Goal: Information Seeking & Learning: Learn about a topic

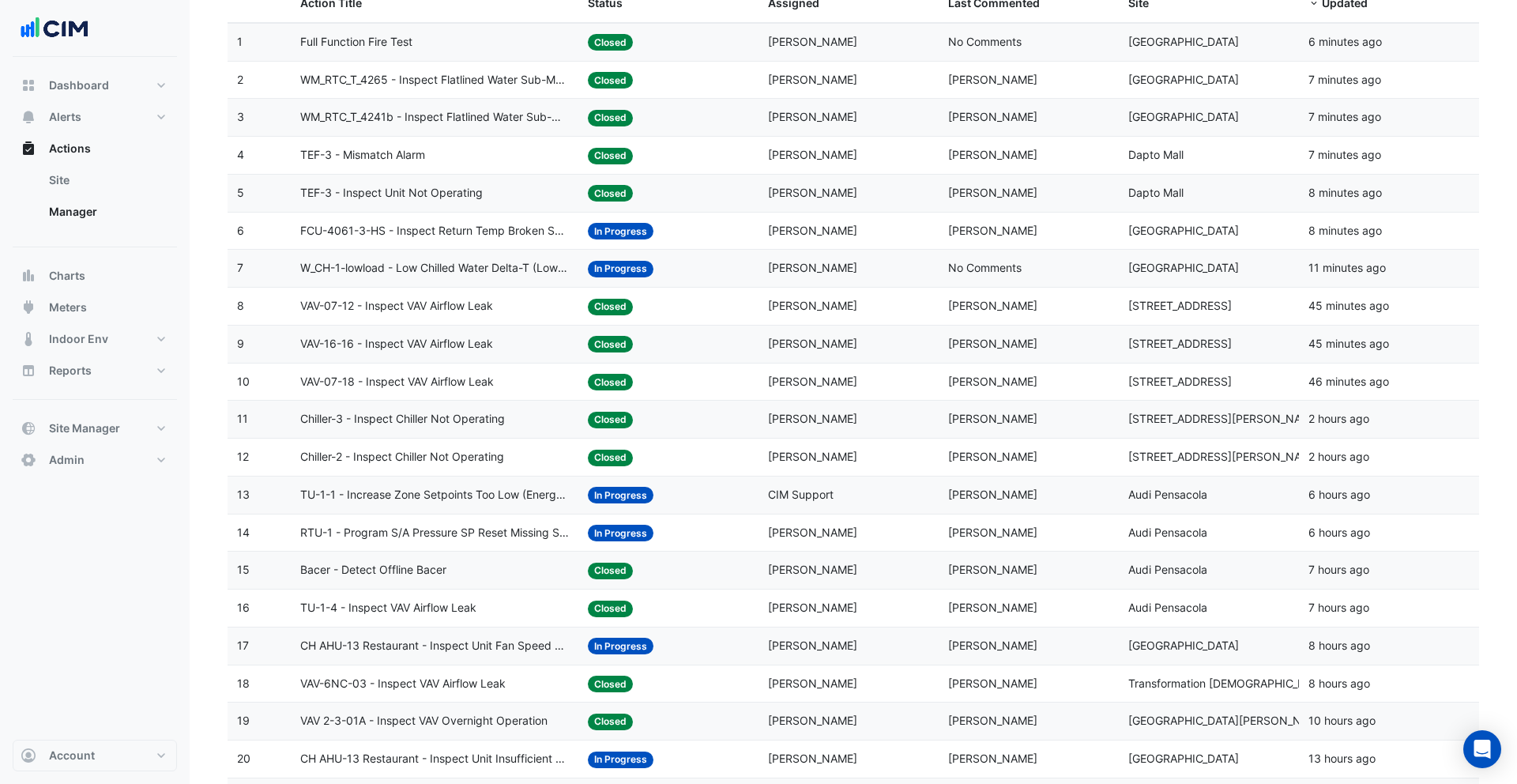
scroll to position [268, 0]
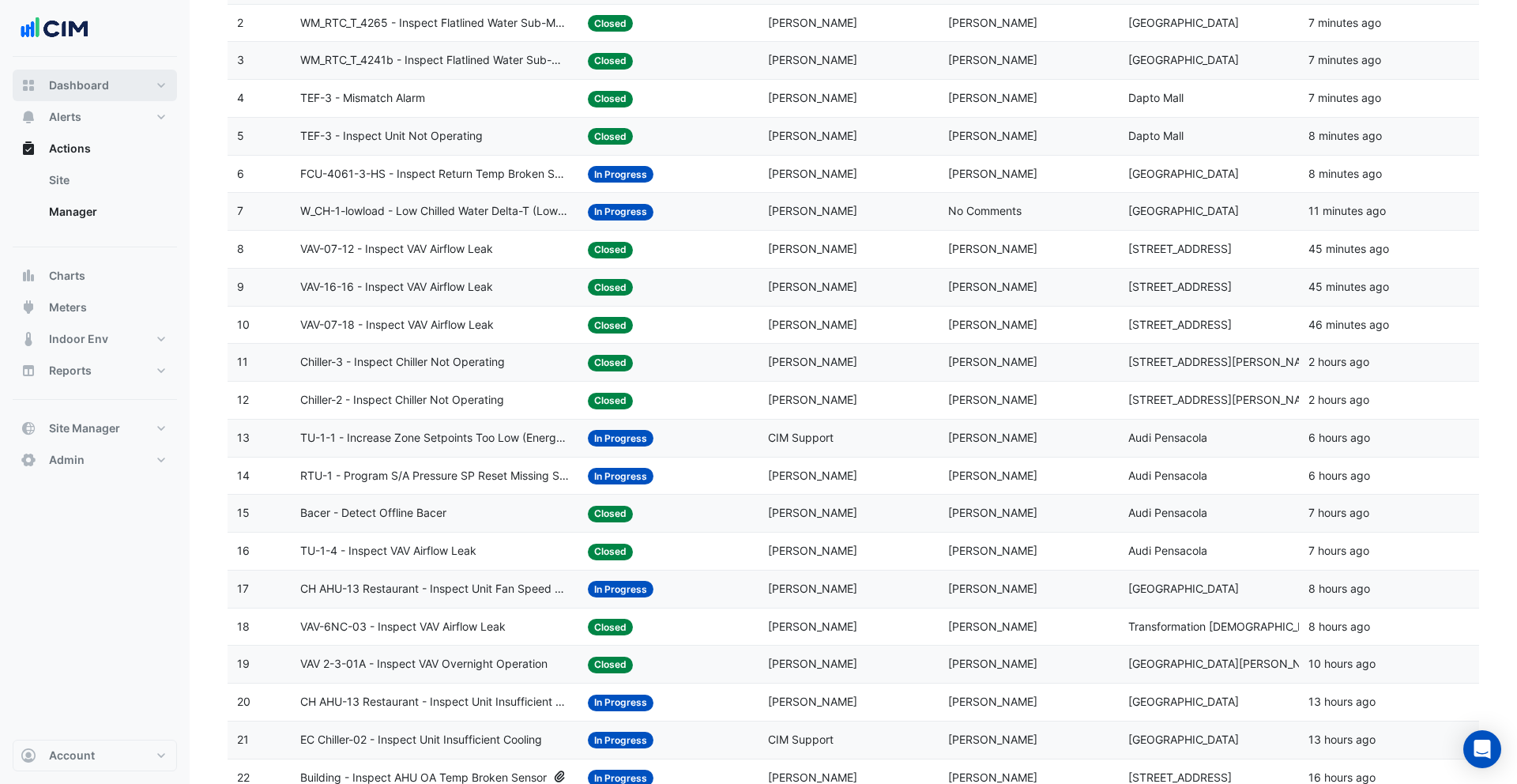
click at [90, 78] on span "Dashboard" at bounding box center [79, 85] width 60 height 16
select select "***"
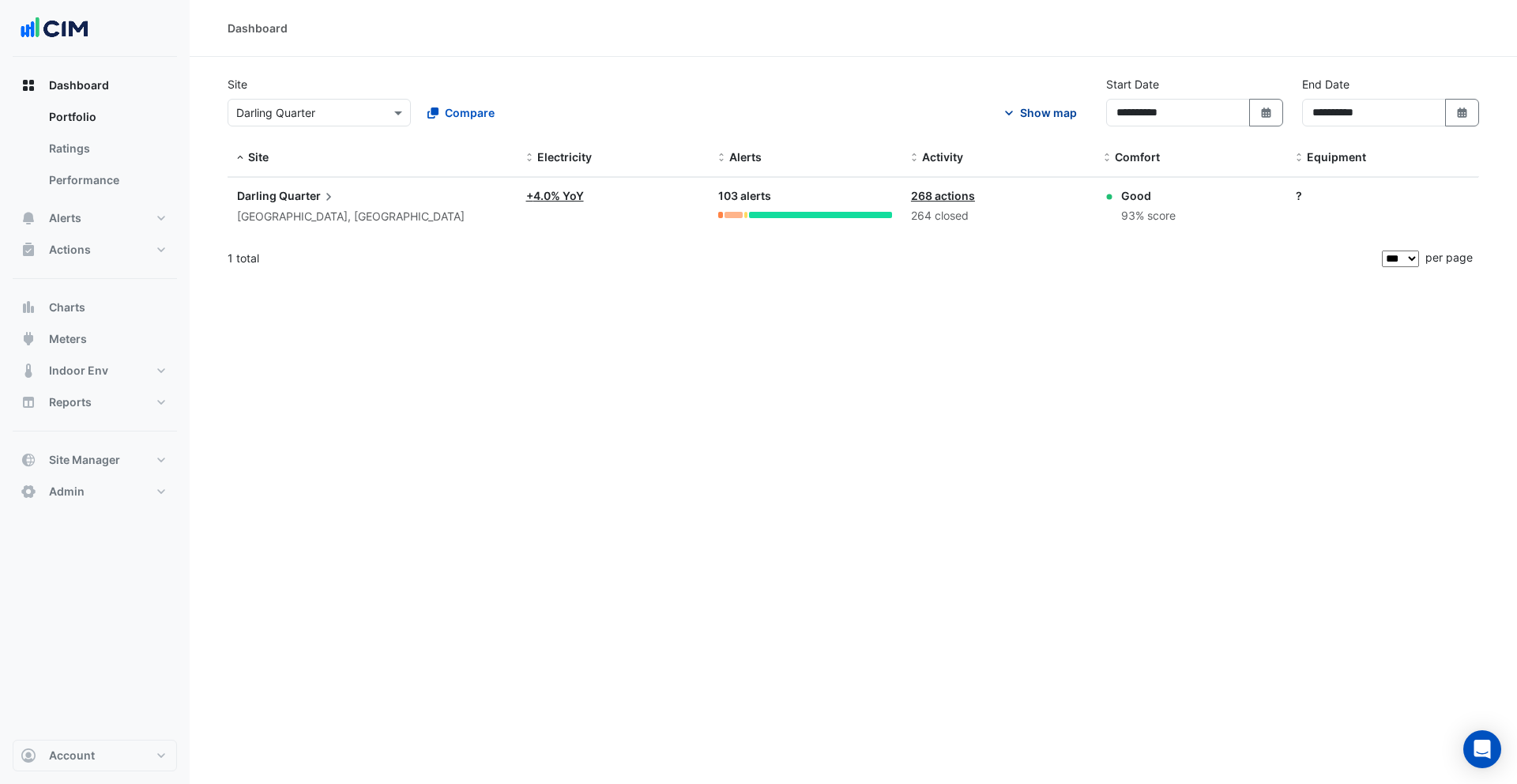
click at [1061, 111] on div "Show map" at bounding box center [1048, 113] width 57 height 16
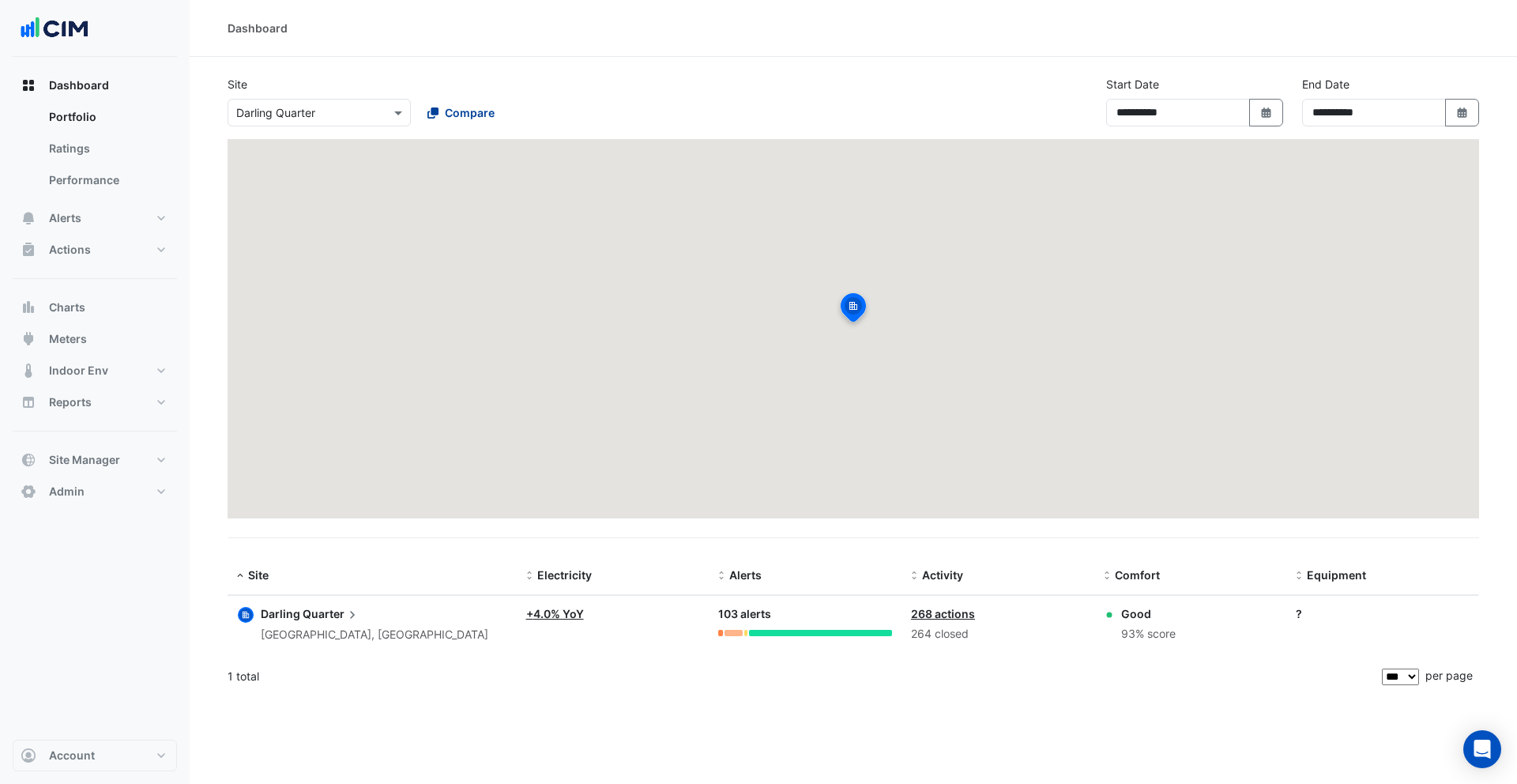
click at [445, 112] on span "Compare" at bounding box center [470, 113] width 50 height 16
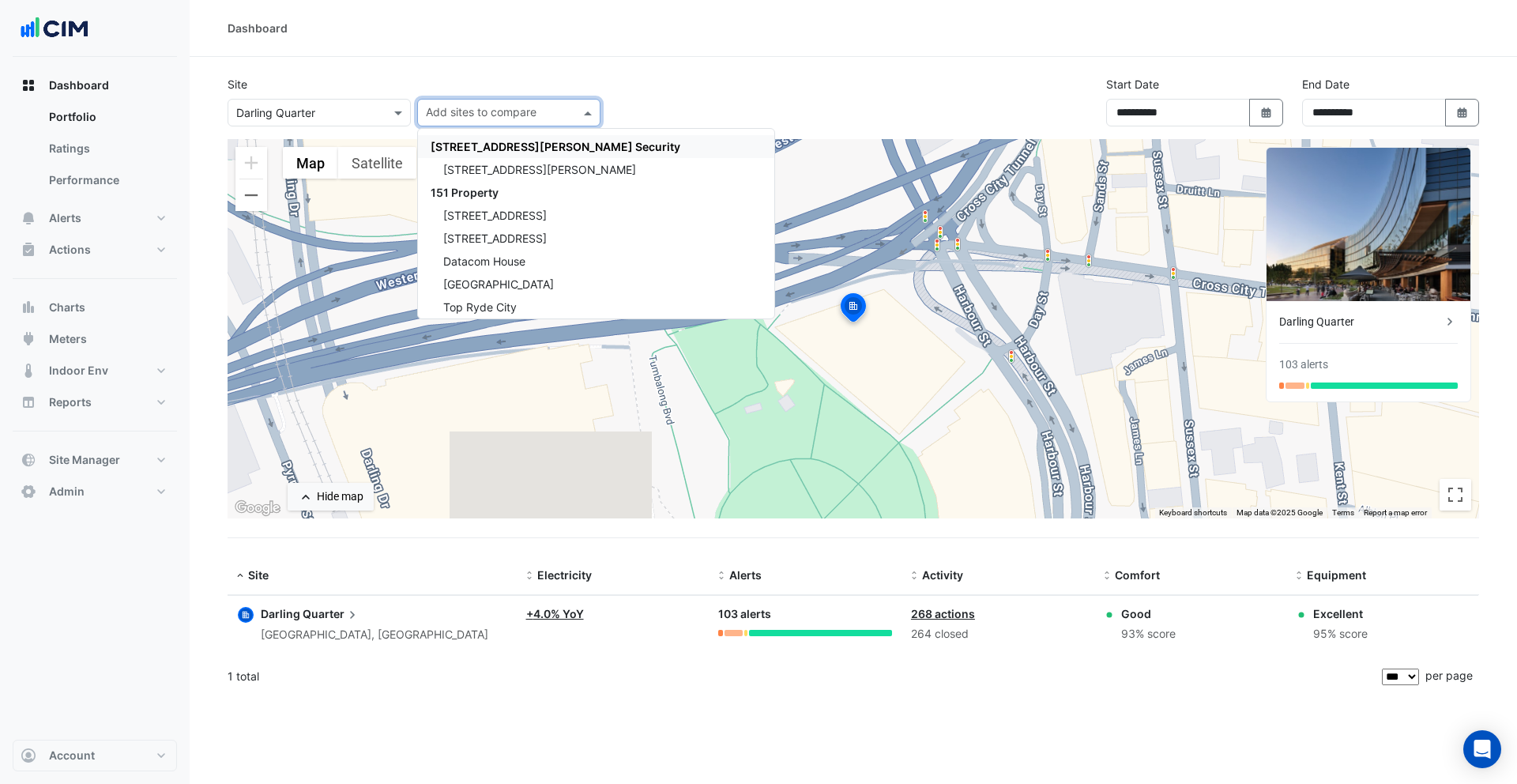
click at [347, 111] on input "text" at bounding box center [303, 114] width 134 height 16
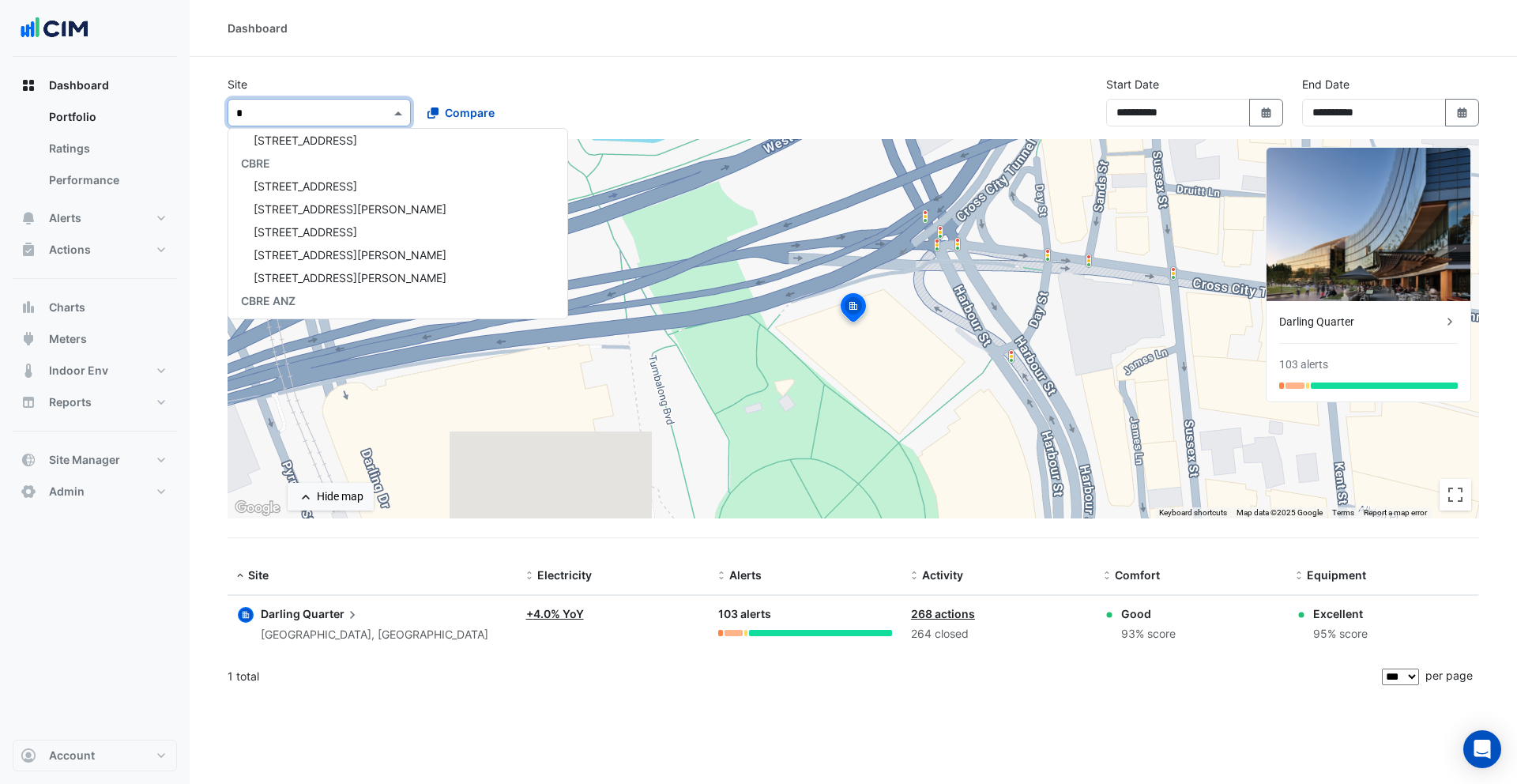
scroll to position [488, 0]
type input "***"
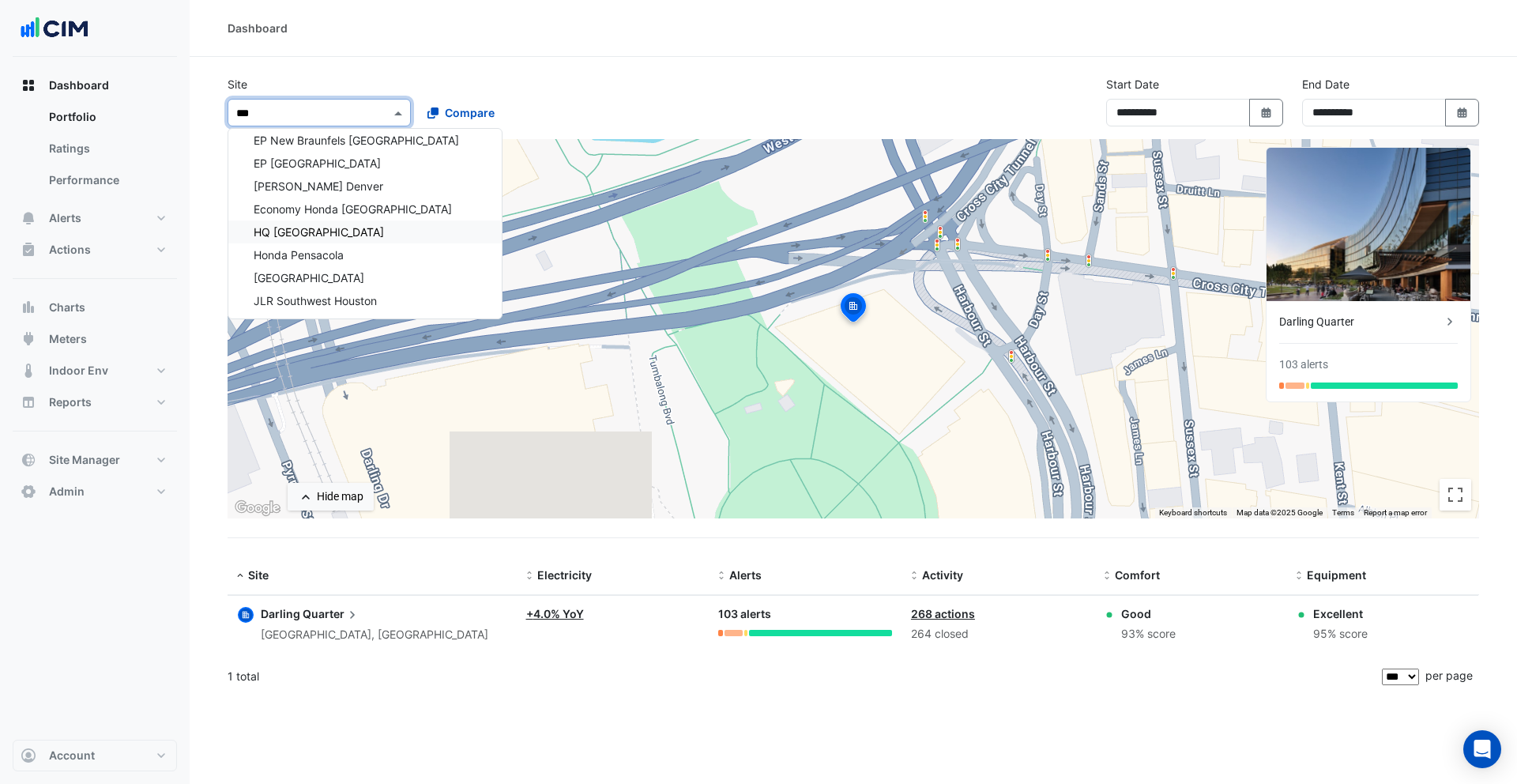
click at [302, 224] on div "HQ Charlotte" at bounding box center [365, 232] width 273 height 23
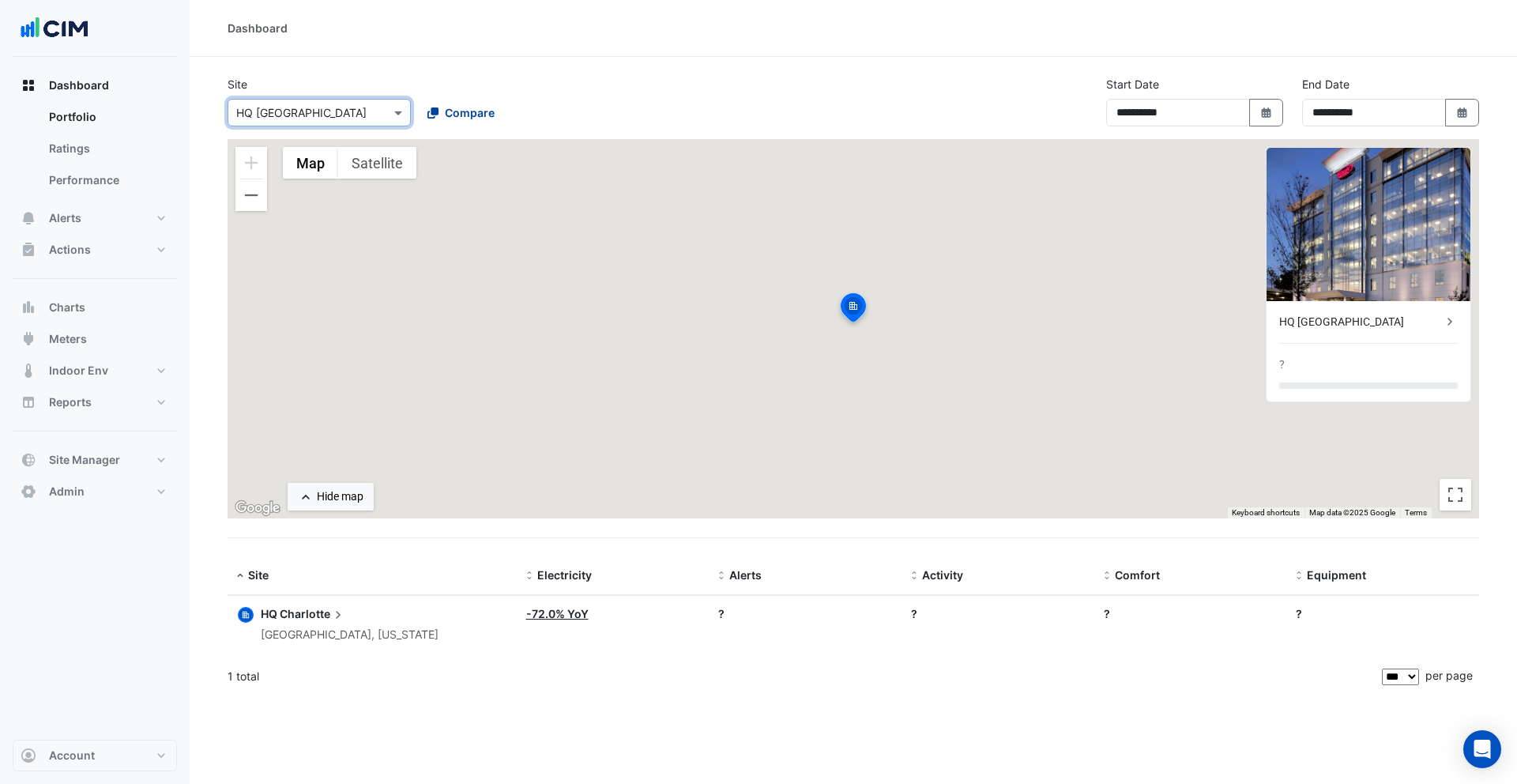
click at [487, 109] on span "Compare" at bounding box center [470, 113] width 50 height 16
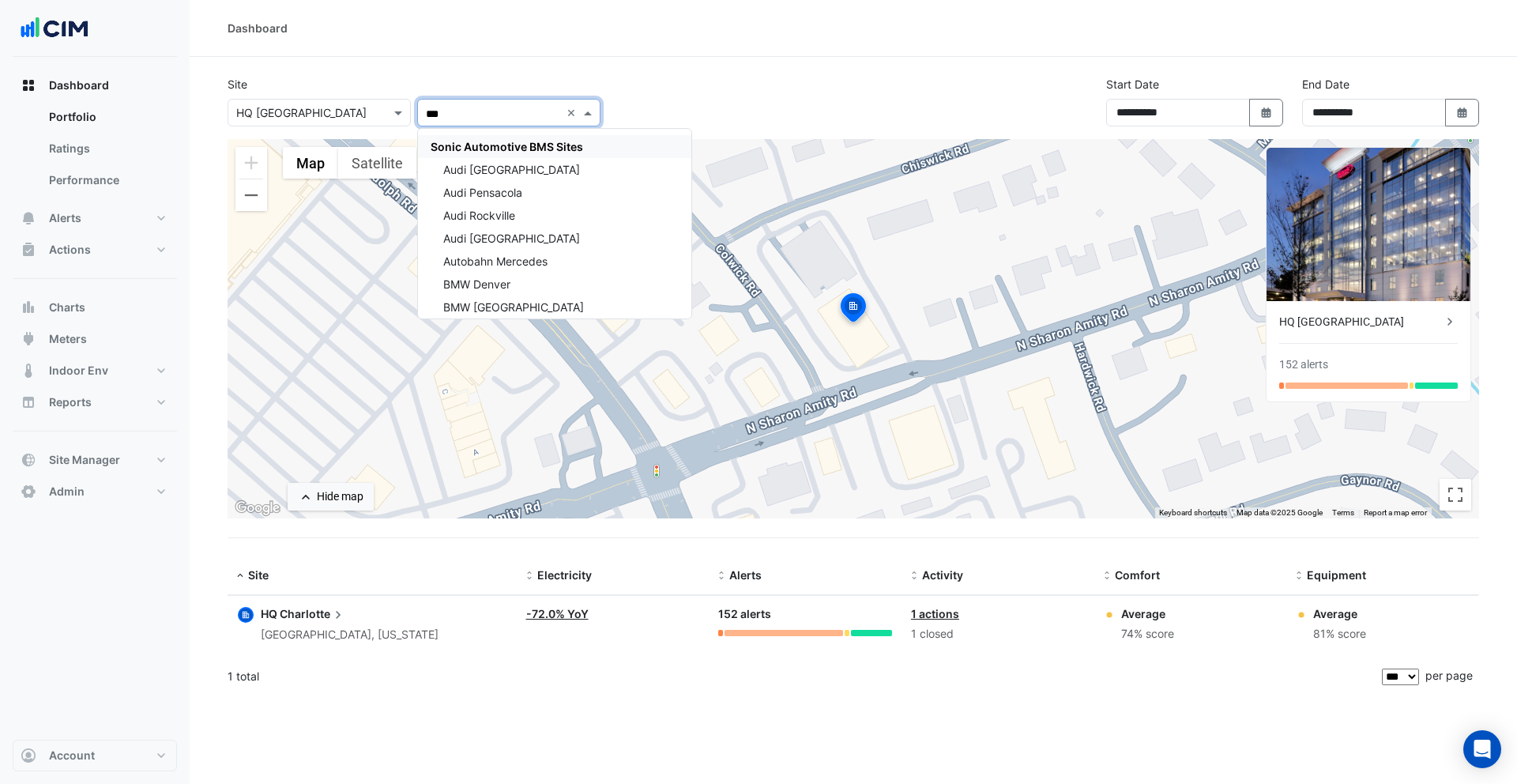
click at [490, 153] on div "Sonic Automotive BMS Sites" at bounding box center [554, 146] width 273 height 23
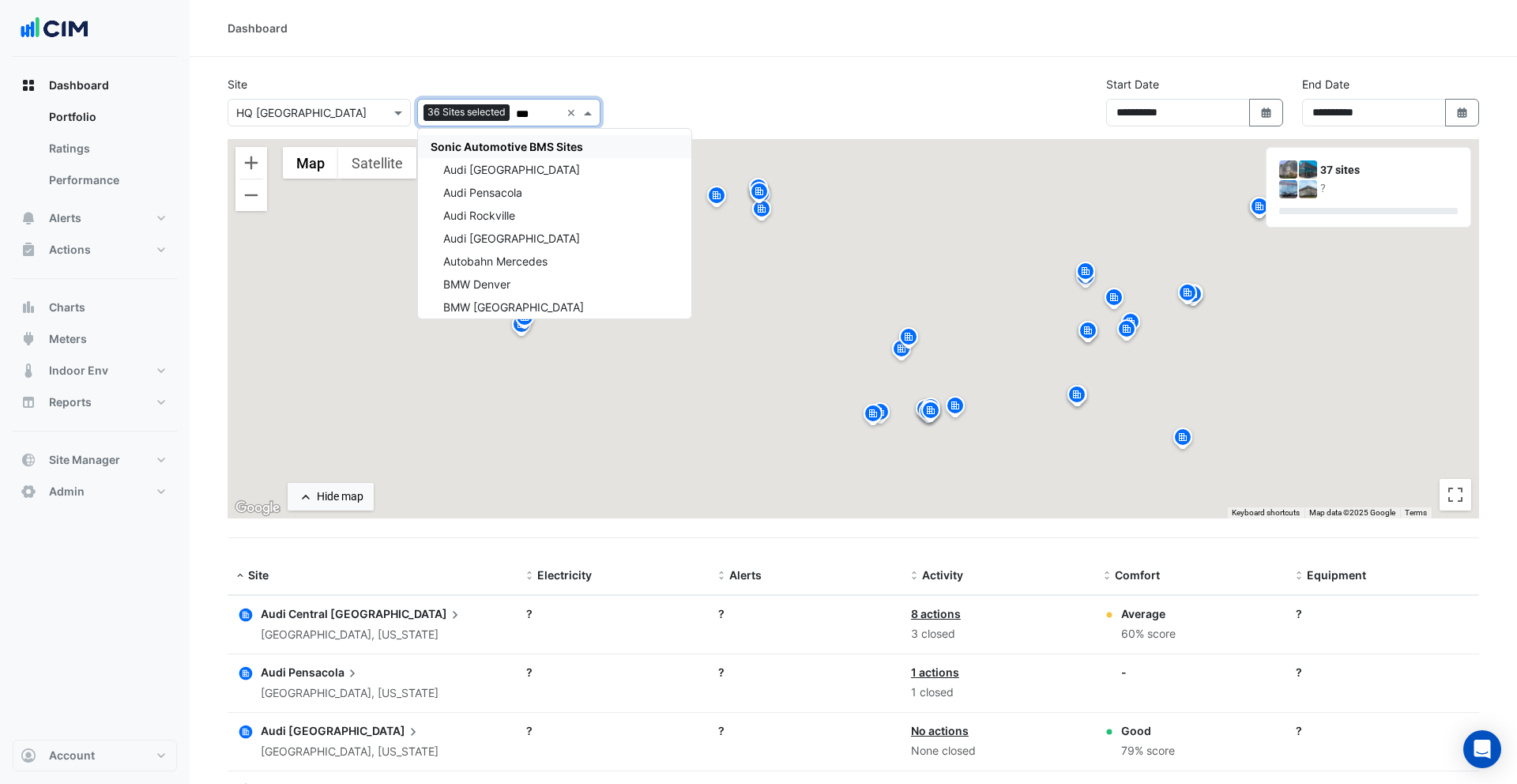
type input "***"
click at [648, 55] on div "Dashboard" at bounding box center [854, 28] width 1328 height 57
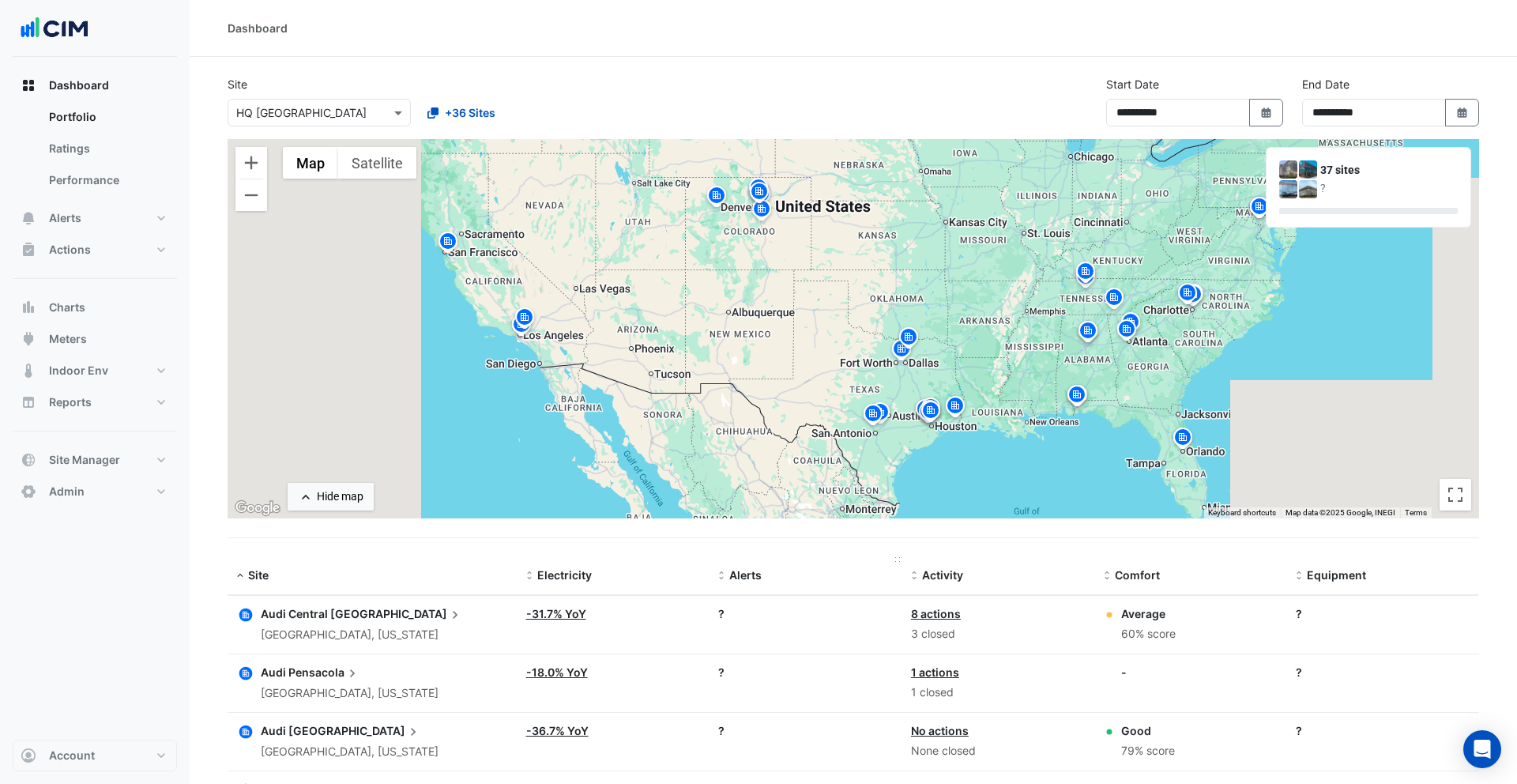
click at [747, 569] on span "Alerts" at bounding box center [745, 575] width 32 height 13
click at [247, 617] on icon "button" at bounding box center [246, 615] width 7 height 7
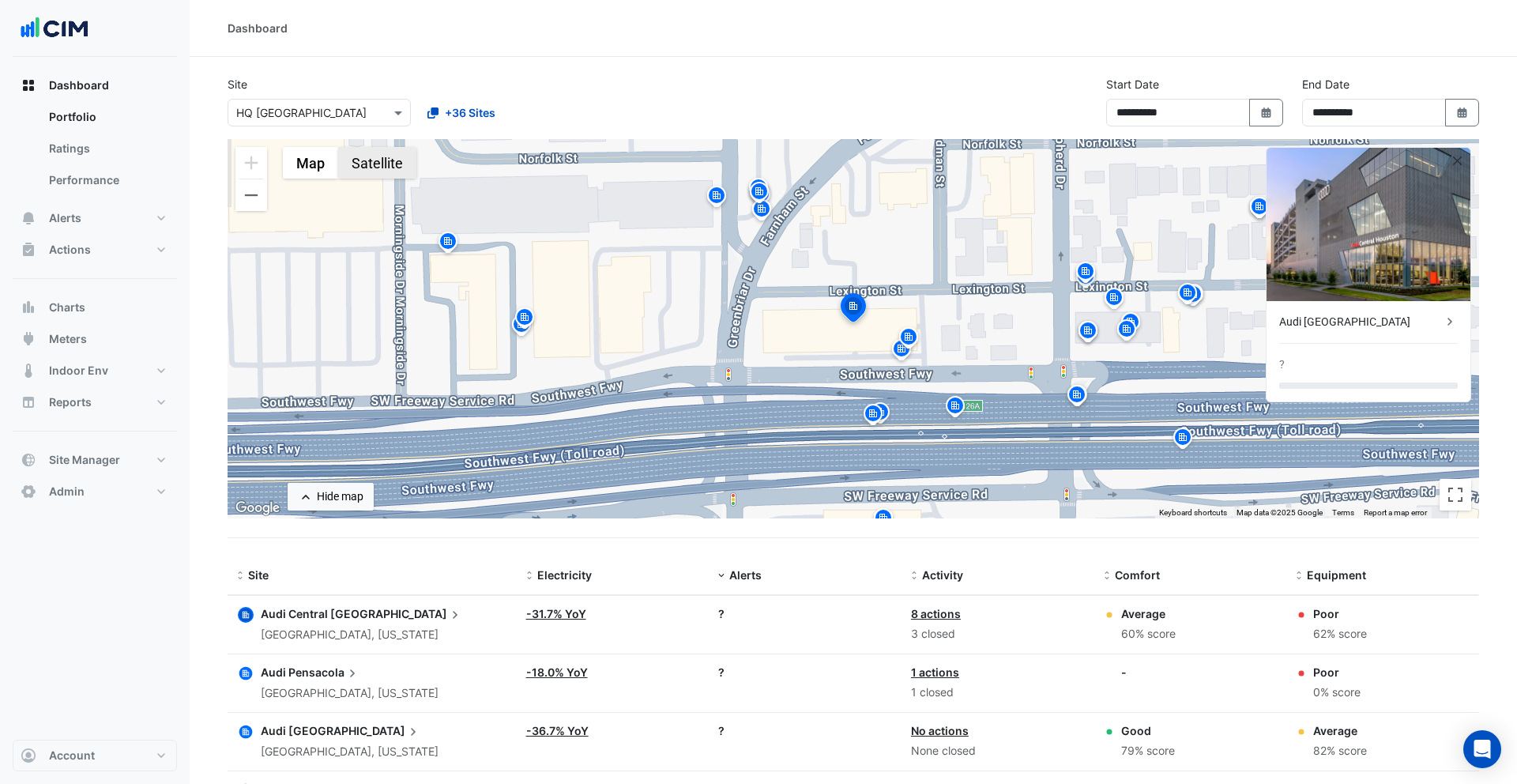
click at [371, 166] on button "Satellite" at bounding box center [377, 163] width 78 height 31
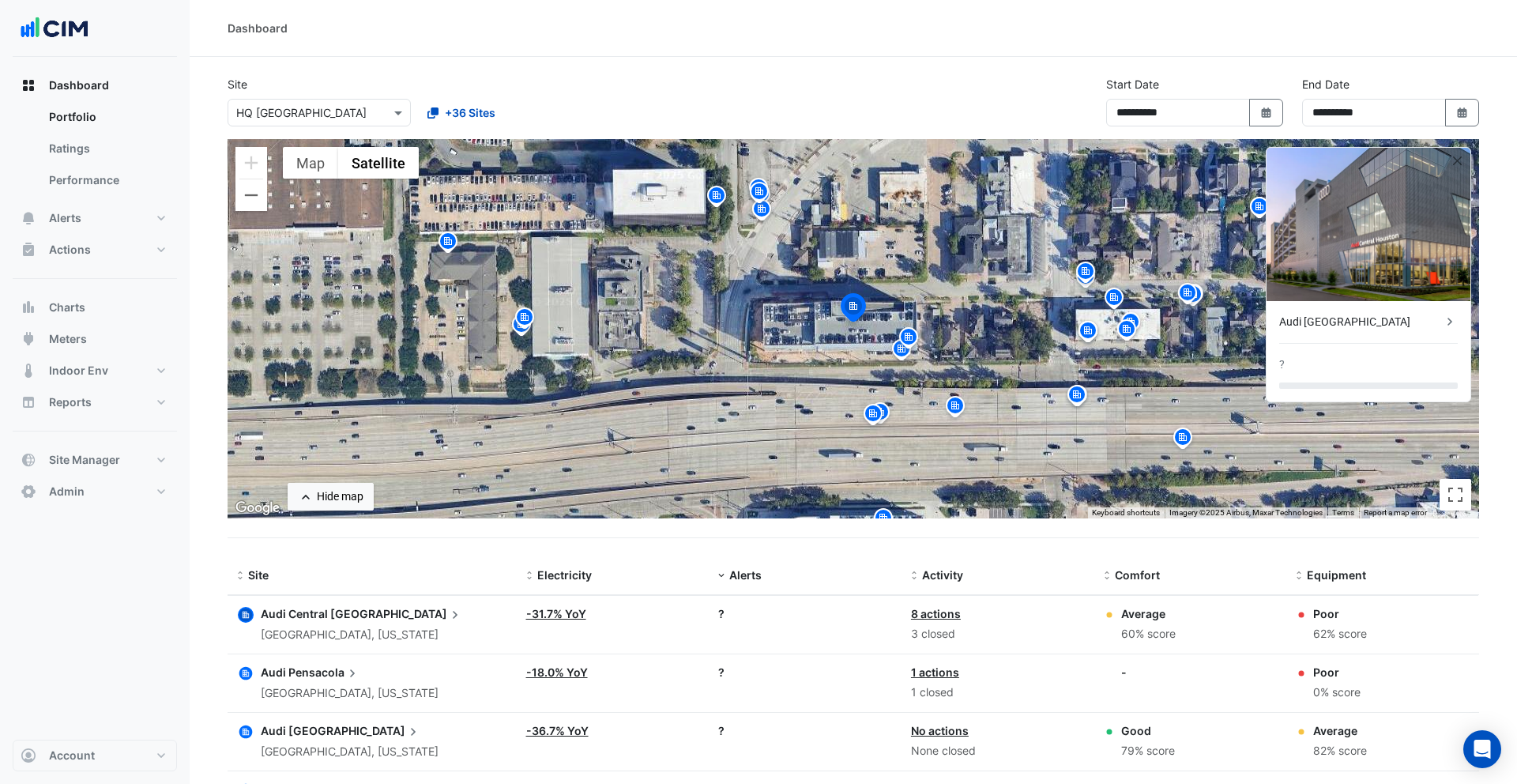
click at [244, 673] on icon "button" at bounding box center [246, 674] width 7 height 7
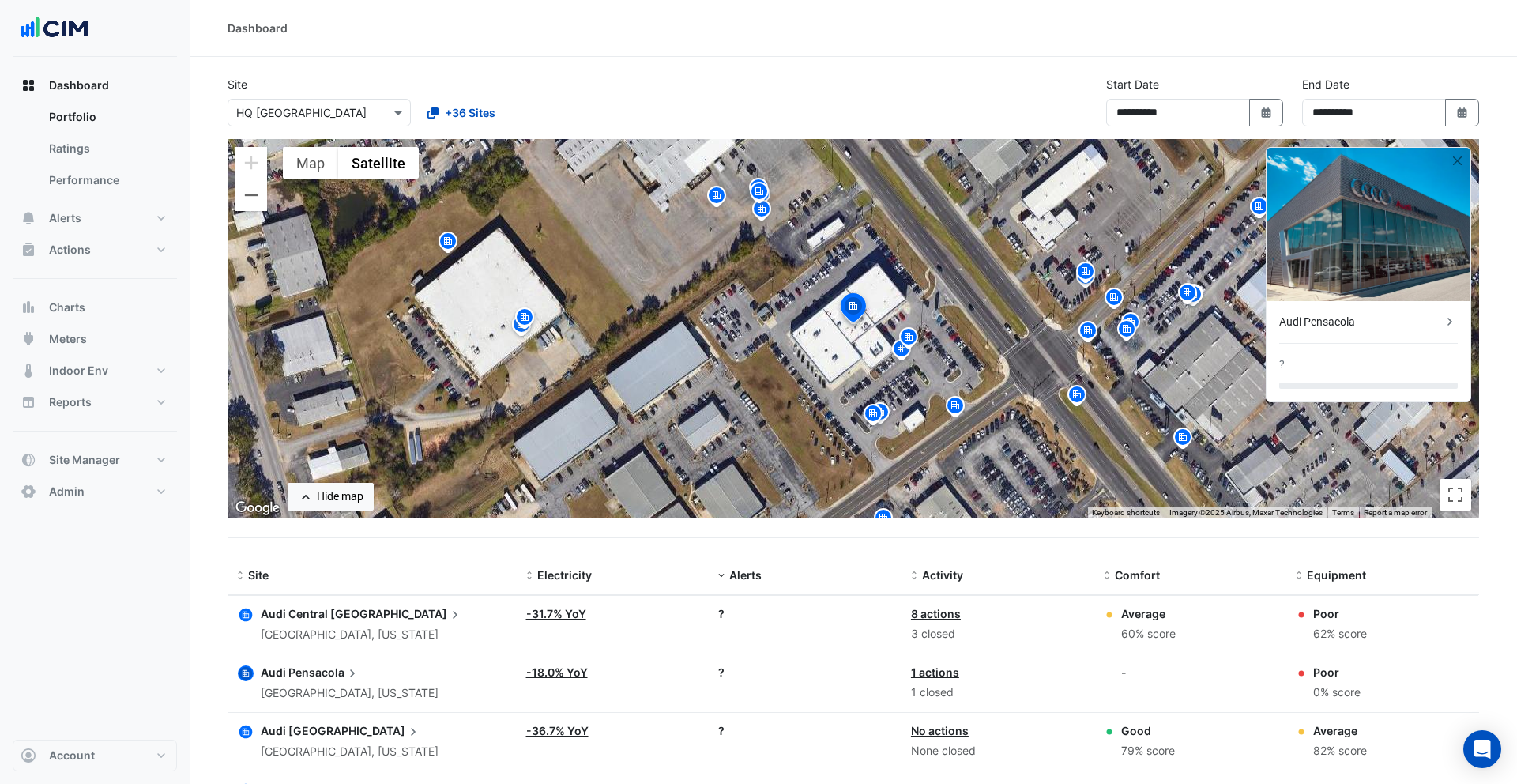
click at [247, 735] on icon "button" at bounding box center [246, 731] width 13 height 13
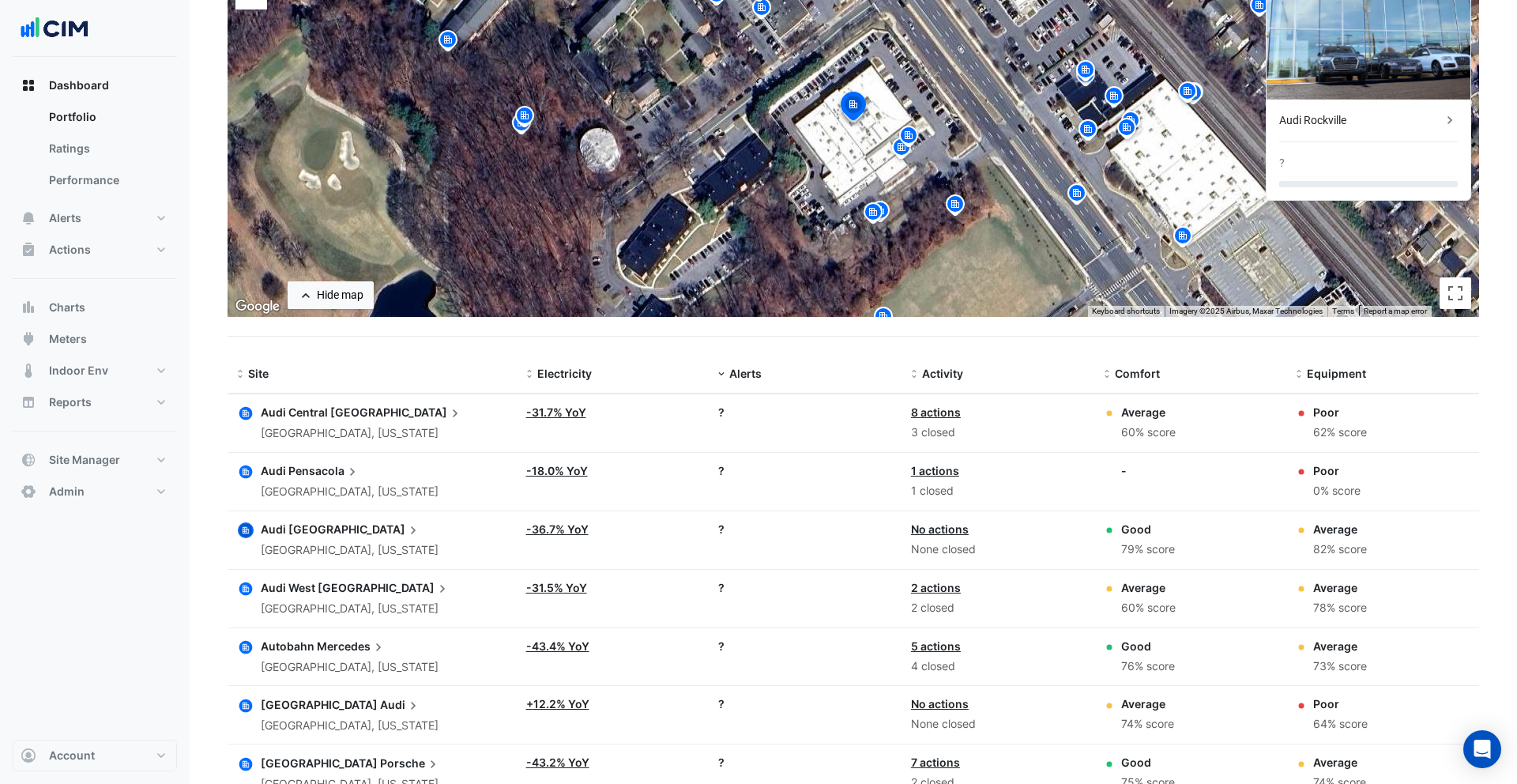
scroll to position [215, 0]
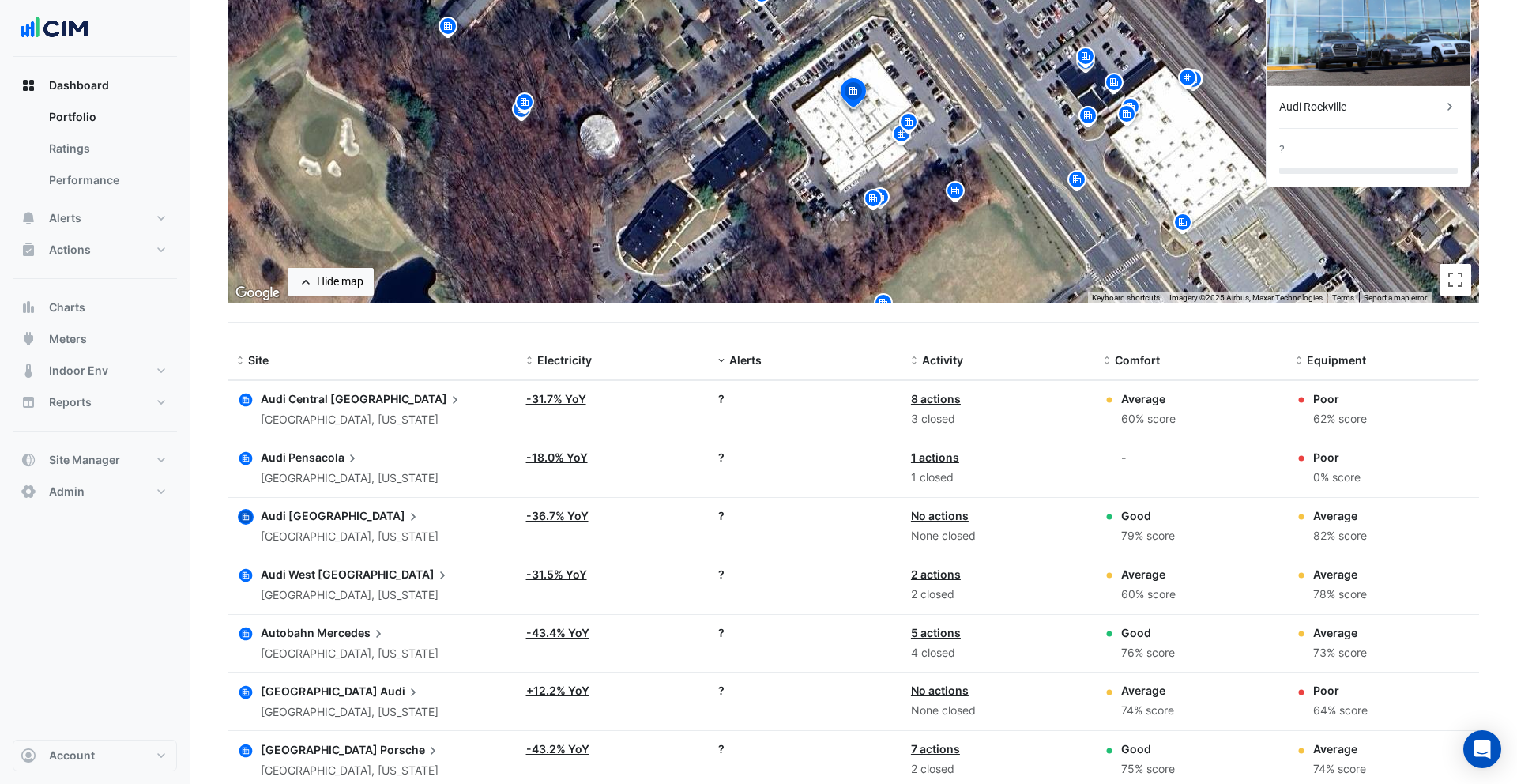
click at [239, 513] on circle "button" at bounding box center [245, 517] width 16 height 16
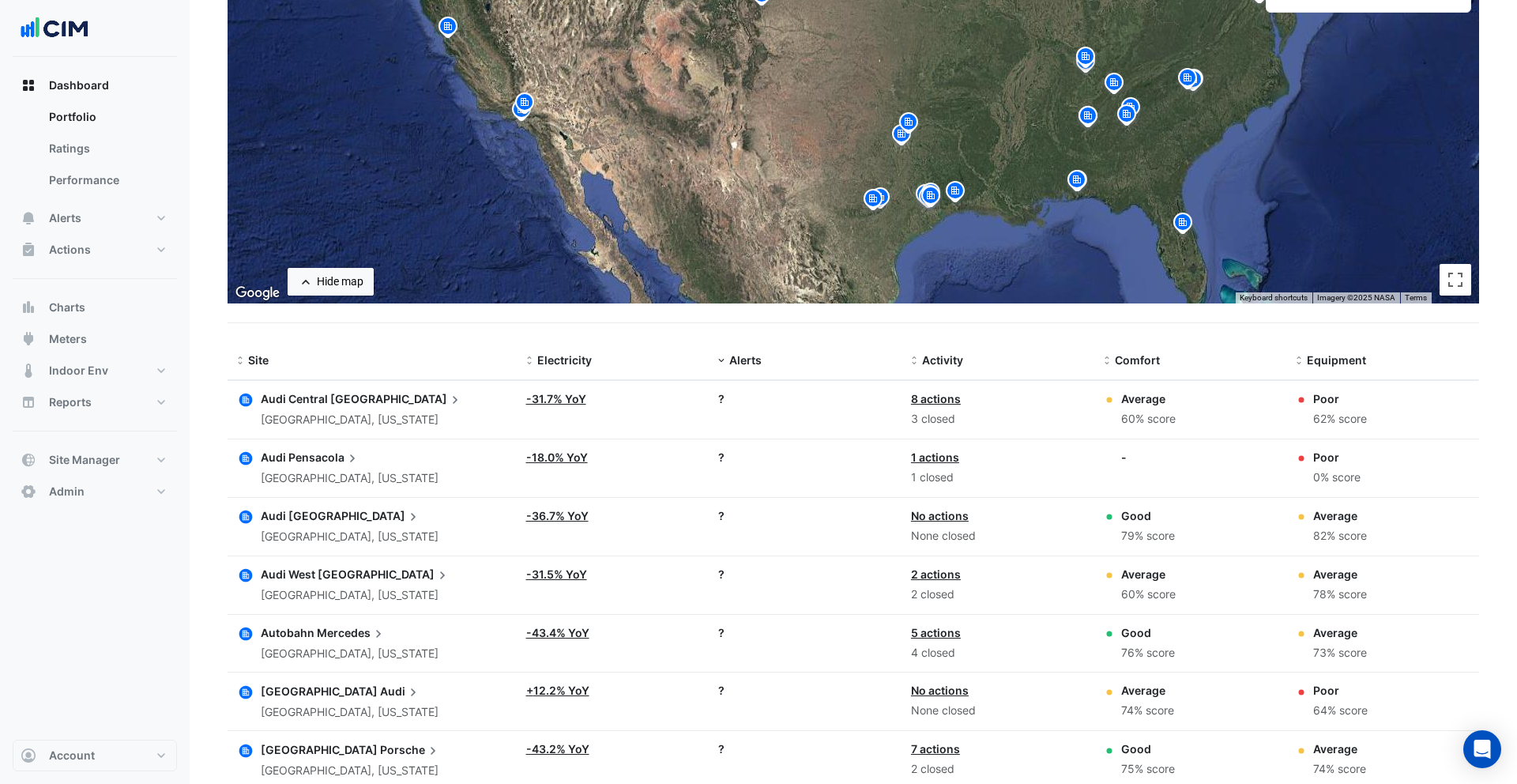
click at [248, 572] on icon "button" at bounding box center [246, 575] width 13 height 13
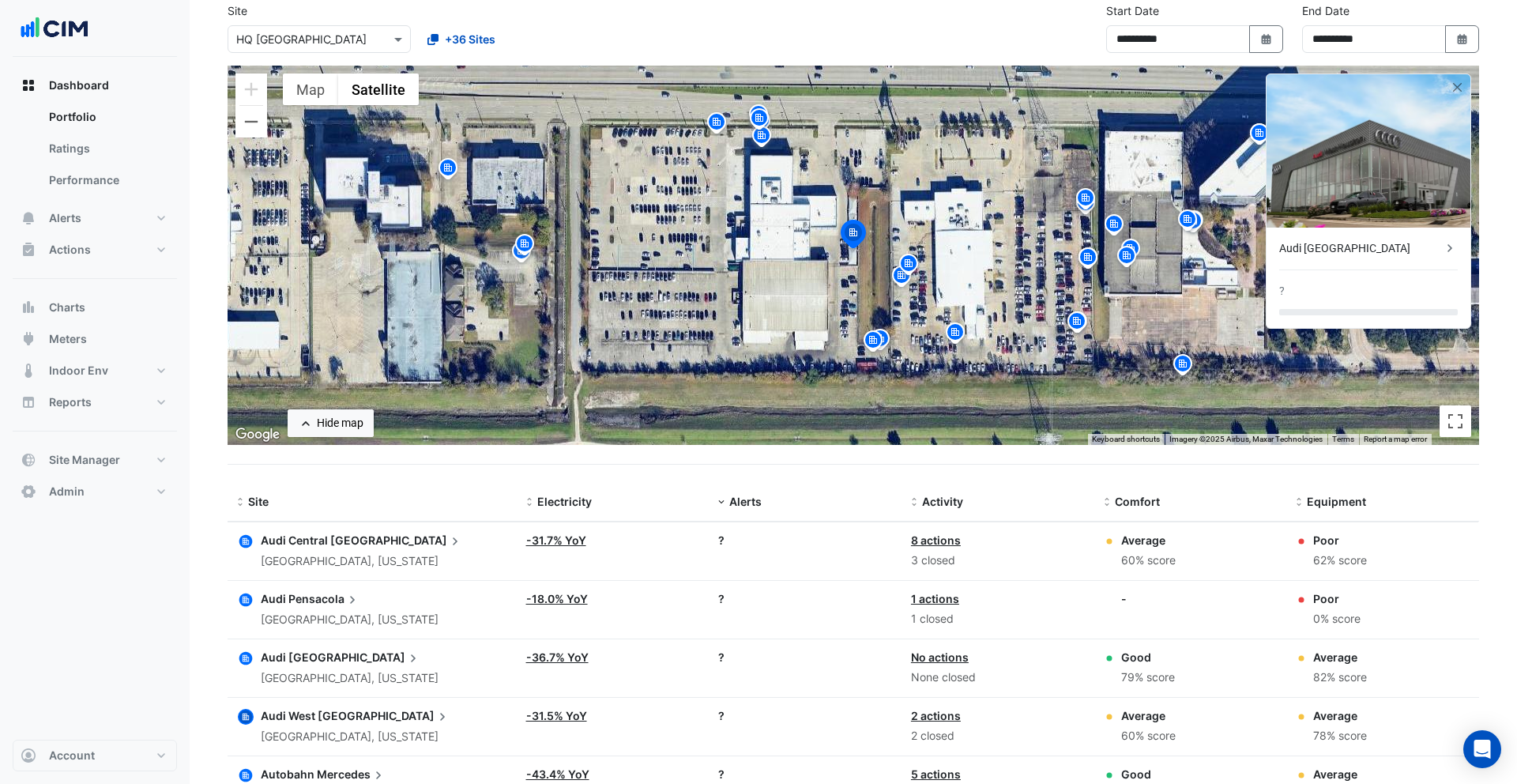
scroll to position [175, 0]
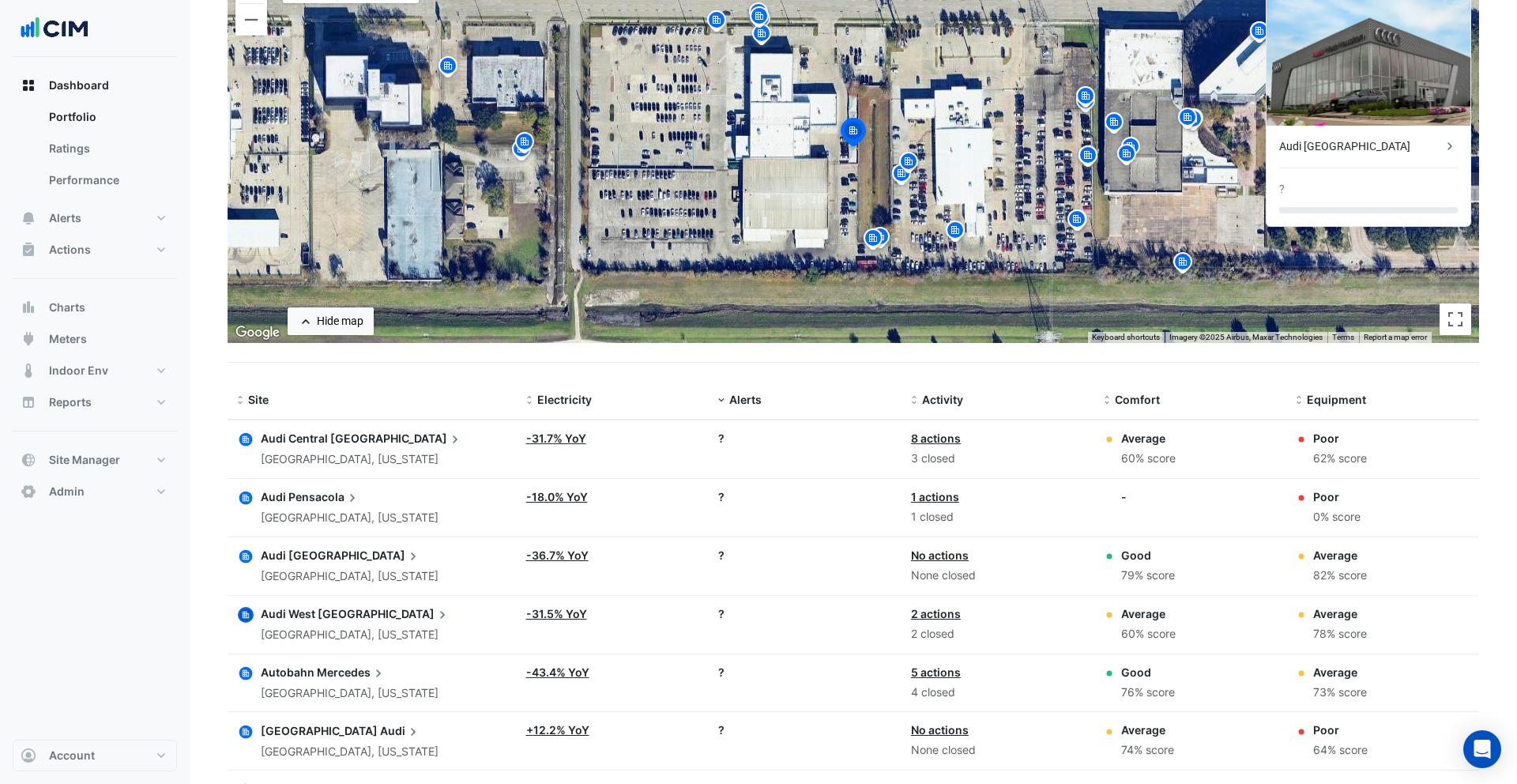
click at [248, 673] on icon "button" at bounding box center [246, 673] width 13 height 13
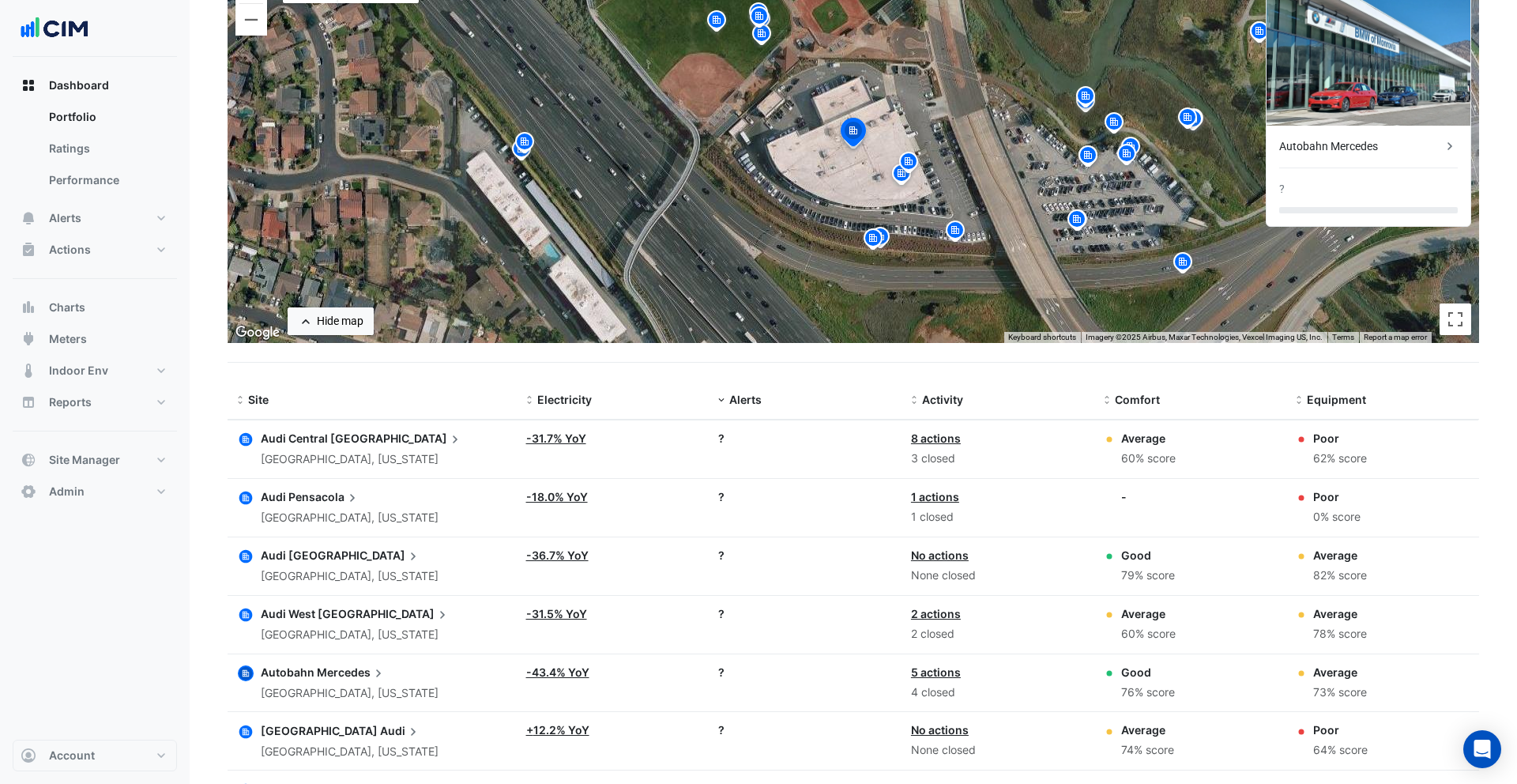
click at [245, 731] on icon "button" at bounding box center [246, 731] width 13 height 13
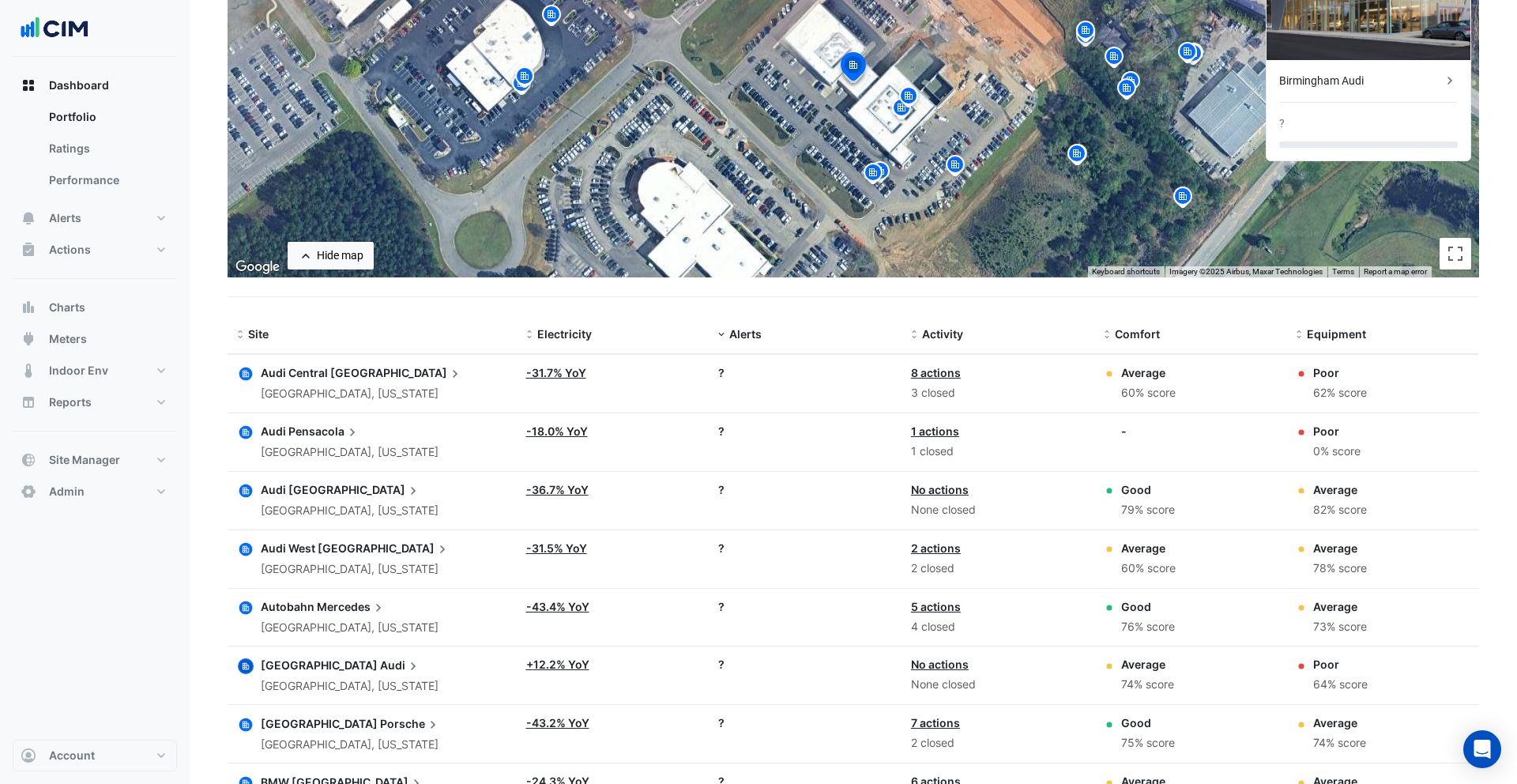
scroll to position [332, 0]
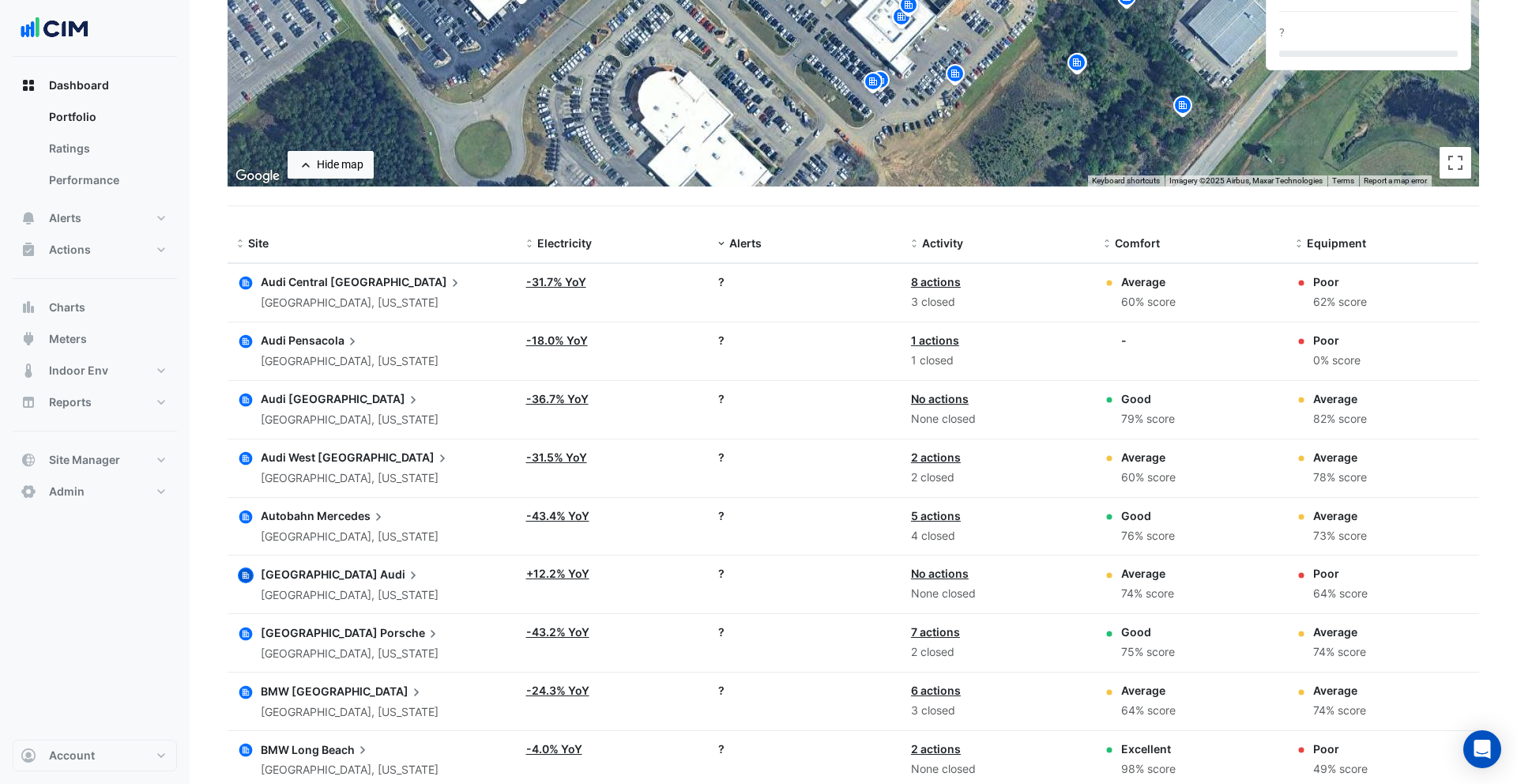
click at [249, 632] on icon "button" at bounding box center [246, 633] width 7 height 7
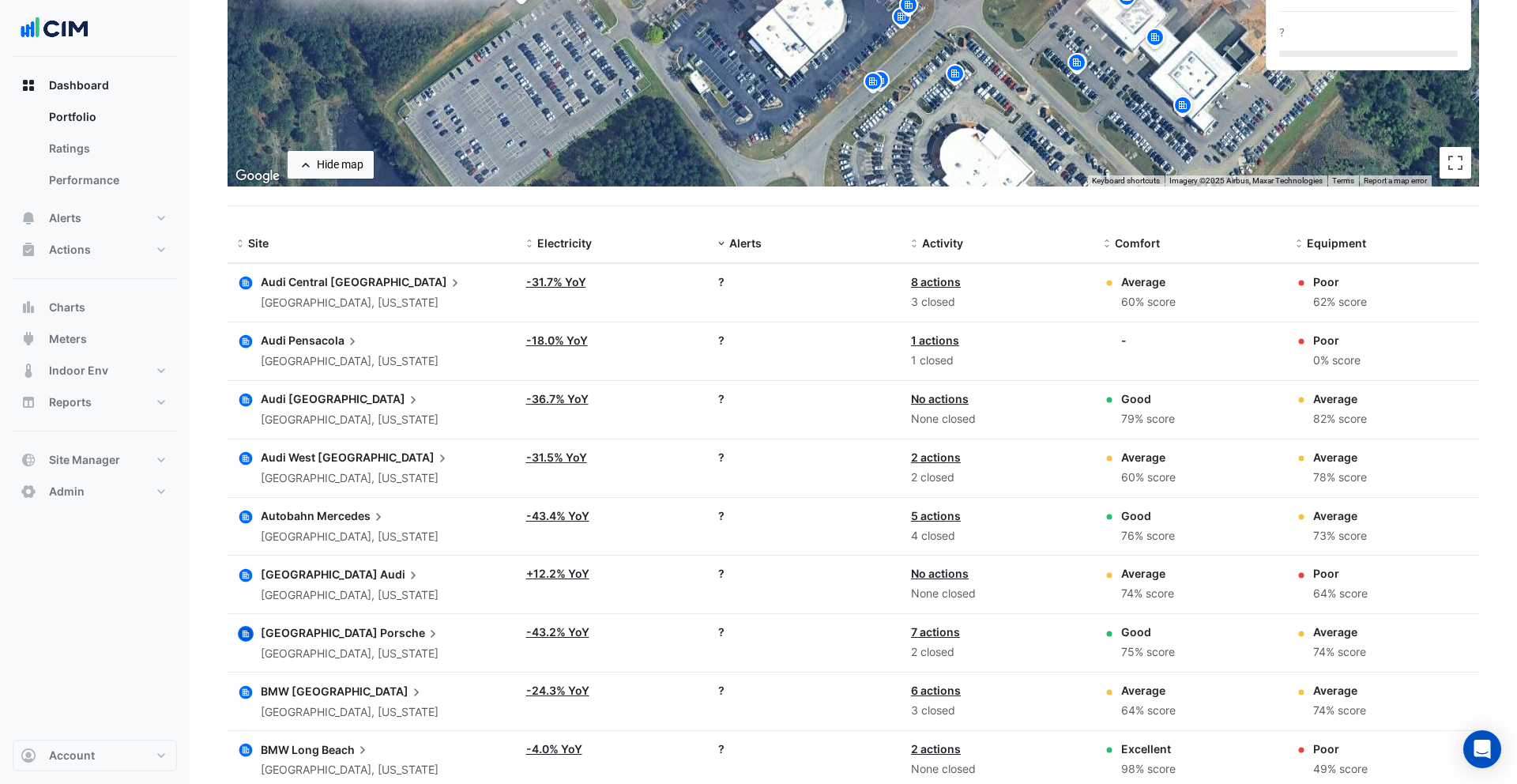
click at [248, 692] on icon "button" at bounding box center [246, 692] width 13 height 13
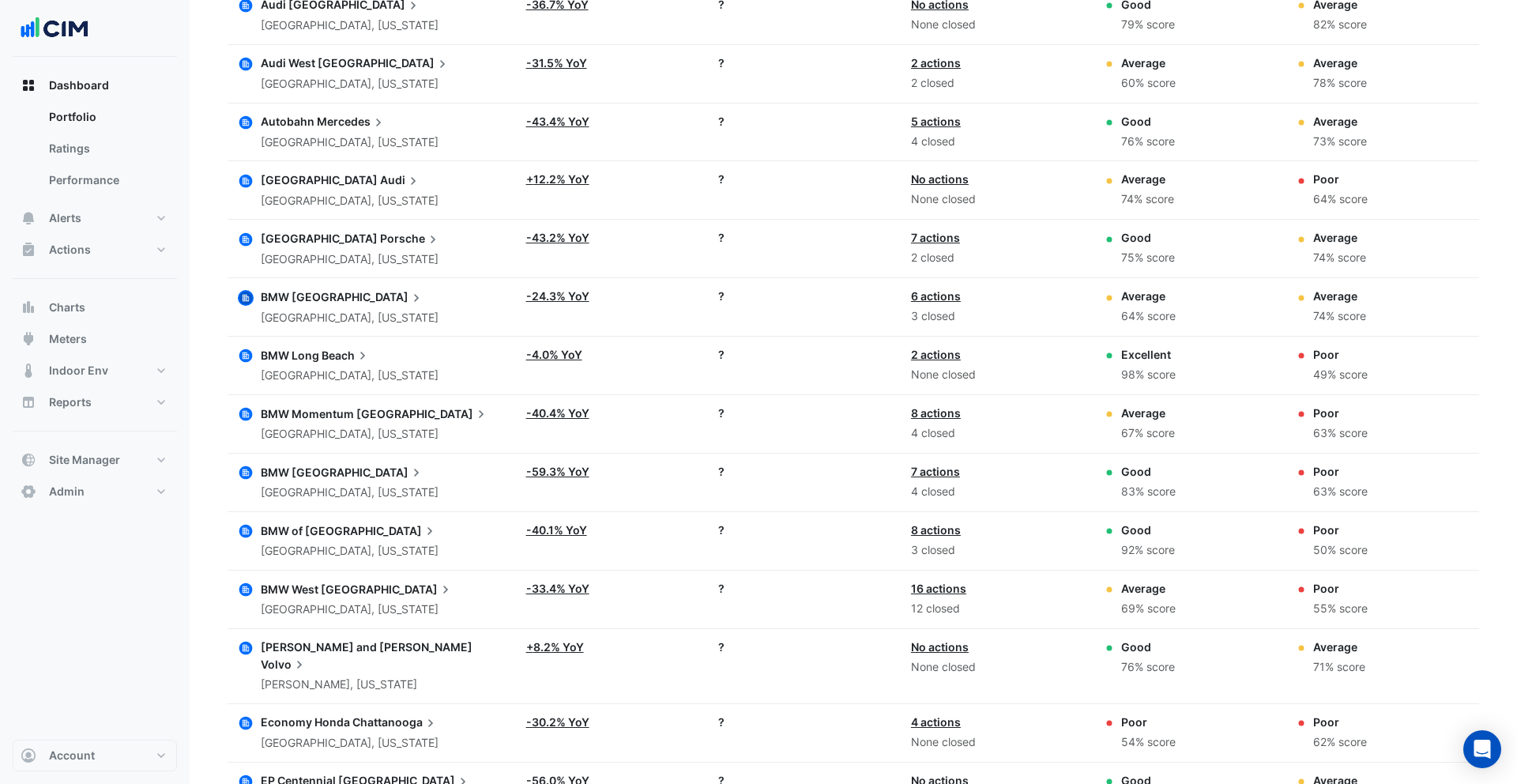
scroll to position [778, 0]
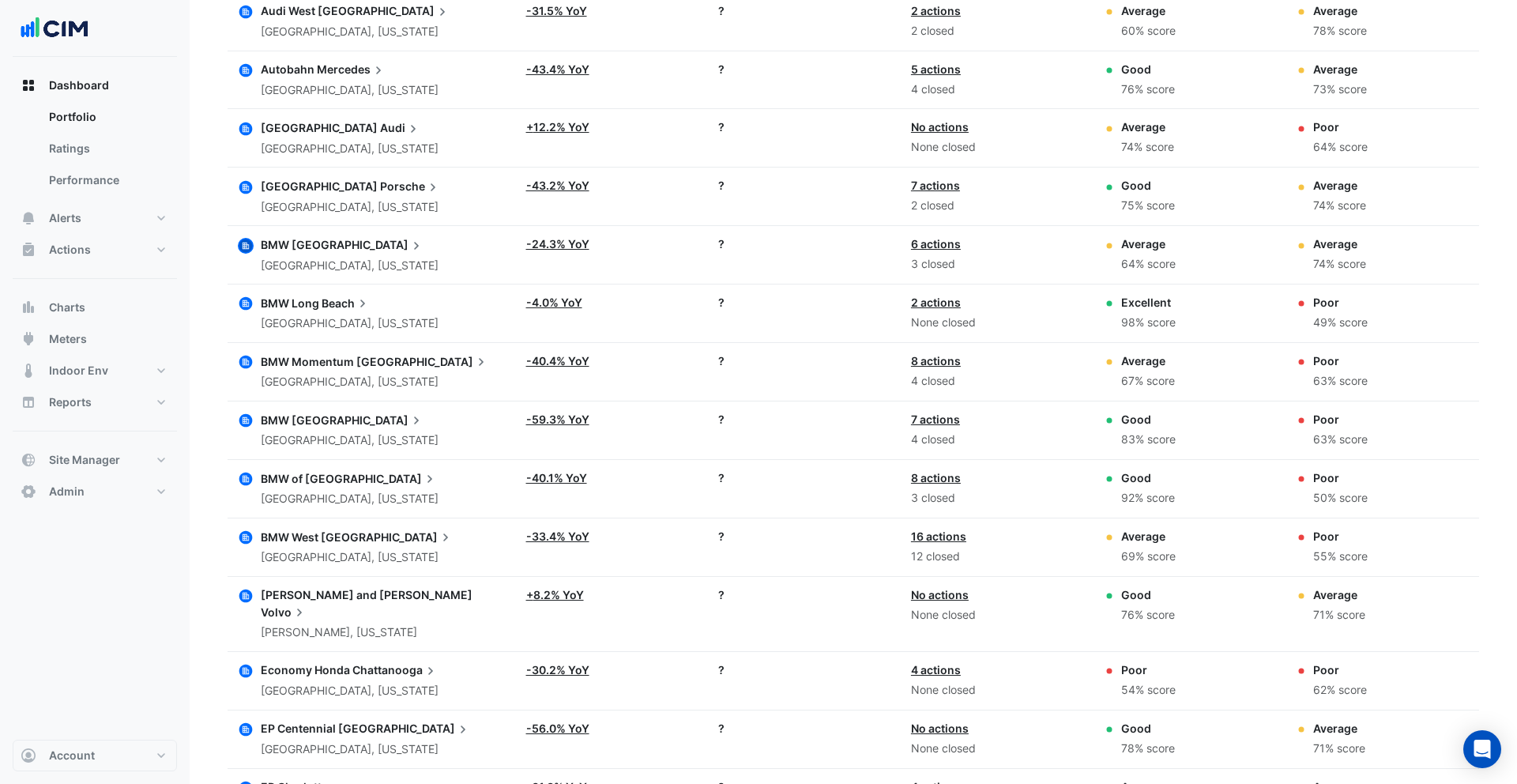
click at [246, 665] on icon "button" at bounding box center [246, 671] width 13 height 13
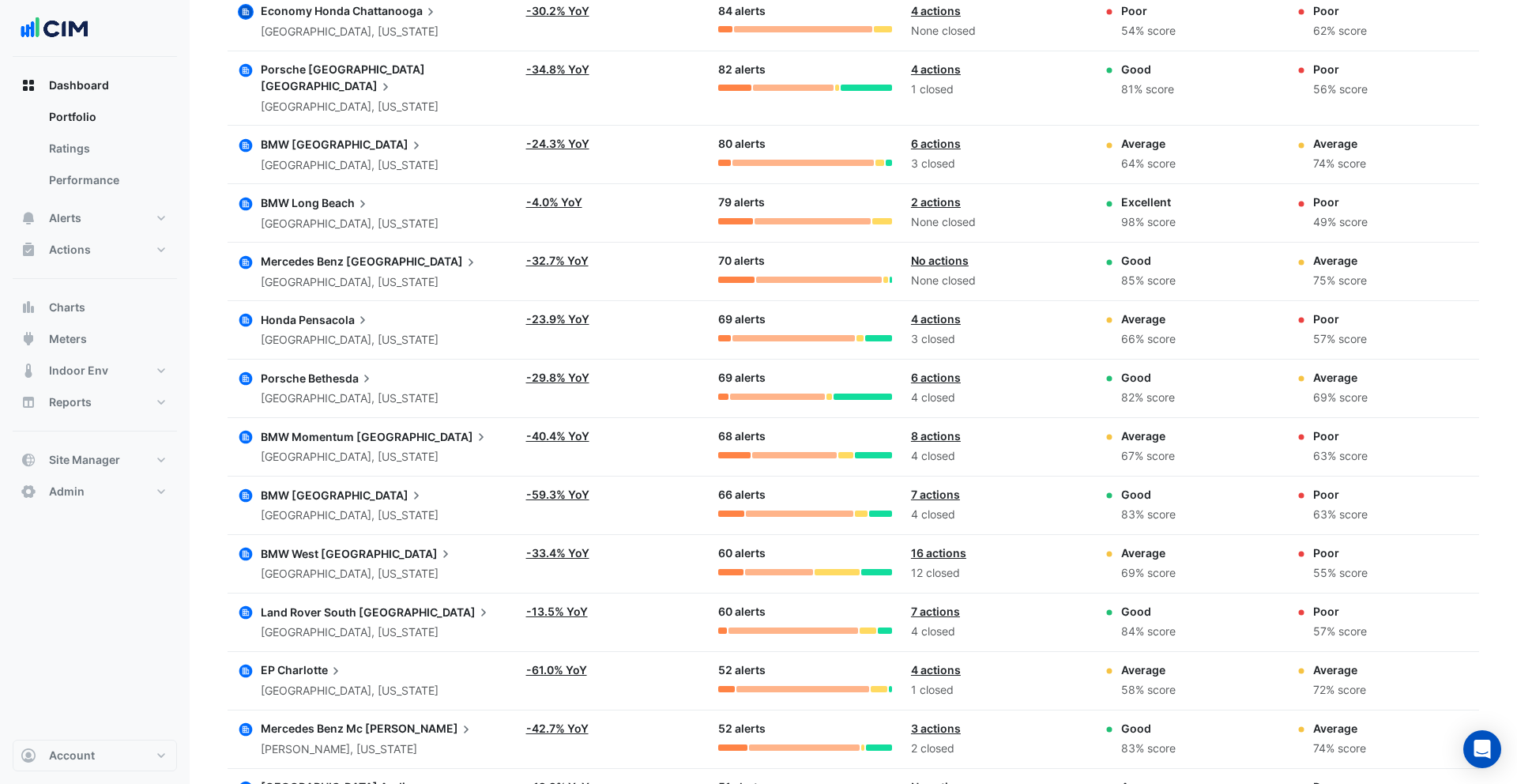
click at [205, 414] on section "**********" at bounding box center [854, 699] width 1328 height 2842
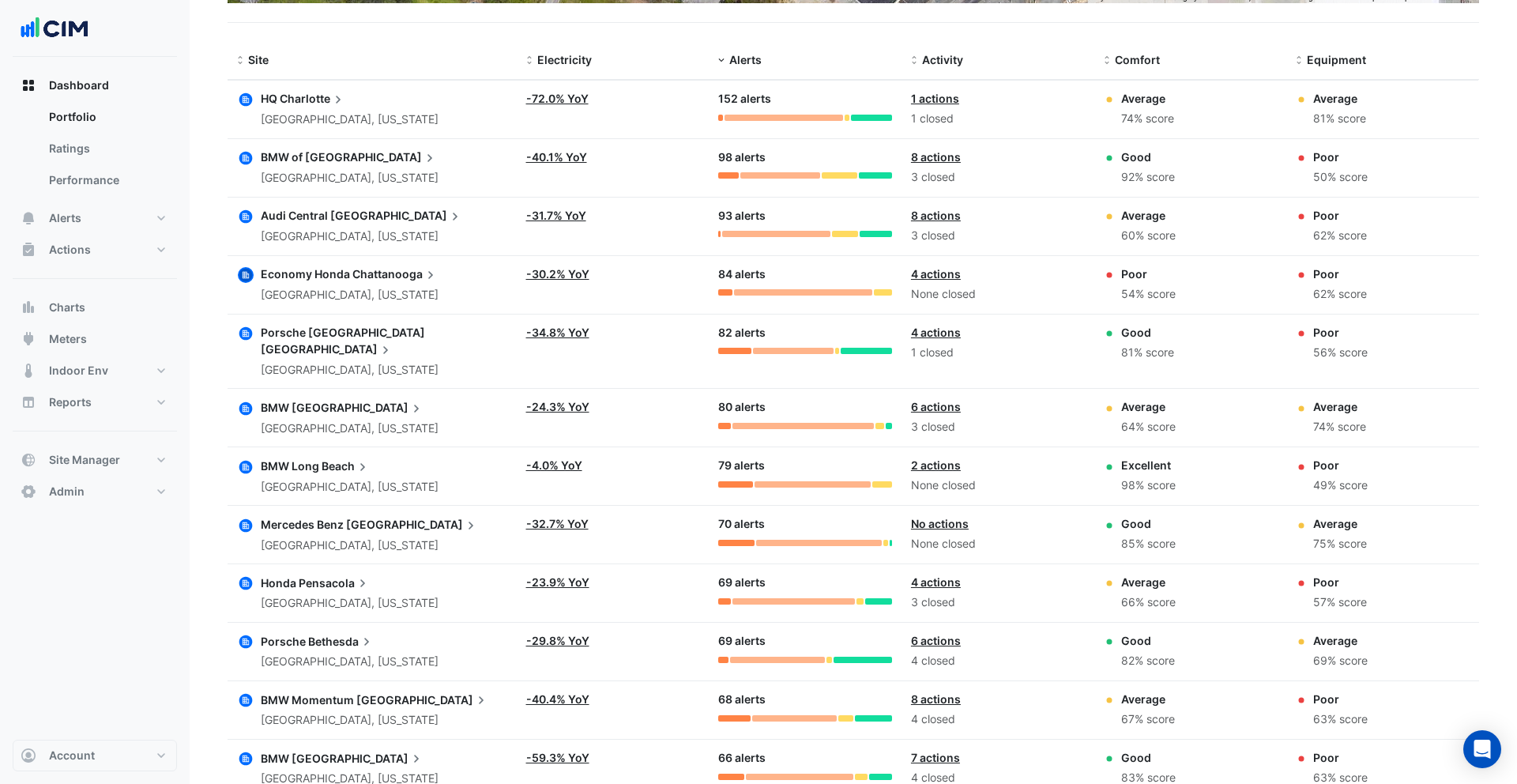
scroll to position [0, 0]
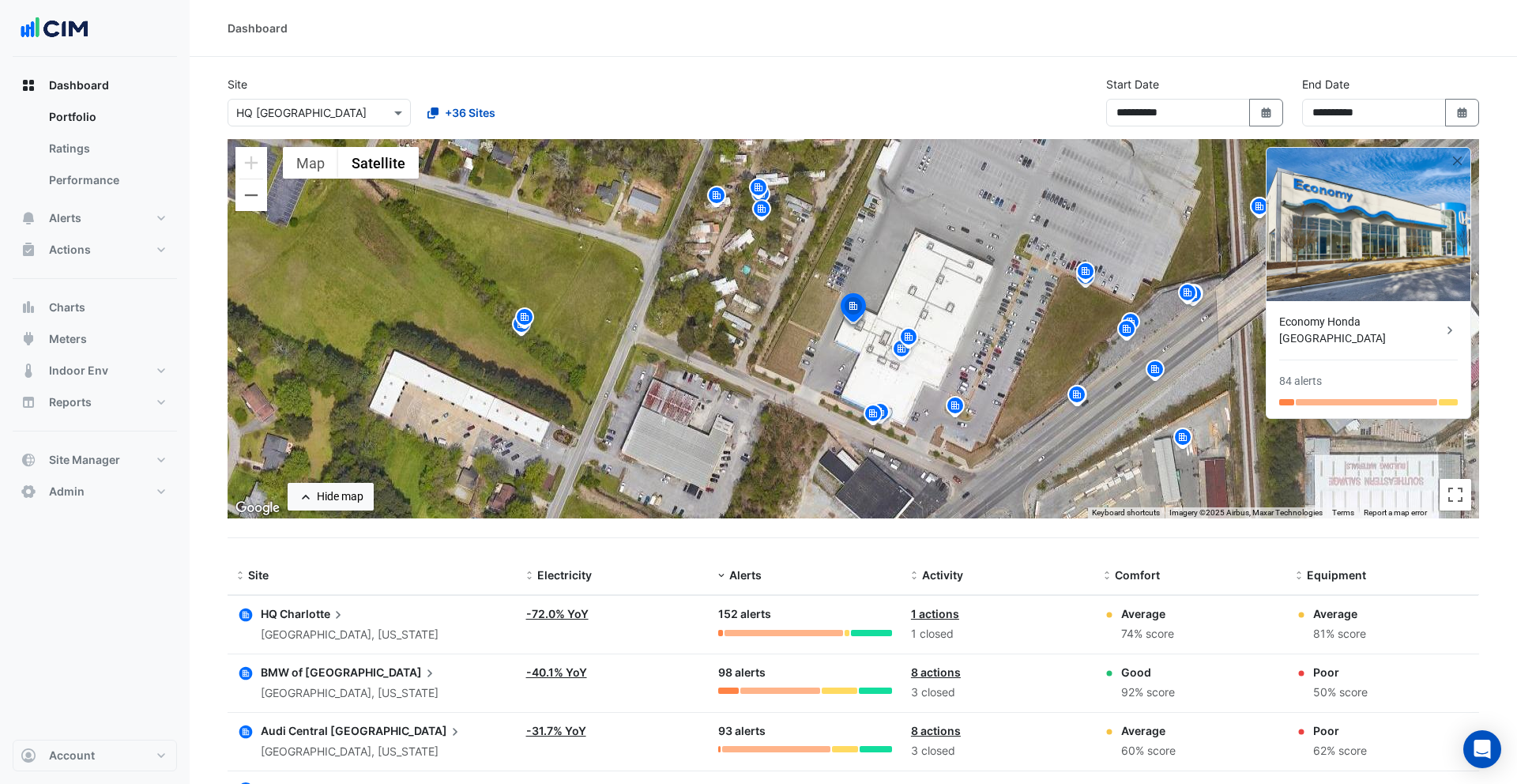
click at [243, 613] on icon "button" at bounding box center [246, 615] width 7 height 7
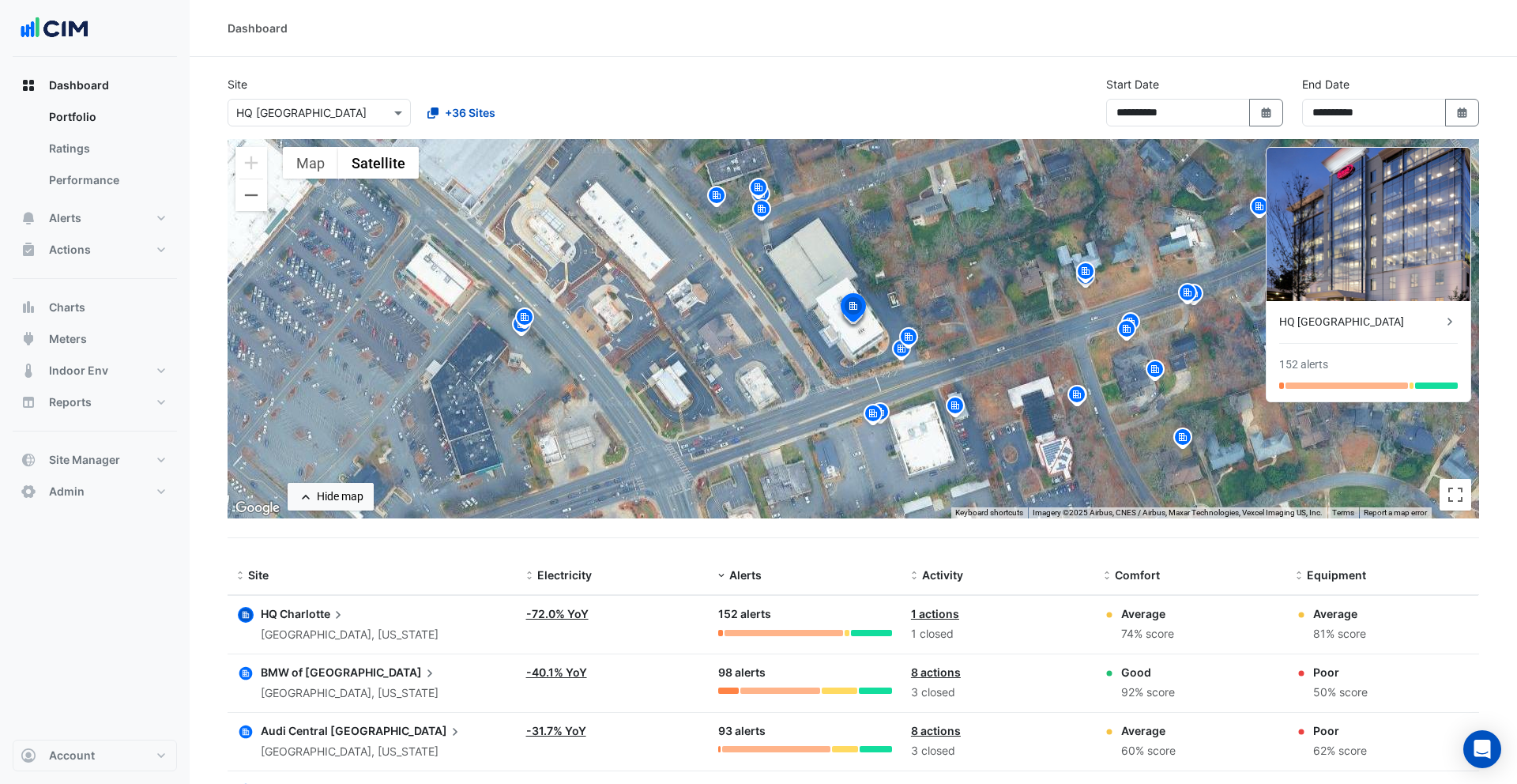
click at [243, 613] on icon "button" at bounding box center [246, 615] width 7 height 7
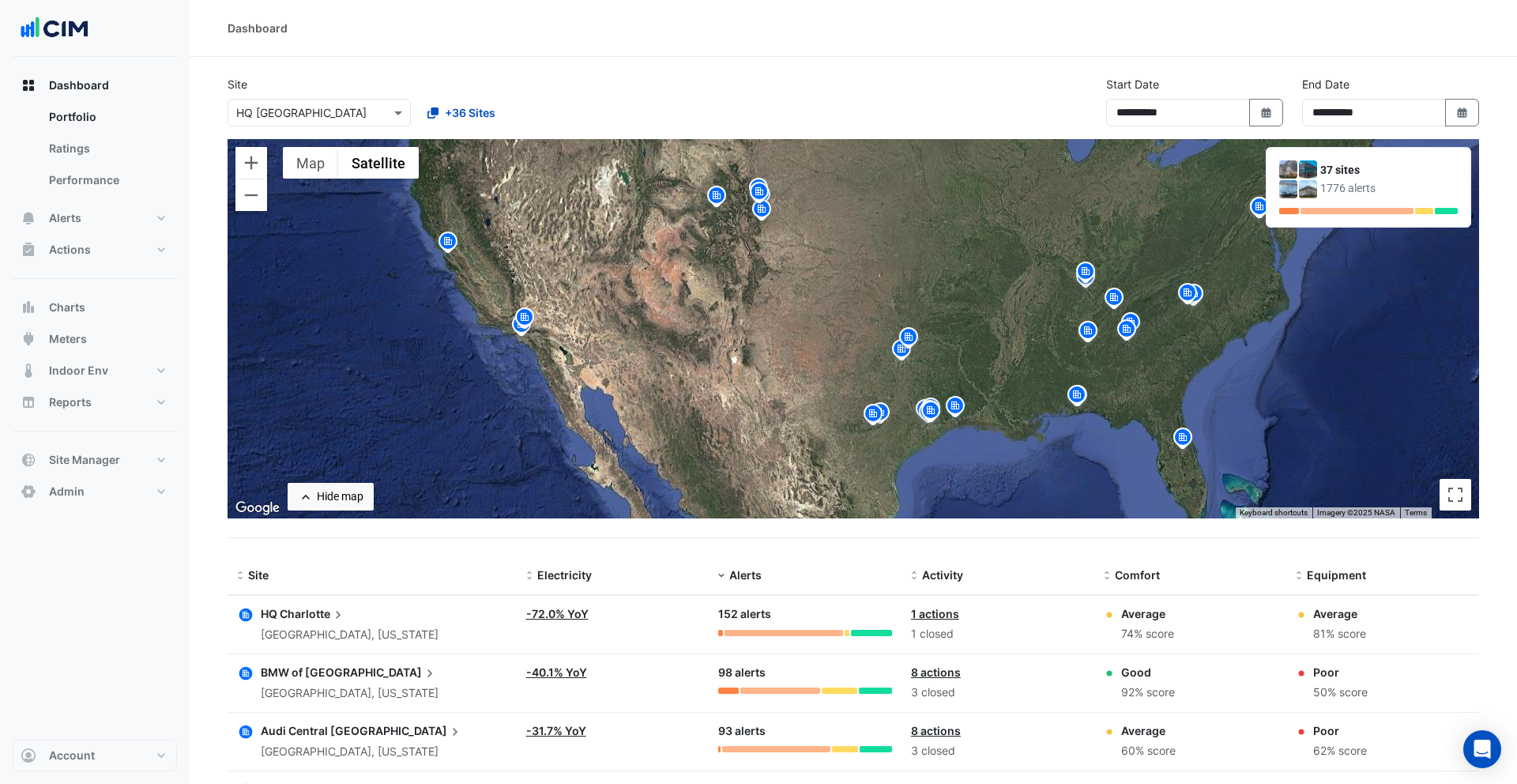
click at [244, 670] on icon "button" at bounding box center [246, 674] width 7 height 7
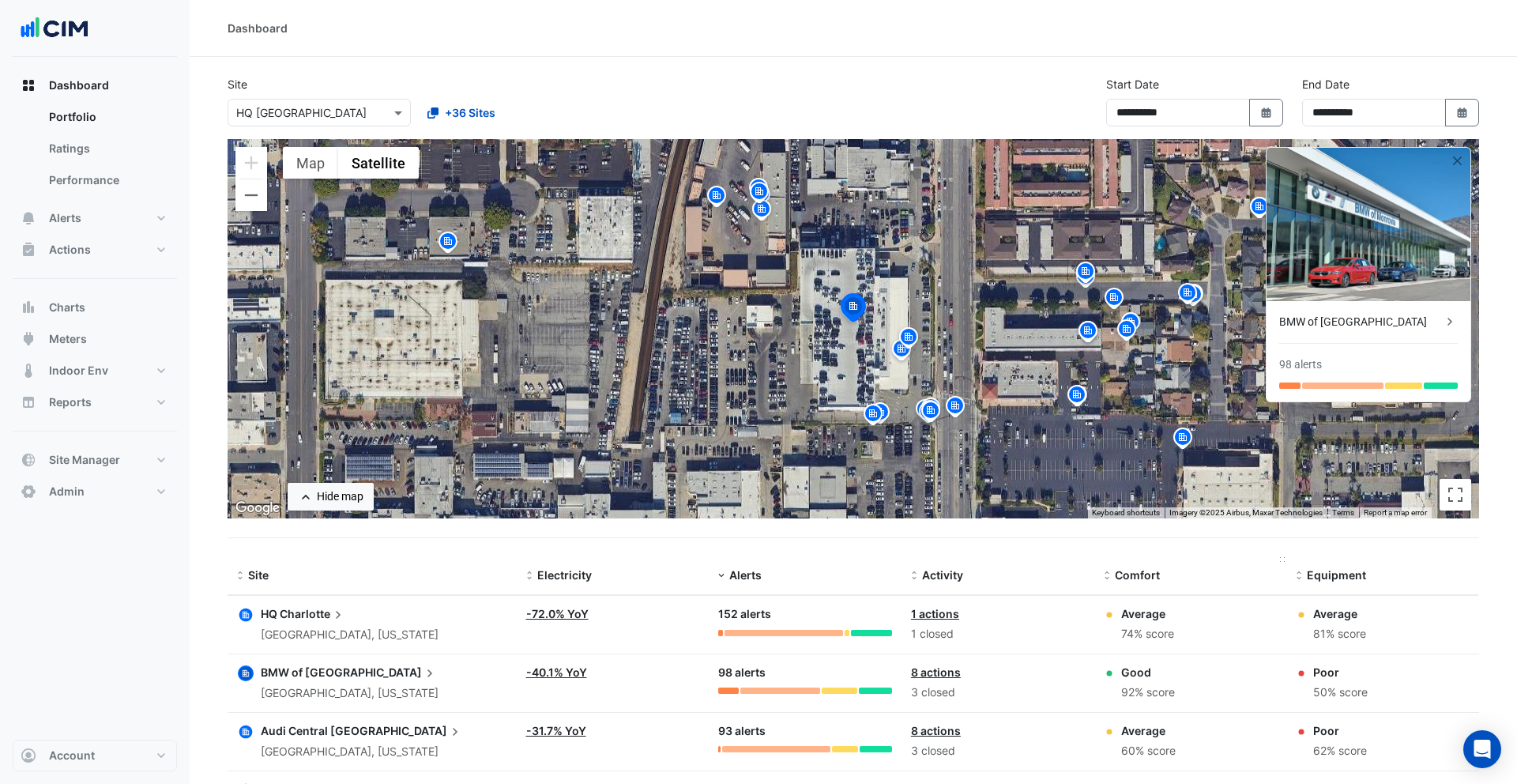
click at [1115, 587] on datatable-header-cell "Comfort" at bounding box center [1190, 576] width 193 height 38
click at [1118, 576] on span "Comfort" at bounding box center [1137, 575] width 45 height 13
click at [250, 615] on icon "button" at bounding box center [246, 615] width 13 height 13
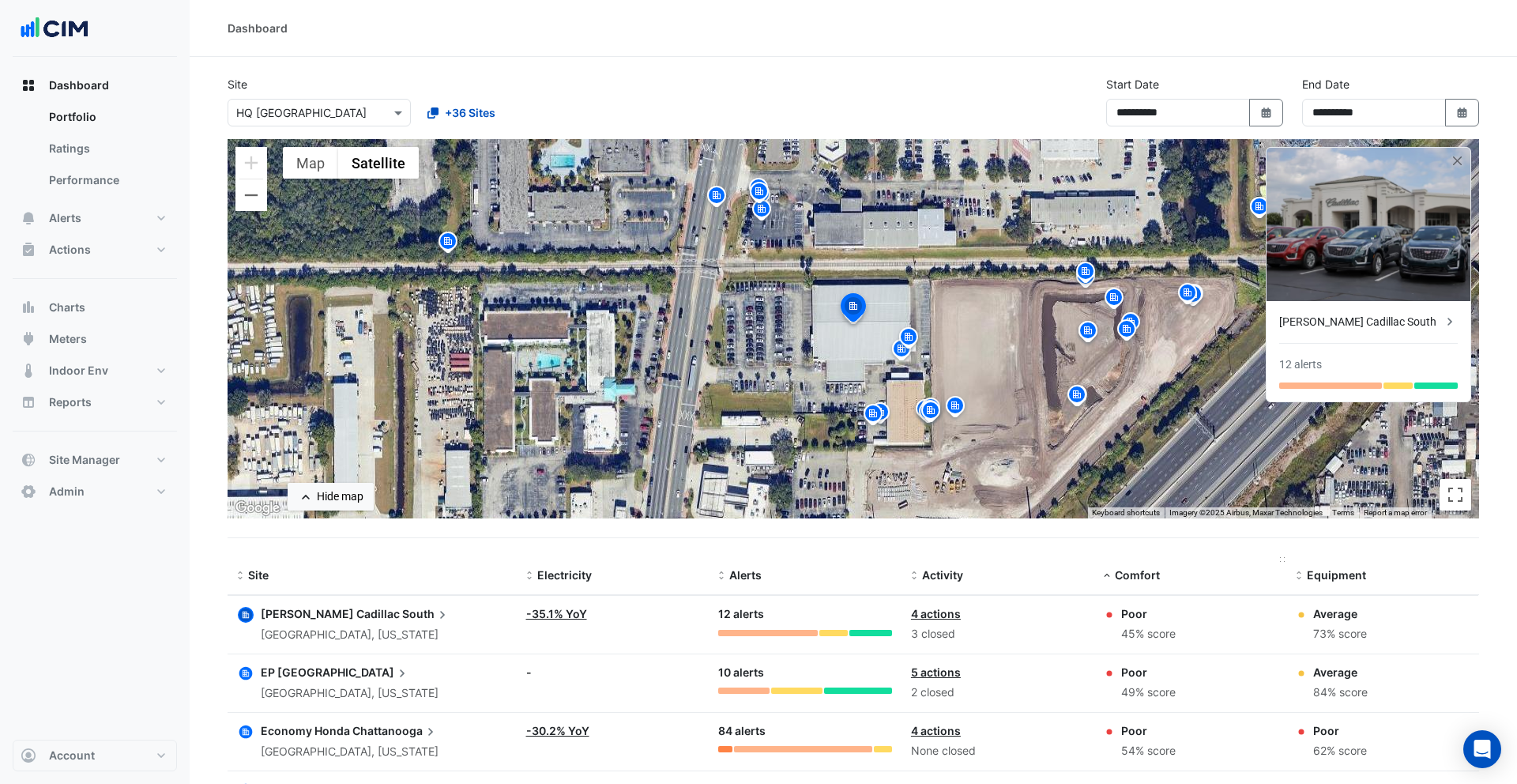
click at [1102, 572] on span at bounding box center [1106, 576] width 11 height 12
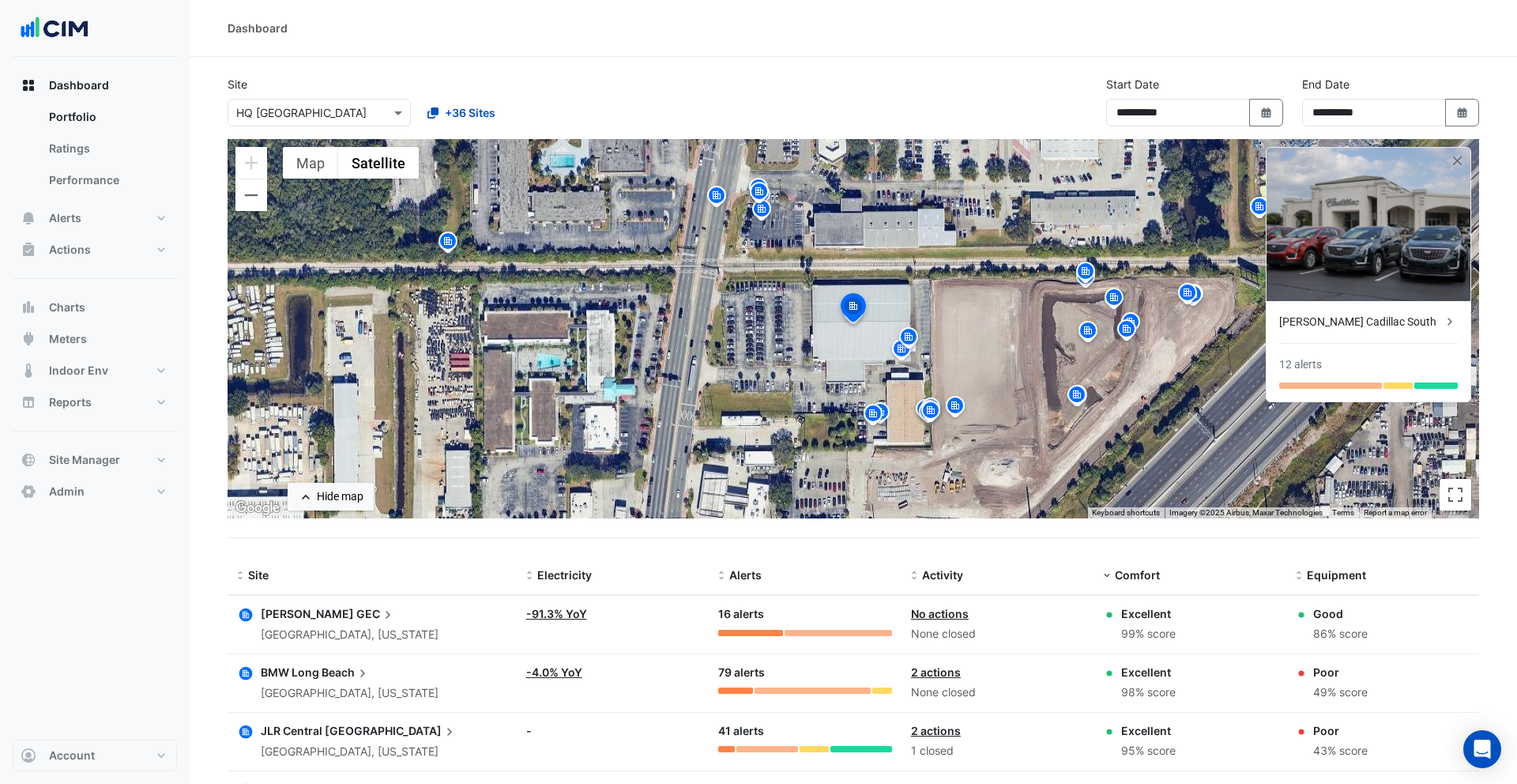
click at [250, 669] on icon "button" at bounding box center [246, 674] width 13 height 13
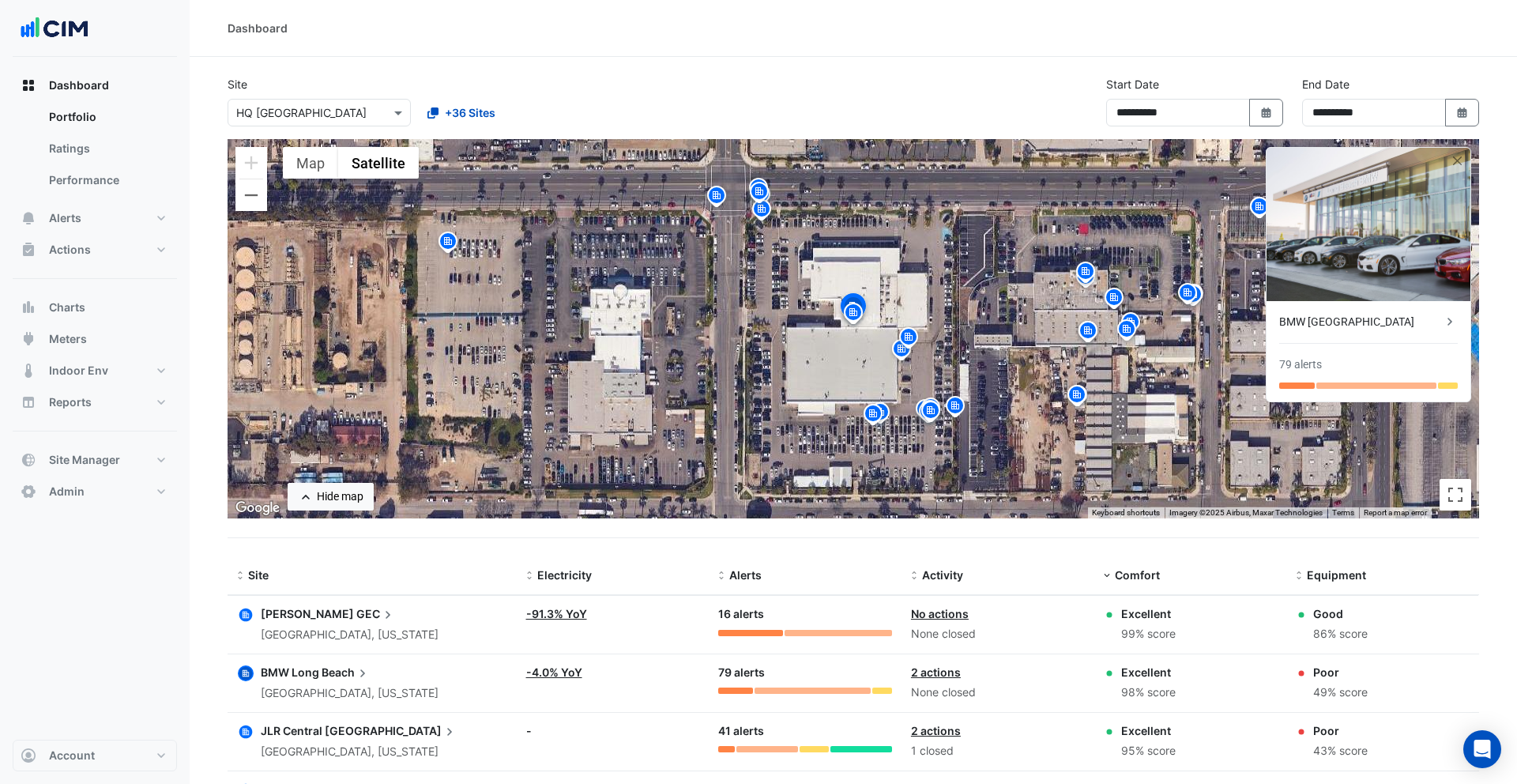
click at [247, 615] on icon "button" at bounding box center [246, 615] width 7 height 7
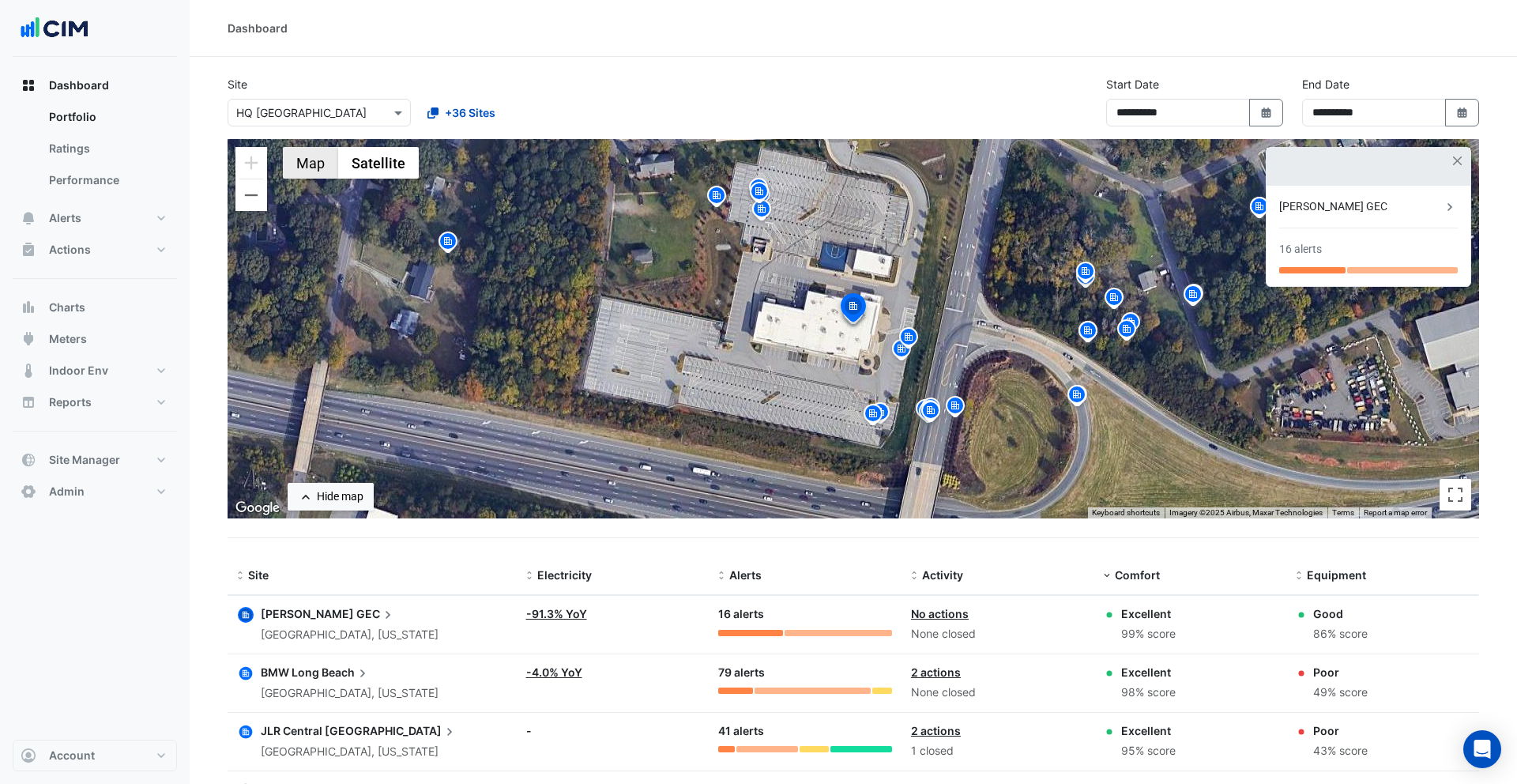
click at [302, 165] on button "Map" at bounding box center [310, 163] width 55 height 31
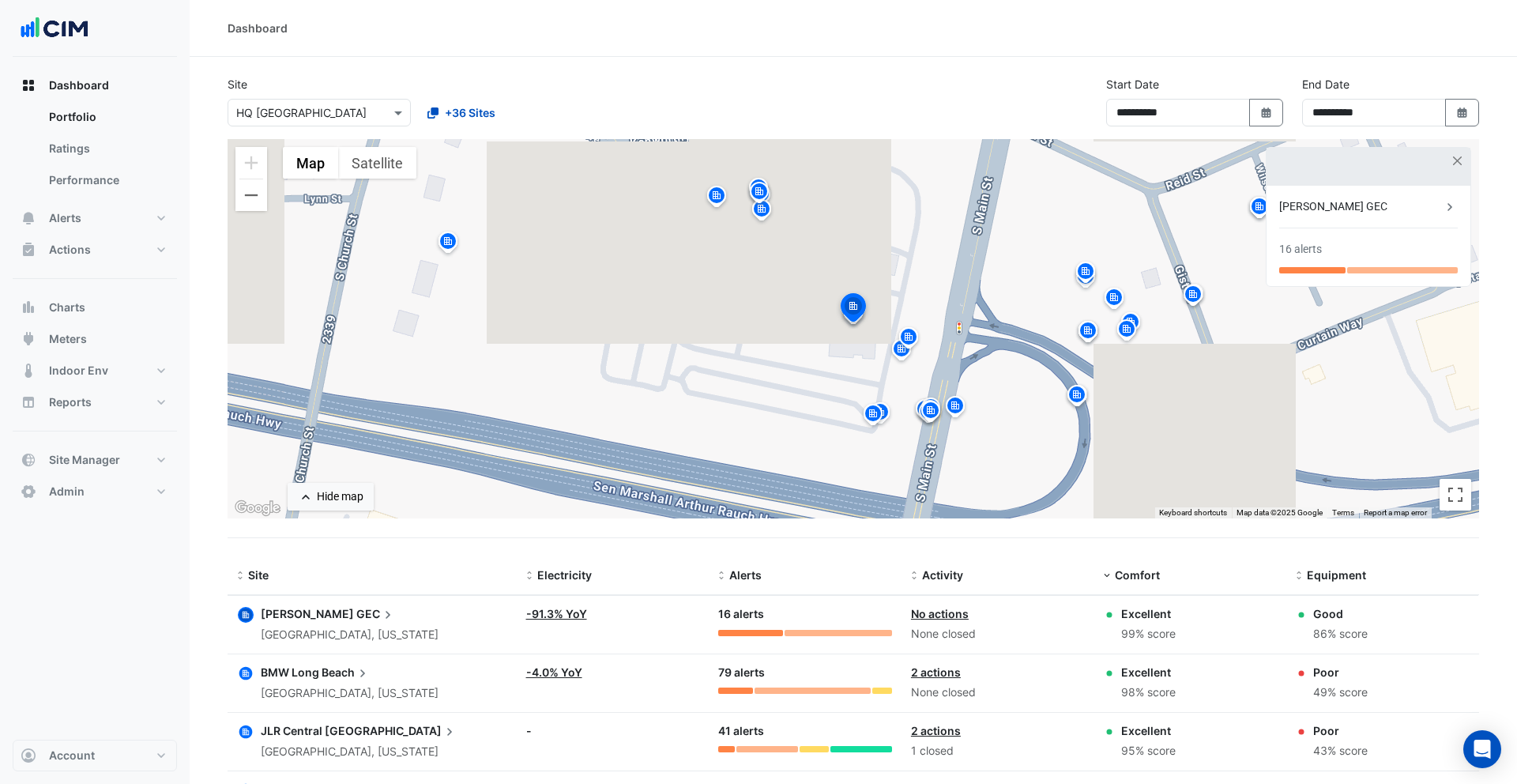
click at [243, 672] on icon "button" at bounding box center [246, 674] width 7 height 7
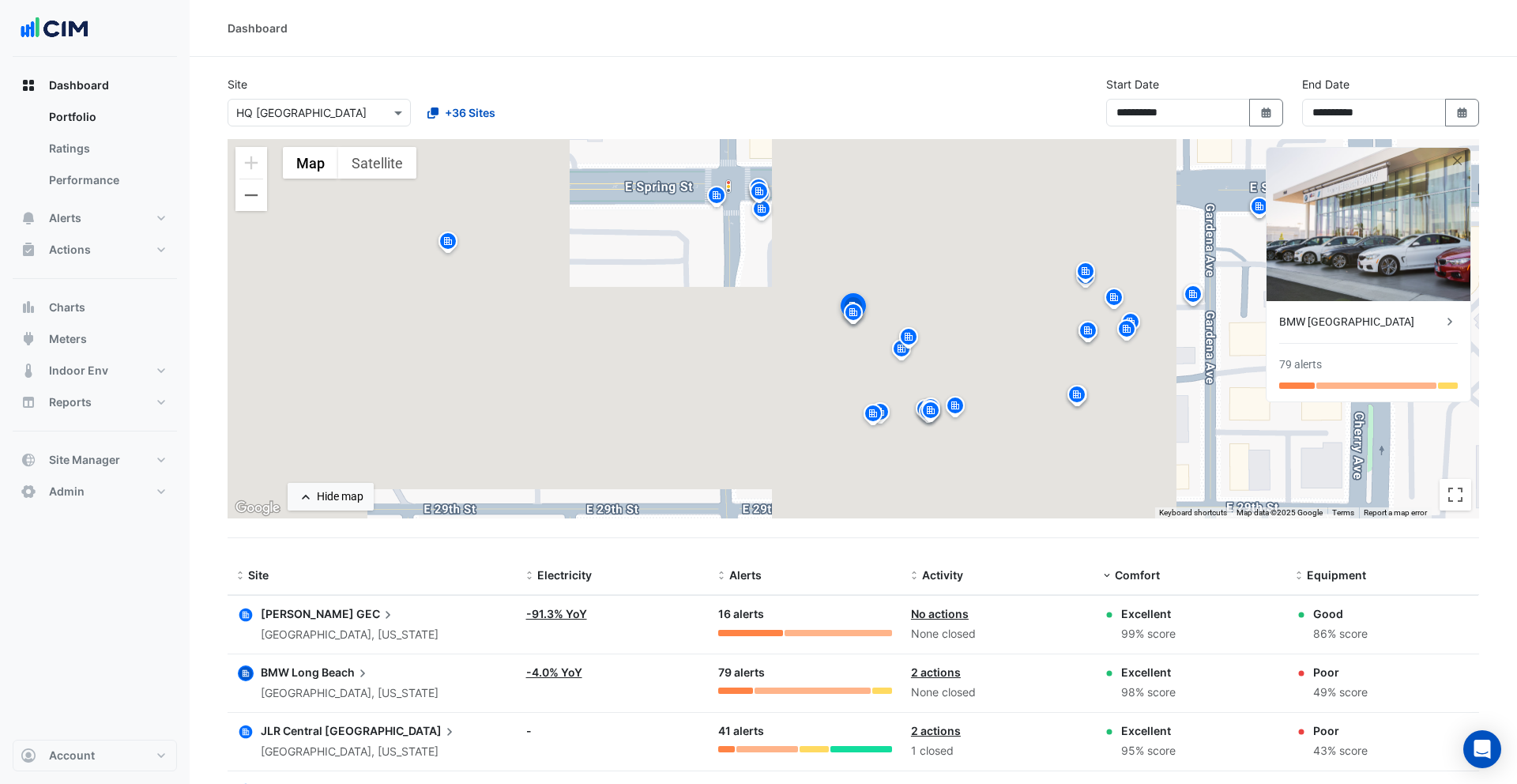
click at [245, 729] on icon "button" at bounding box center [246, 732] width 7 height 7
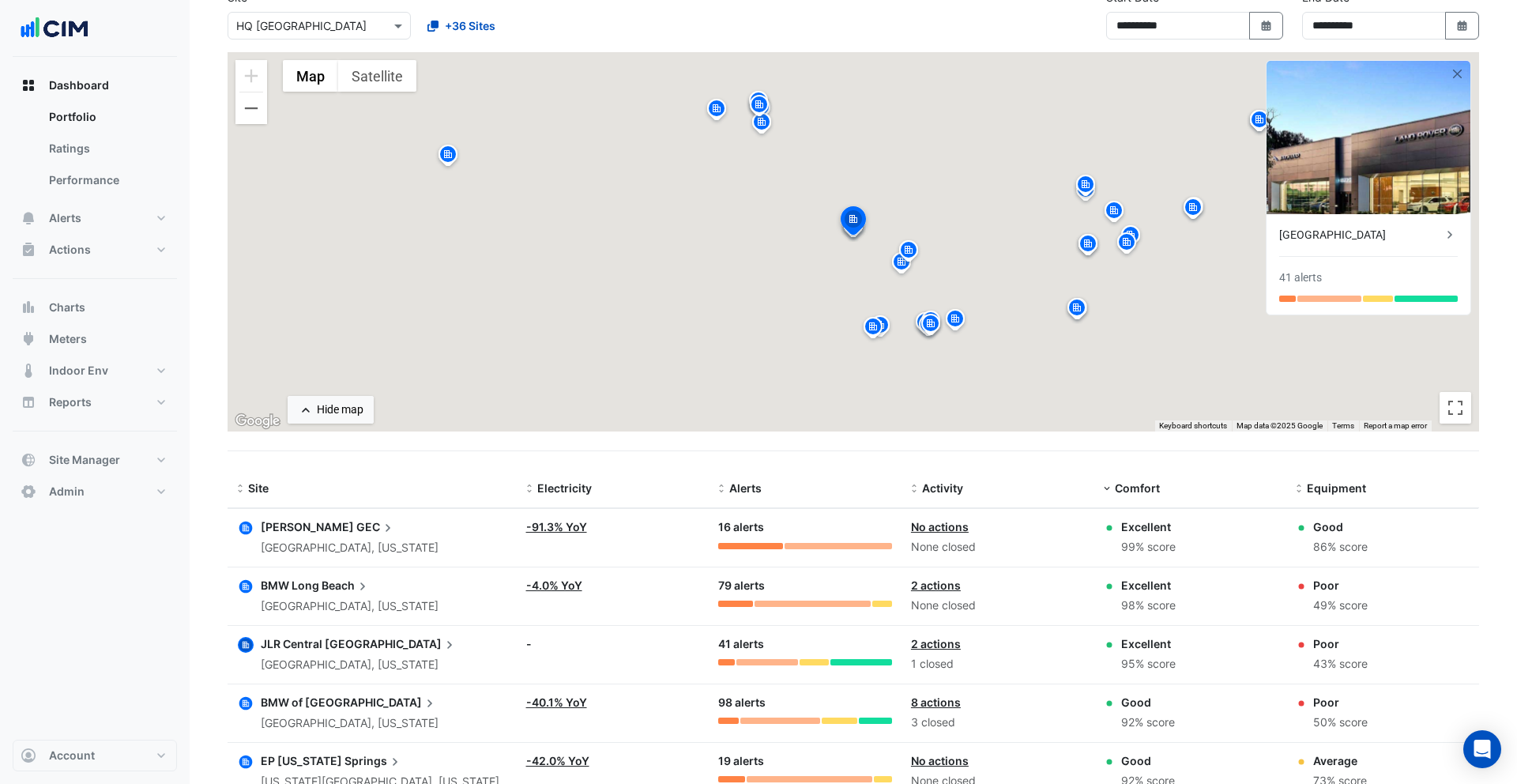
scroll to position [89, 0]
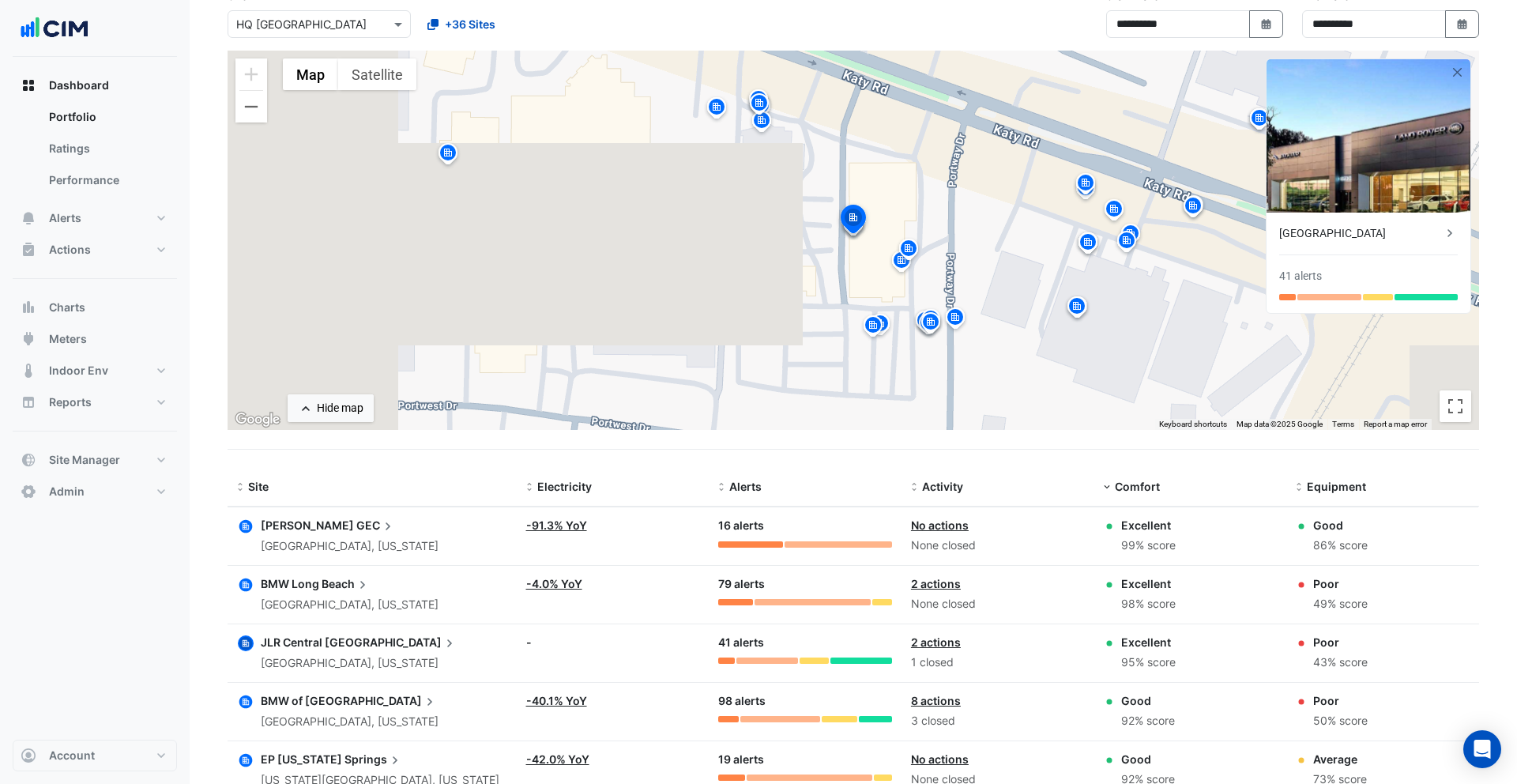
click at [248, 706] on icon "button" at bounding box center [246, 701] width 13 height 13
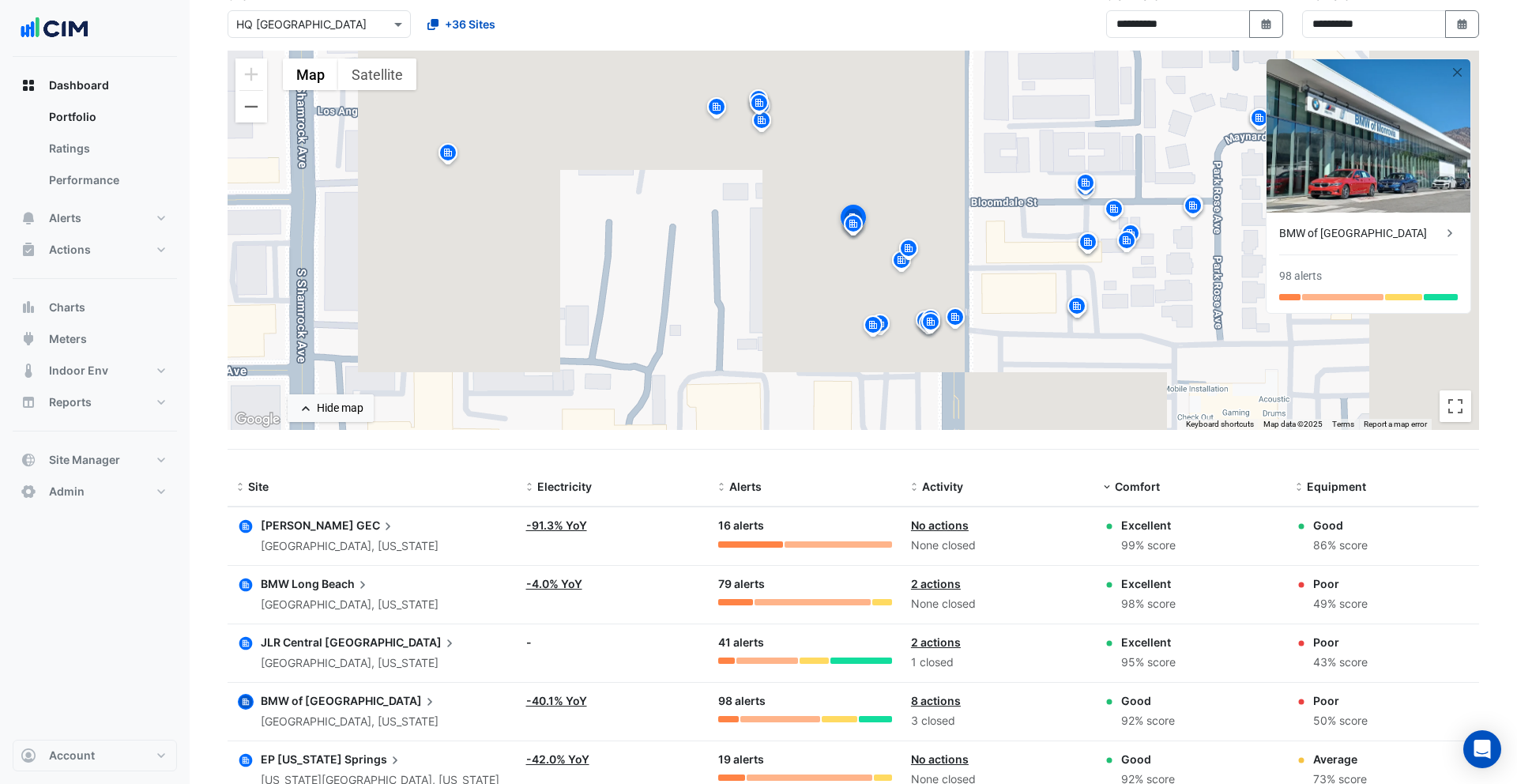
click at [248, 746] on datatable-body-cell "Site: EP Colorado Springs Colorado Springs, Colorado" at bounding box center [373, 770] width 290 height 58
click at [130, 258] on button "Actions" at bounding box center [95, 249] width 165 height 31
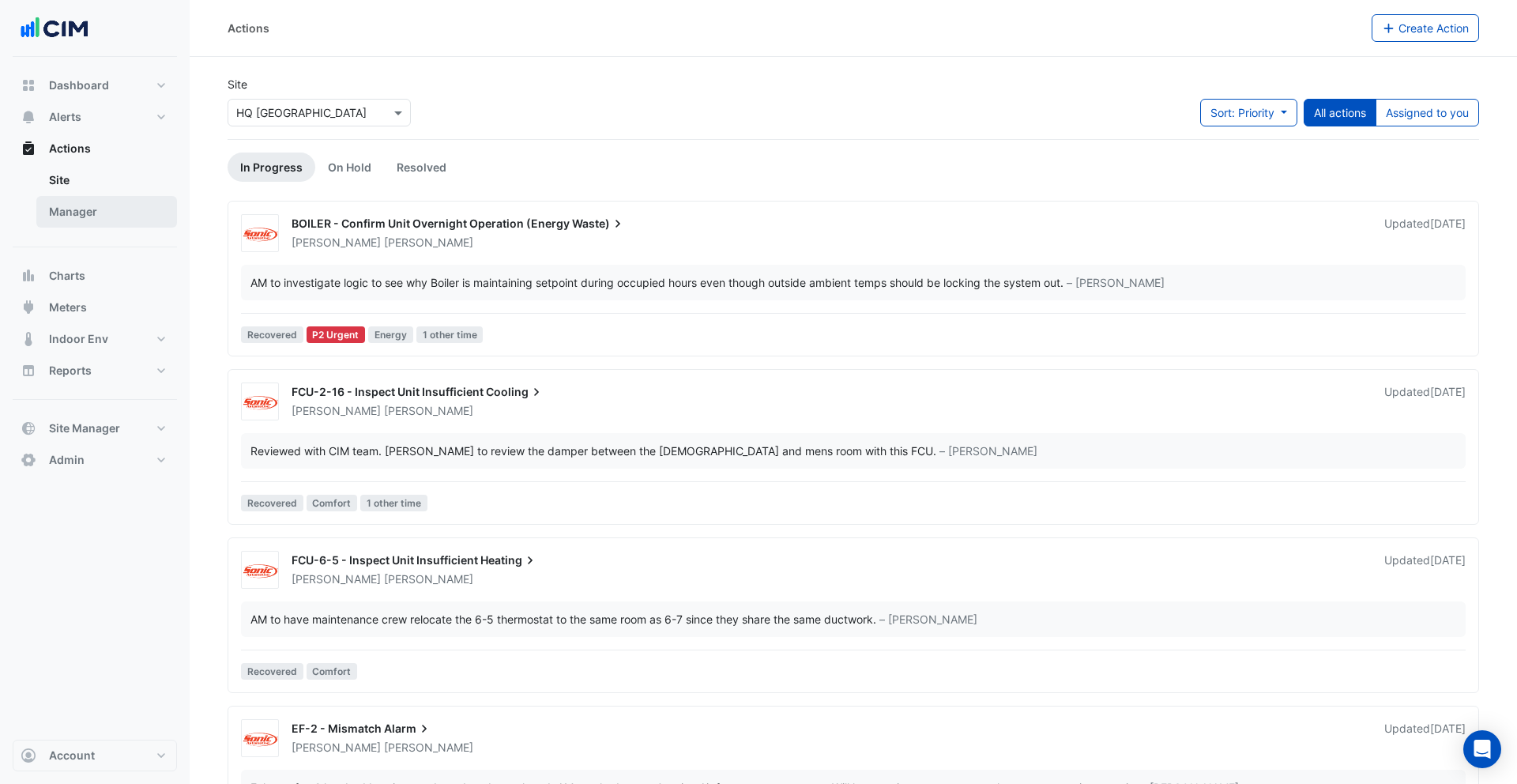
click at [107, 217] on link "Manager" at bounding box center [106, 211] width 141 height 31
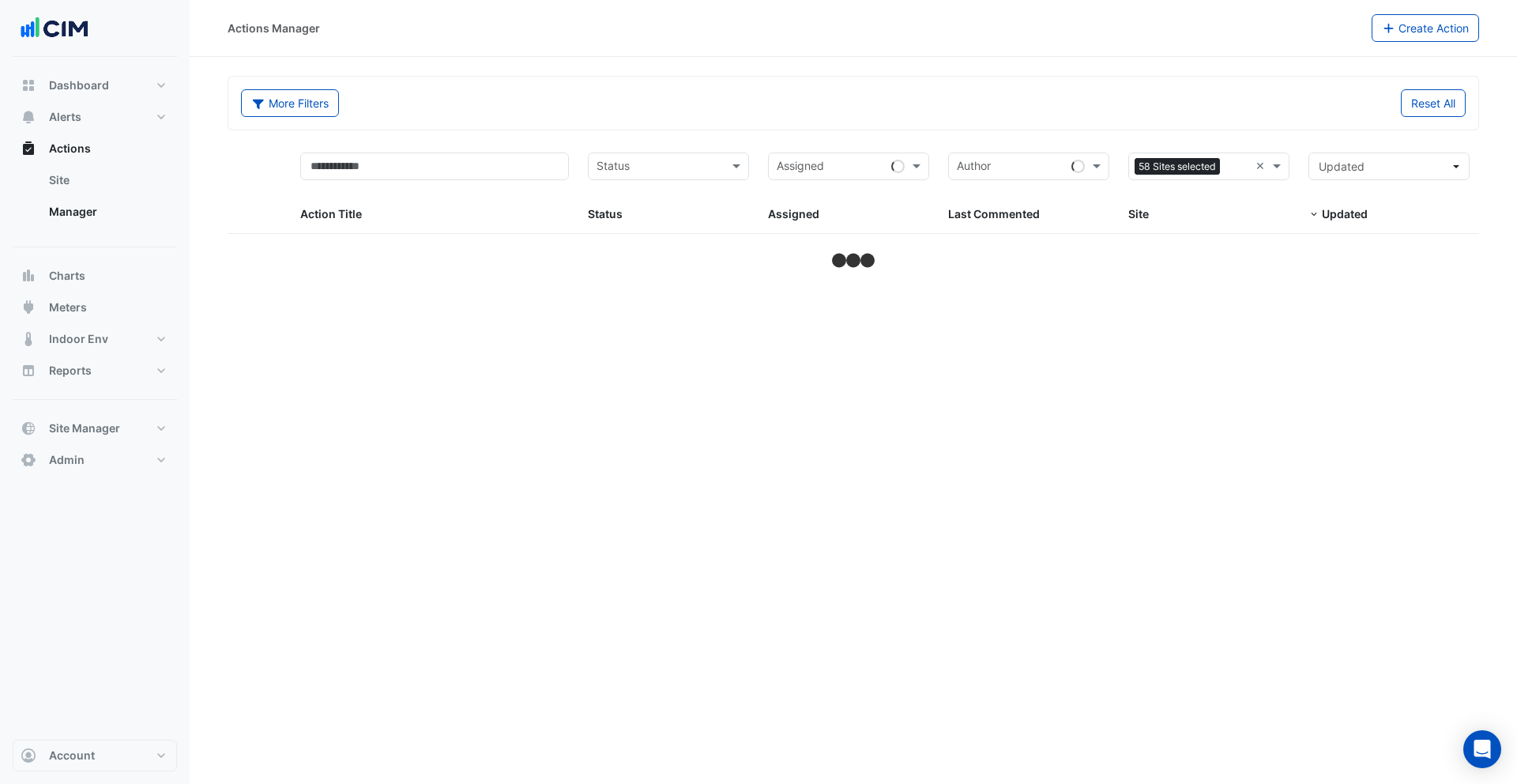
select select "***"
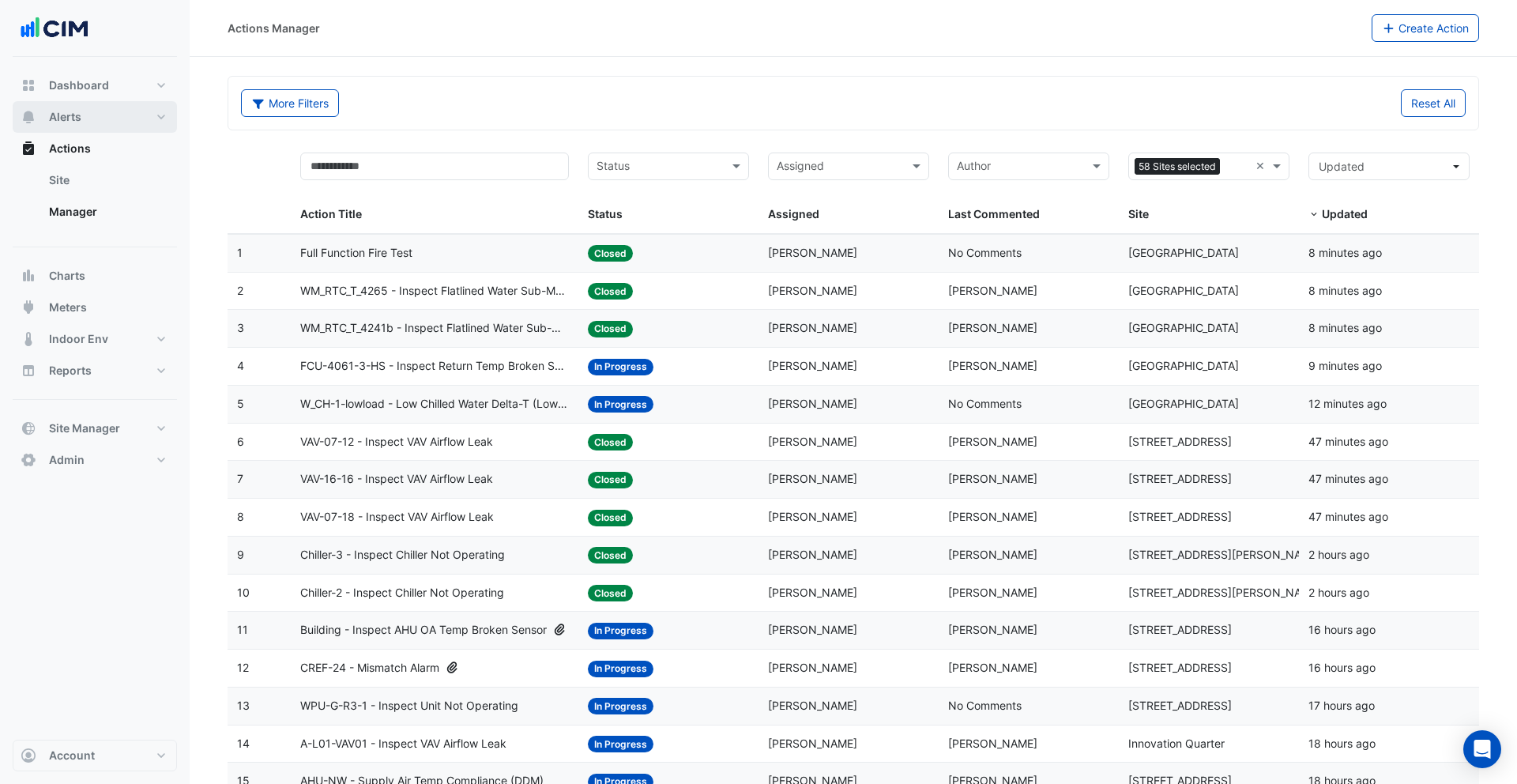
click at [100, 115] on button "Alerts" at bounding box center [95, 117] width 165 height 31
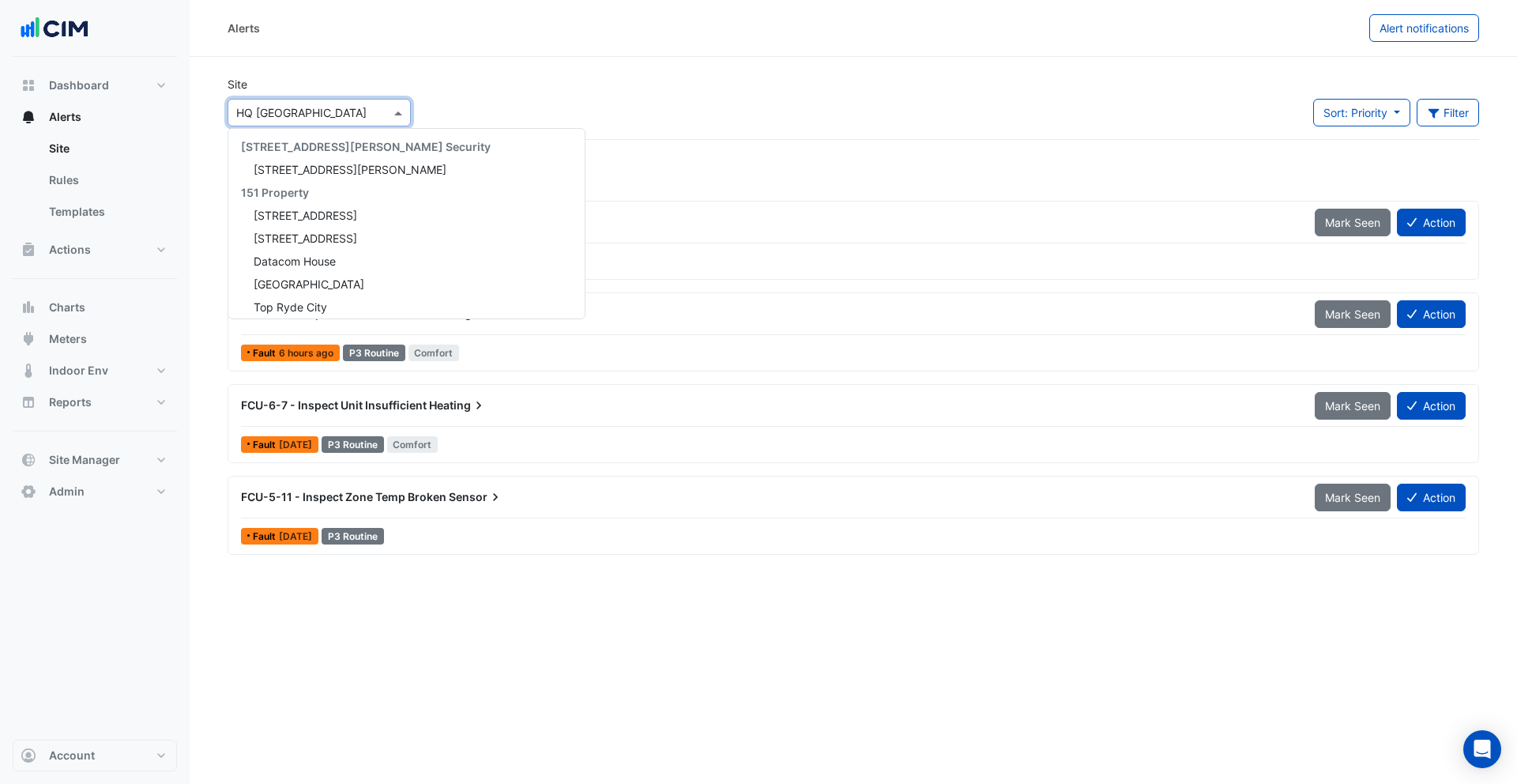
click at [337, 118] on input "text" at bounding box center [303, 114] width 134 height 16
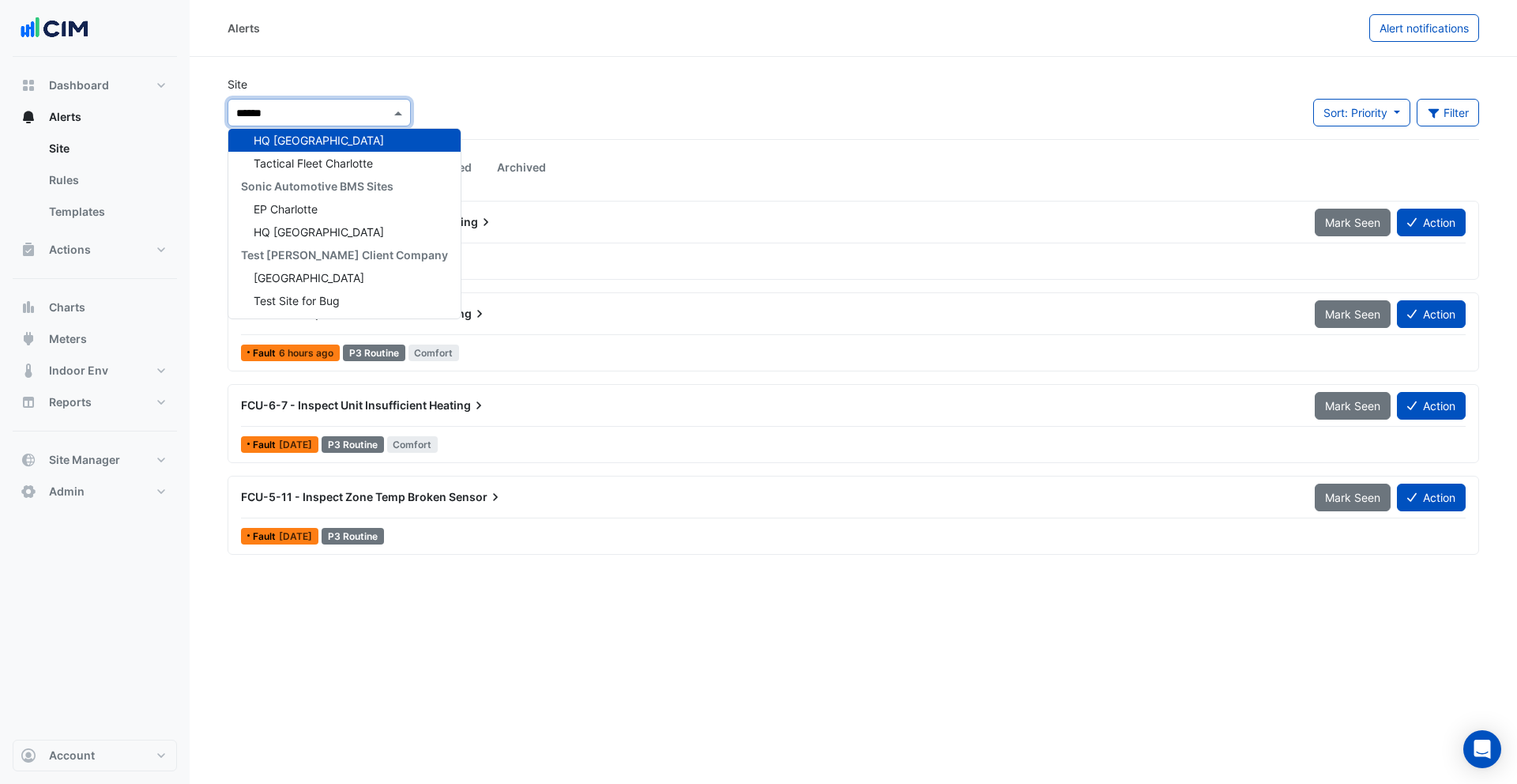
type input "*******"
click at [295, 145] on span "Charlestown Square" at bounding box center [309, 140] width 110 height 13
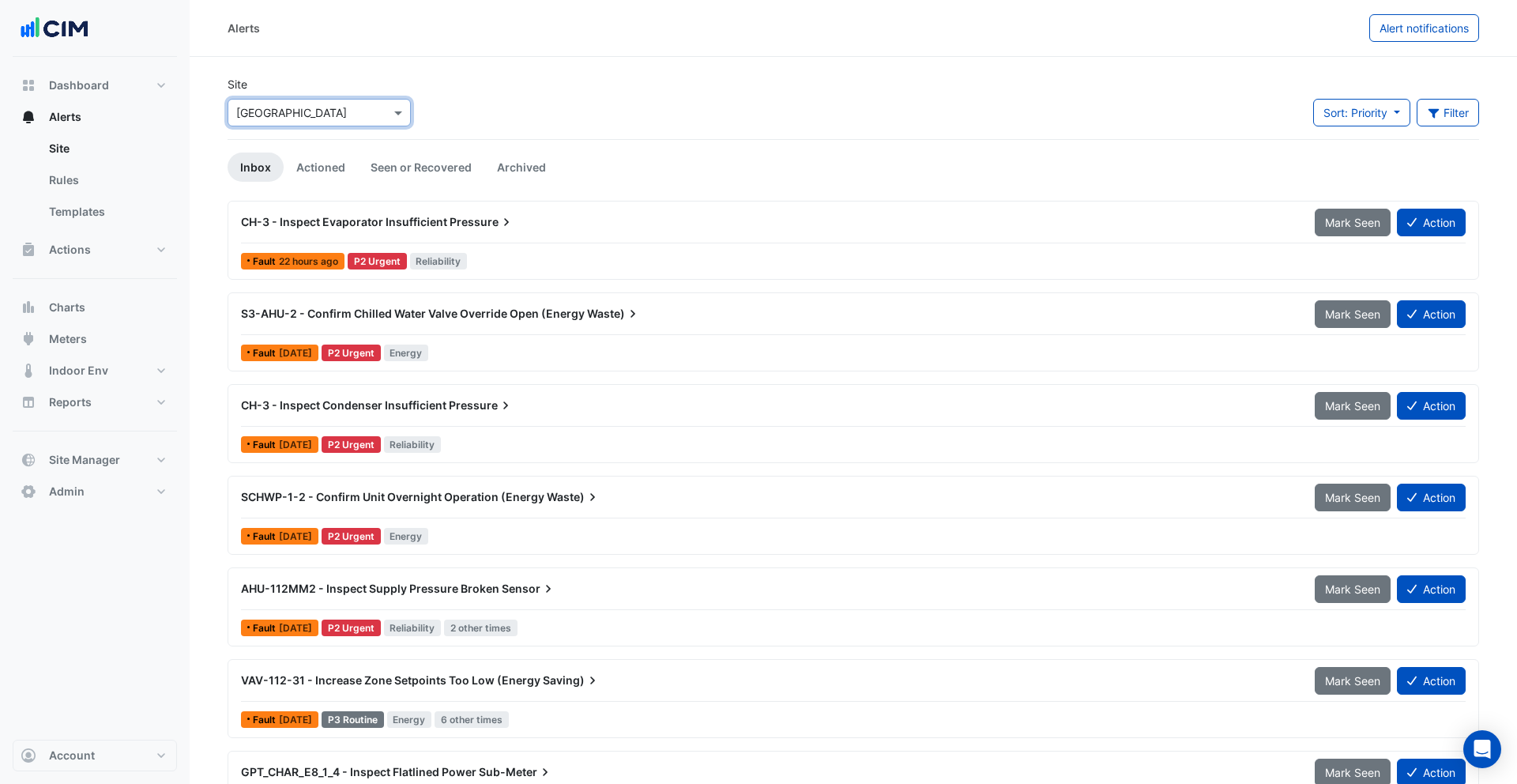
click at [1483, 109] on div "Sort: Priority Priority Updated Filter Title Priority Filter Impact Filter Equi…" at bounding box center [1396, 118] width 185 height 40
click at [1478, 109] on button "Filter" at bounding box center [1448, 113] width 63 height 28
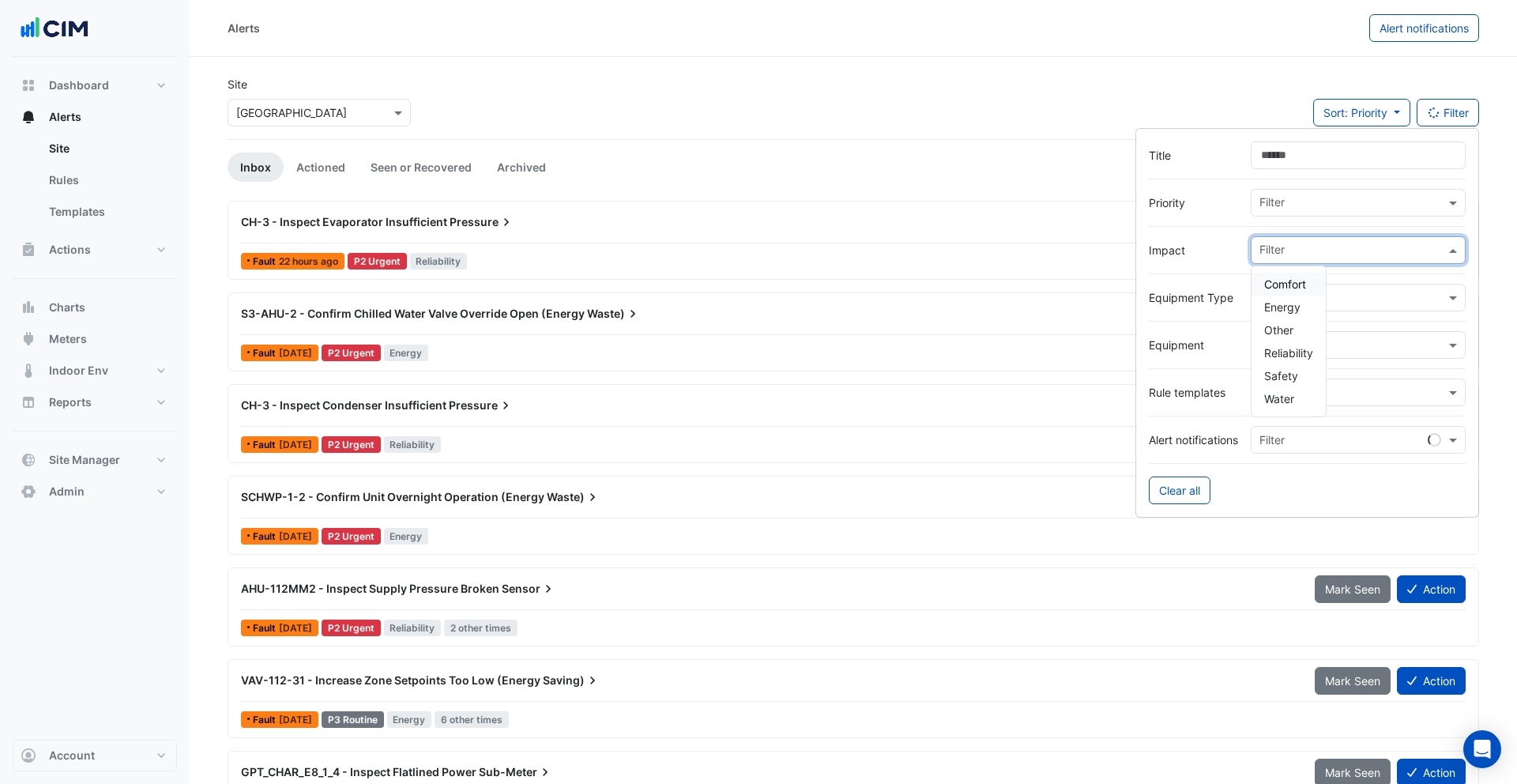
click at [1297, 262] on div "Filter" at bounding box center [1358, 250] width 215 height 28
click at [1293, 389] on div "Water" at bounding box center [1289, 399] width 74 height 23
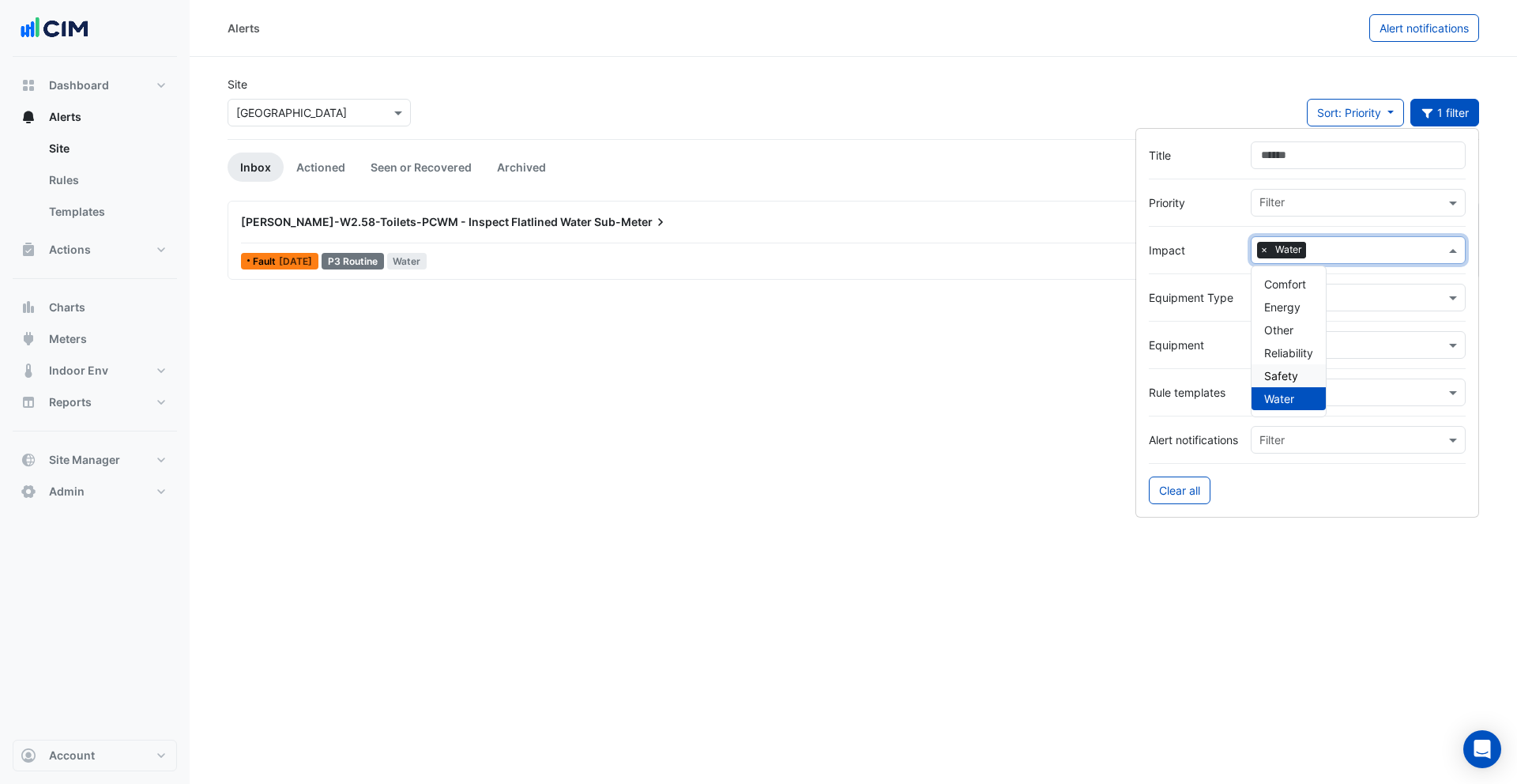
click at [610, 102] on div "Site × Charlestown Square Sort: Priority Priority Updated 1 filter" at bounding box center [853, 107] width 1271 height 63
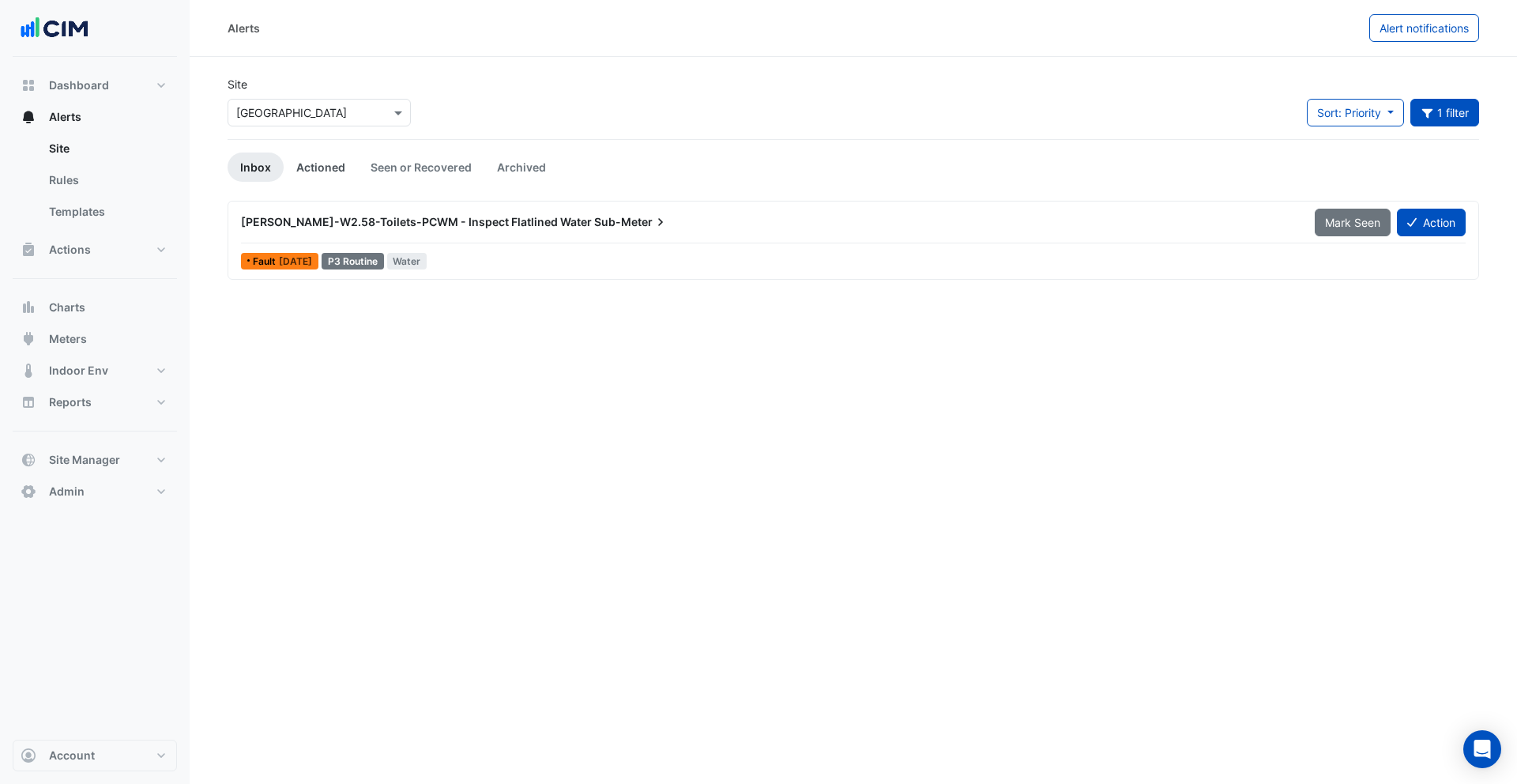
click at [319, 166] on link "Actioned" at bounding box center [321, 167] width 74 height 30
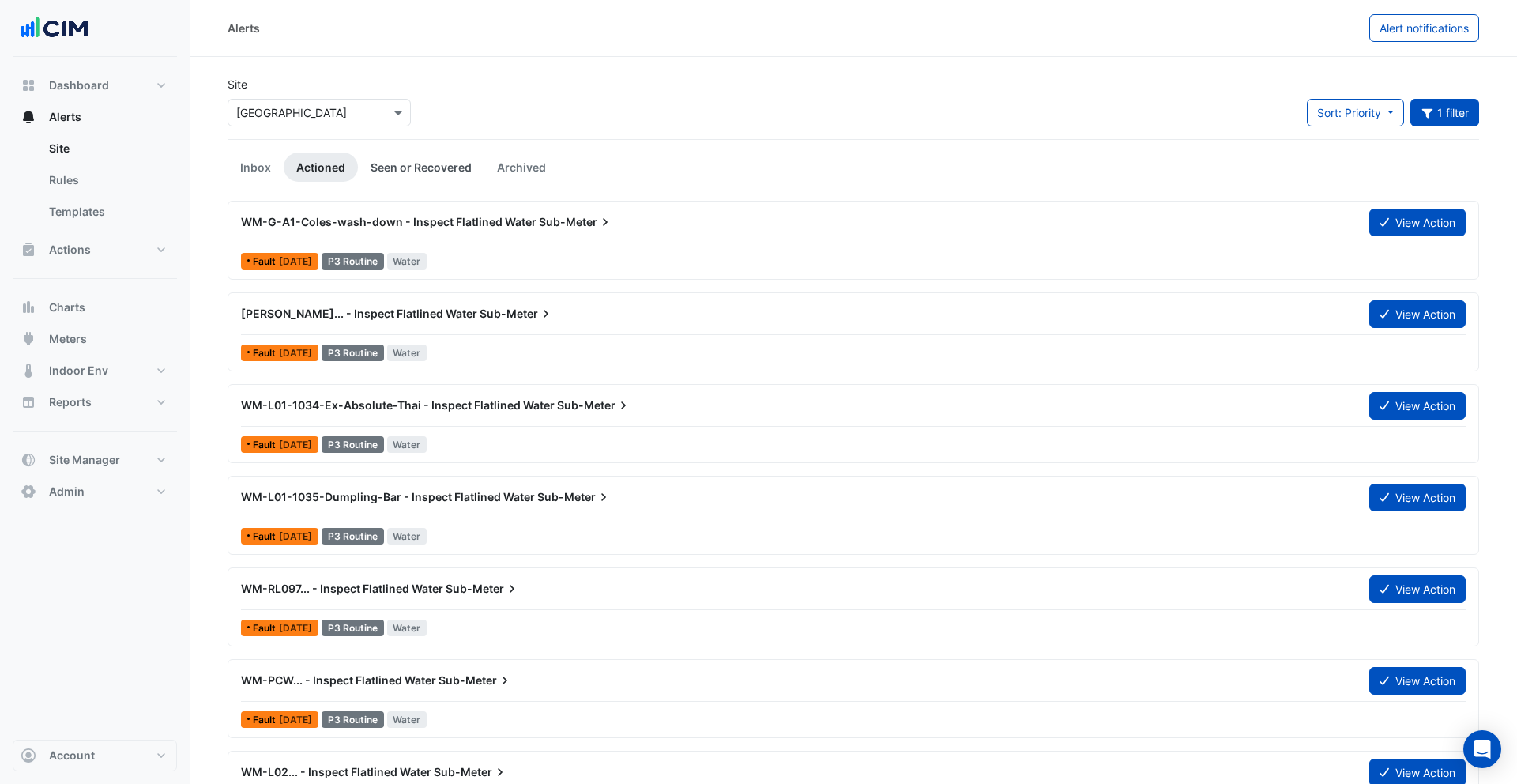
click at [392, 166] on link "Seen or Recovered" at bounding box center [421, 167] width 127 height 30
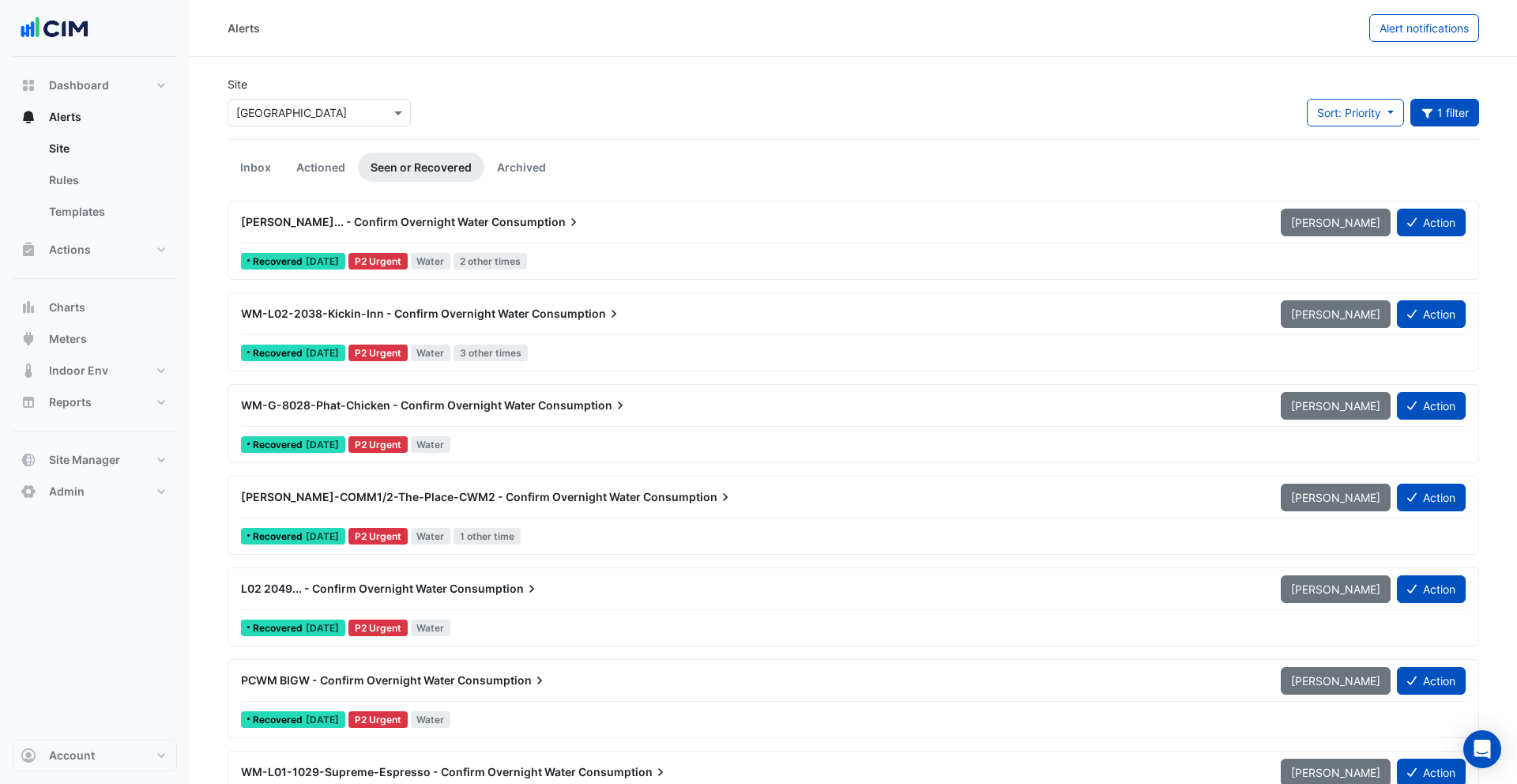
click at [392, 226] on span "WM-CHAR... - Confirm Overnight Water" at bounding box center [365, 221] width 248 height 13
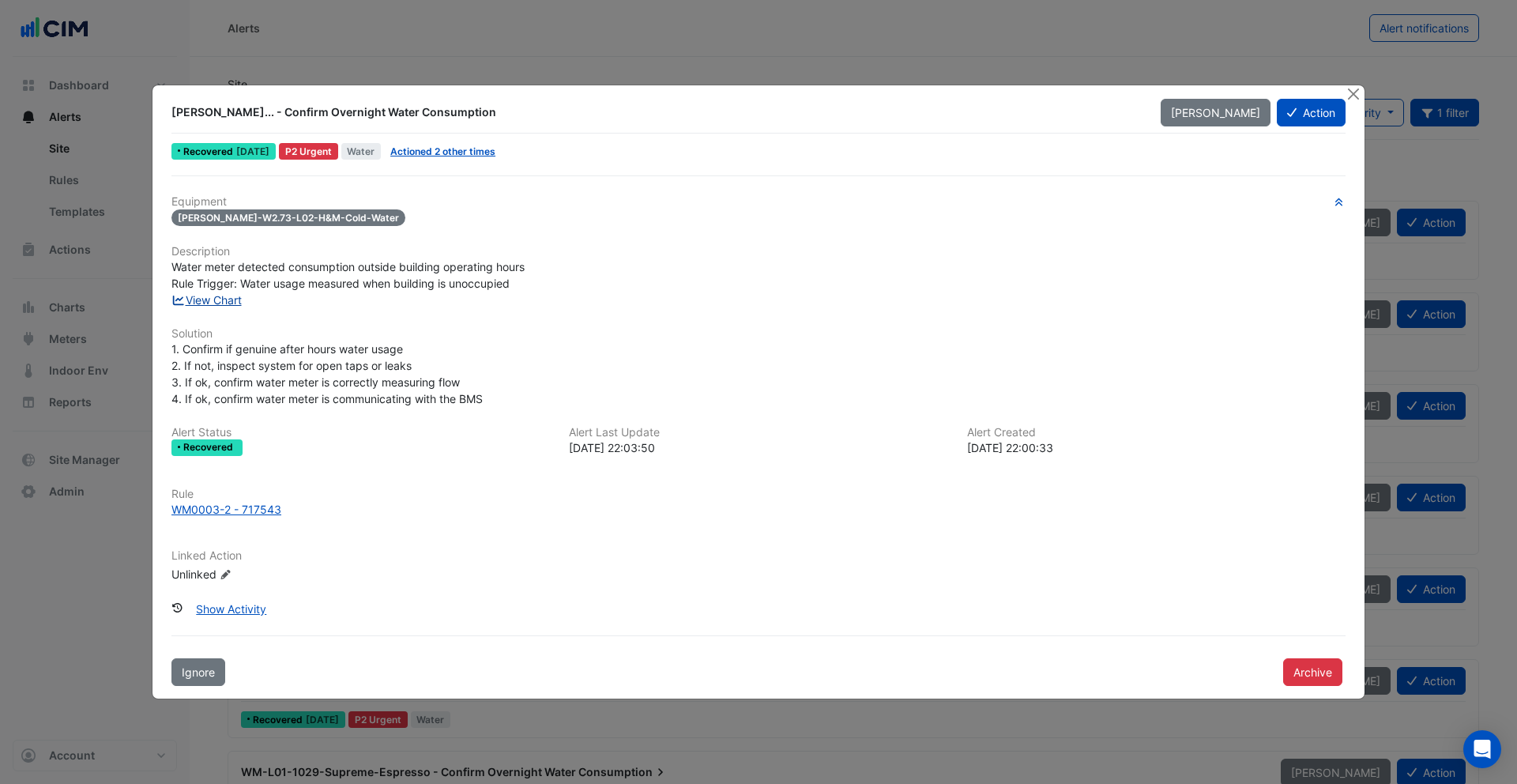
click at [225, 298] on link "View Chart" at bounding box center [206, 299] width 70 height 13
click at [1351, 95] on button "Close" at bounding box center [1353, 94] width 16 height 16
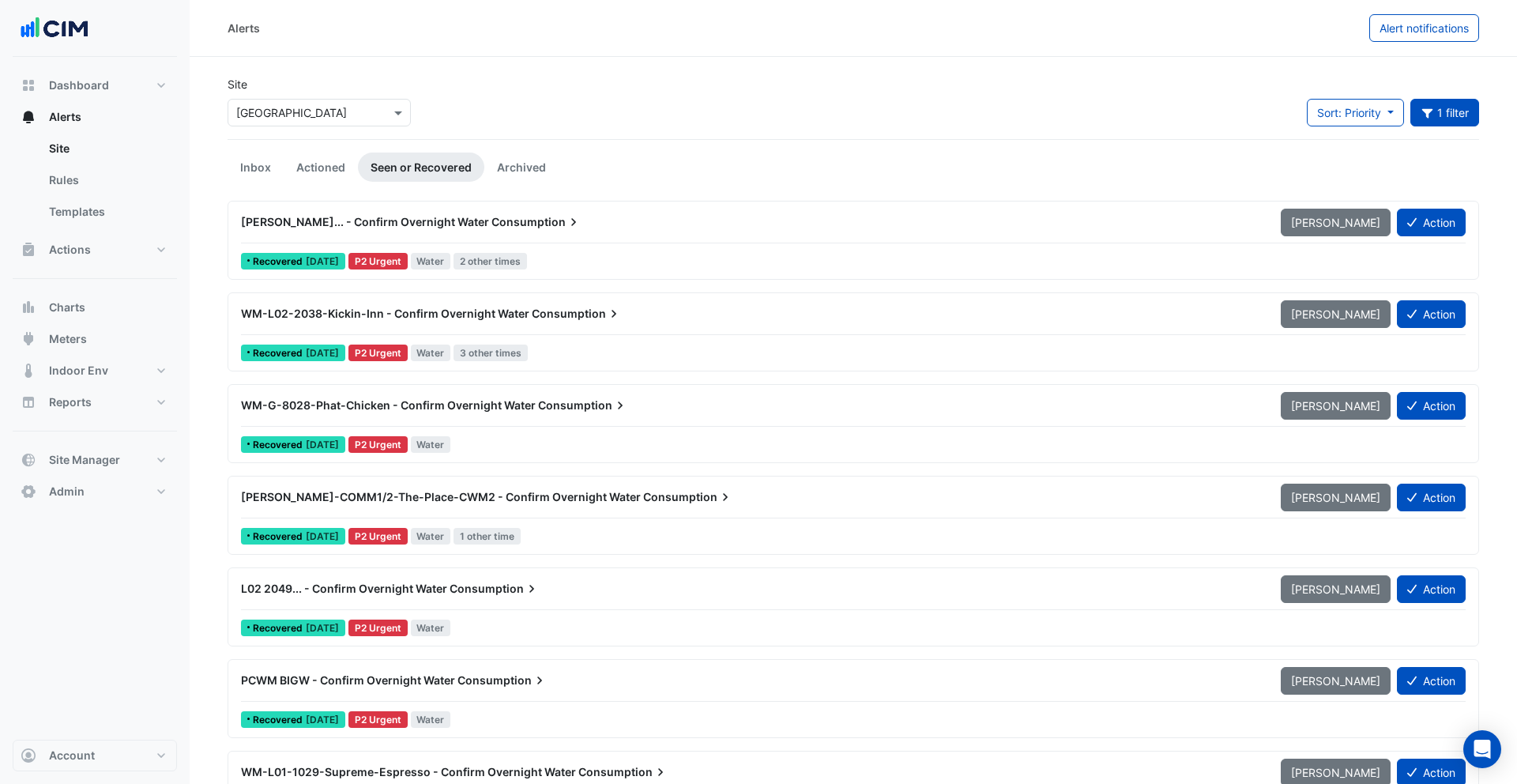
click at [331, 112] on input "text" at bounding box center [303, 114] width 134 height 16
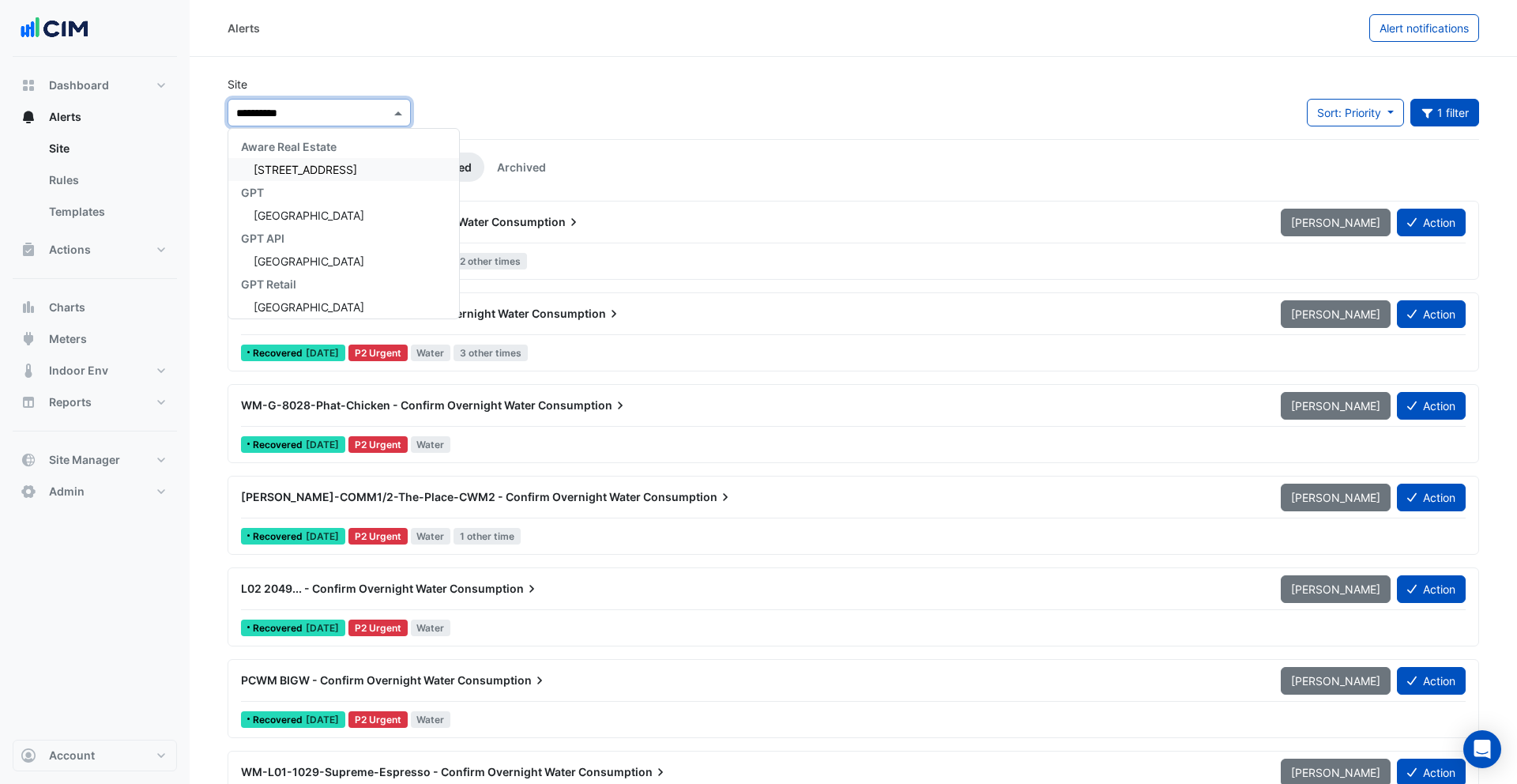
type input "**********"
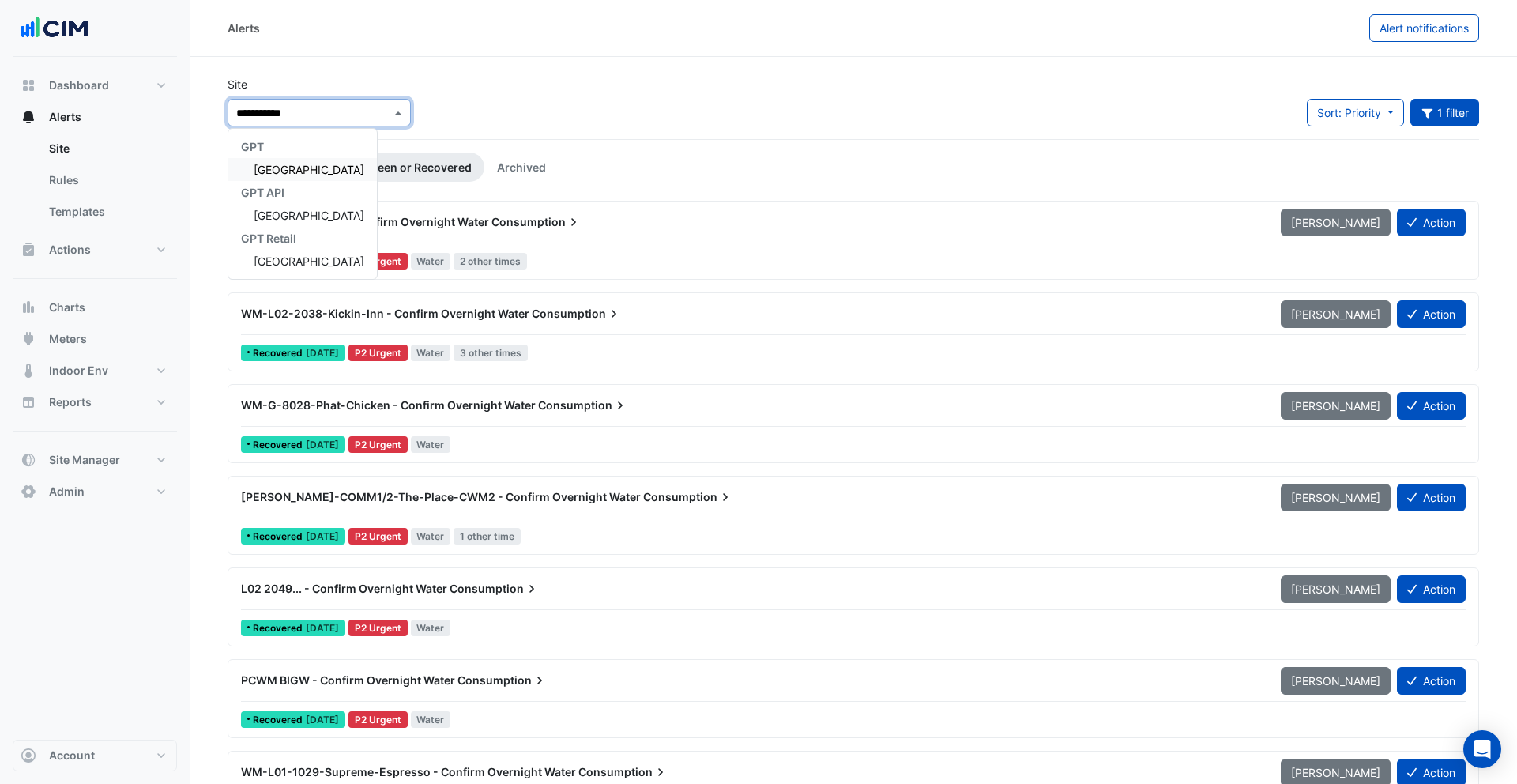
click at [348, 169] on span "[GEOGRAPHIC_DATA]" at bounding box center [309, 169] width 110 height 13
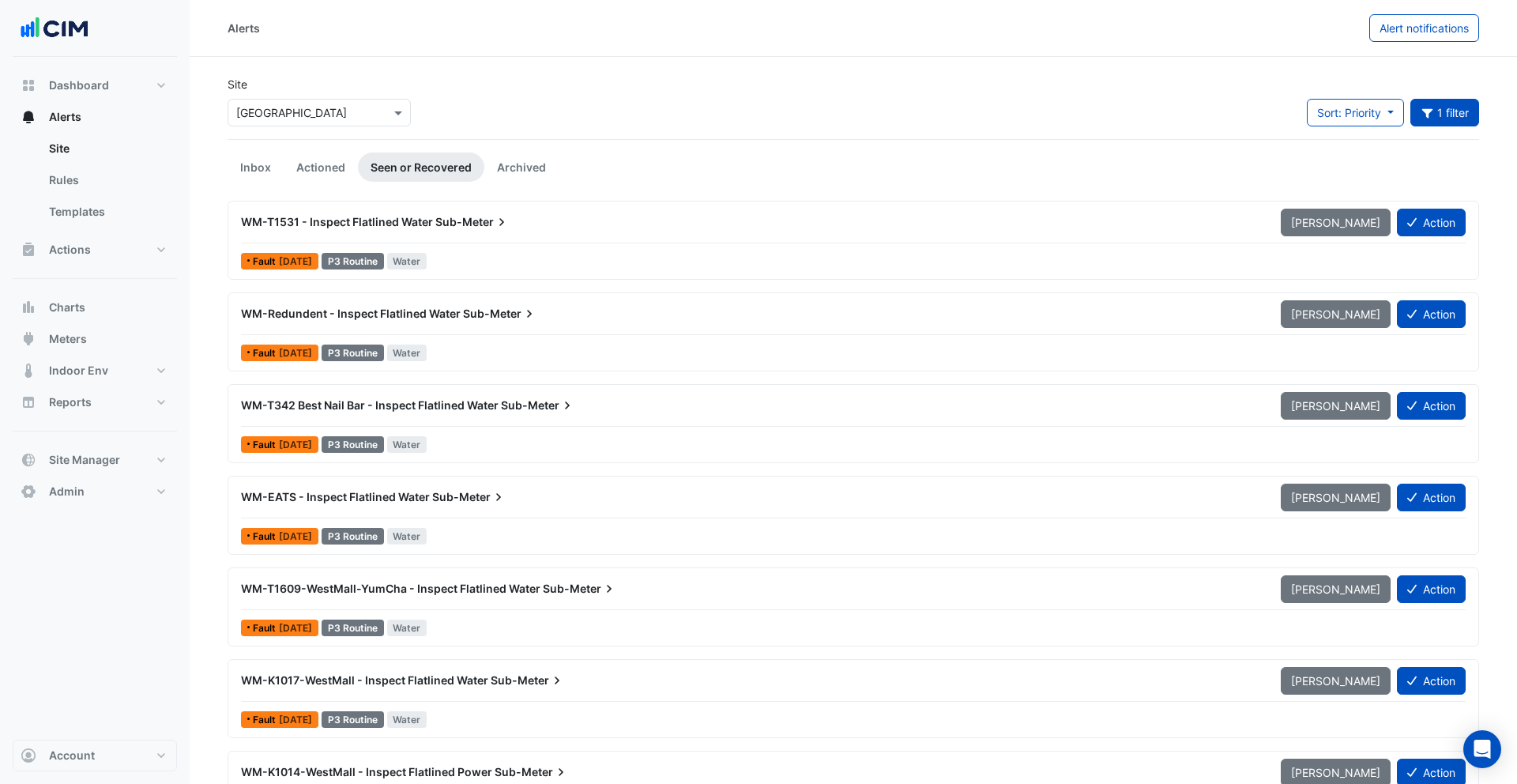
click at [535, 226] on div "WM-T1531 - Inspect Flatlined Water Sub-Meter" at bounding box center [751, 221] width 1021 height 16
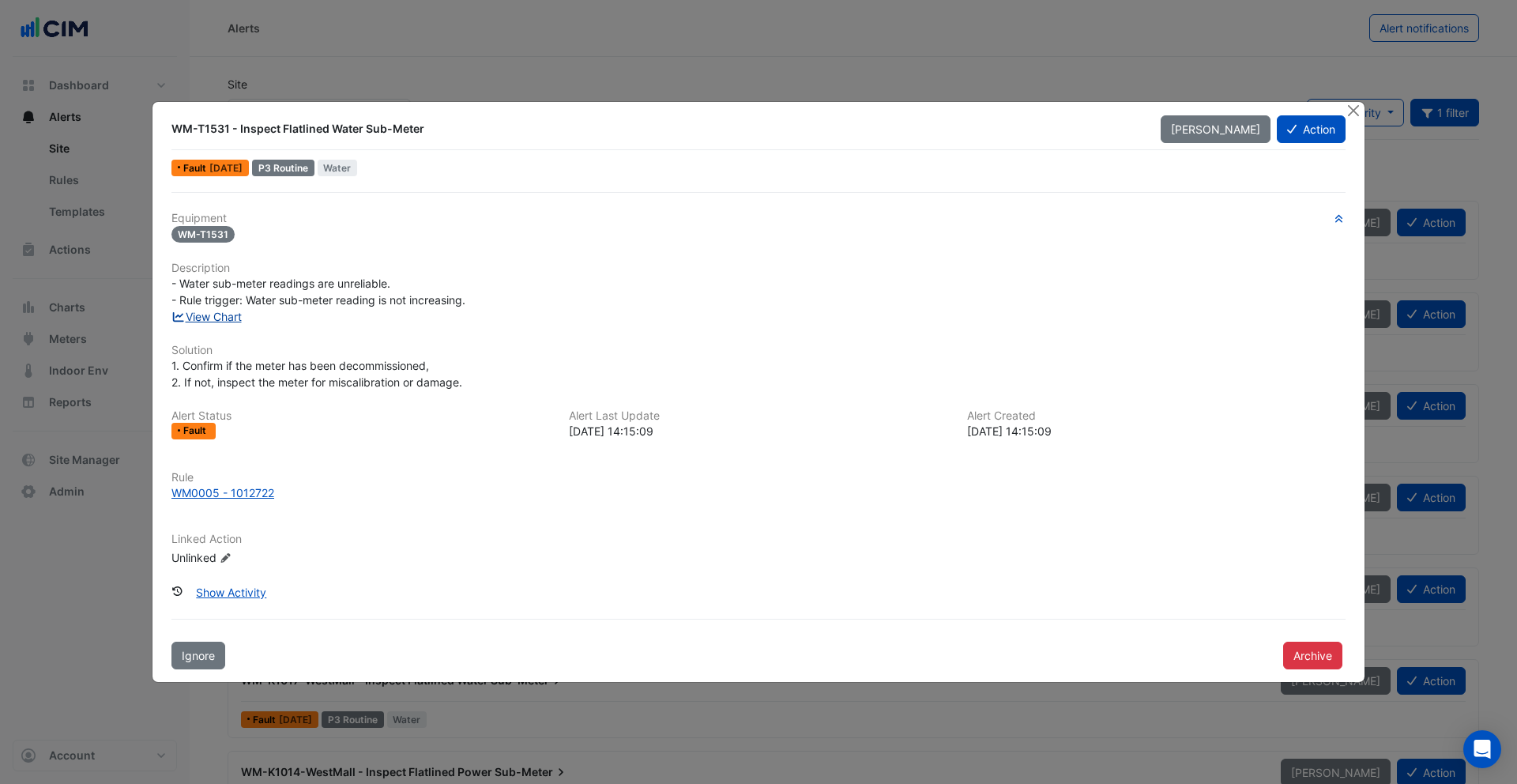
click at [228, 316] on link "View Chart" at bounding box center [206, 317] width 70 height 13
click at [1357, 105] on button "Close" at bounding box center [1353, 110] width 16 height 16
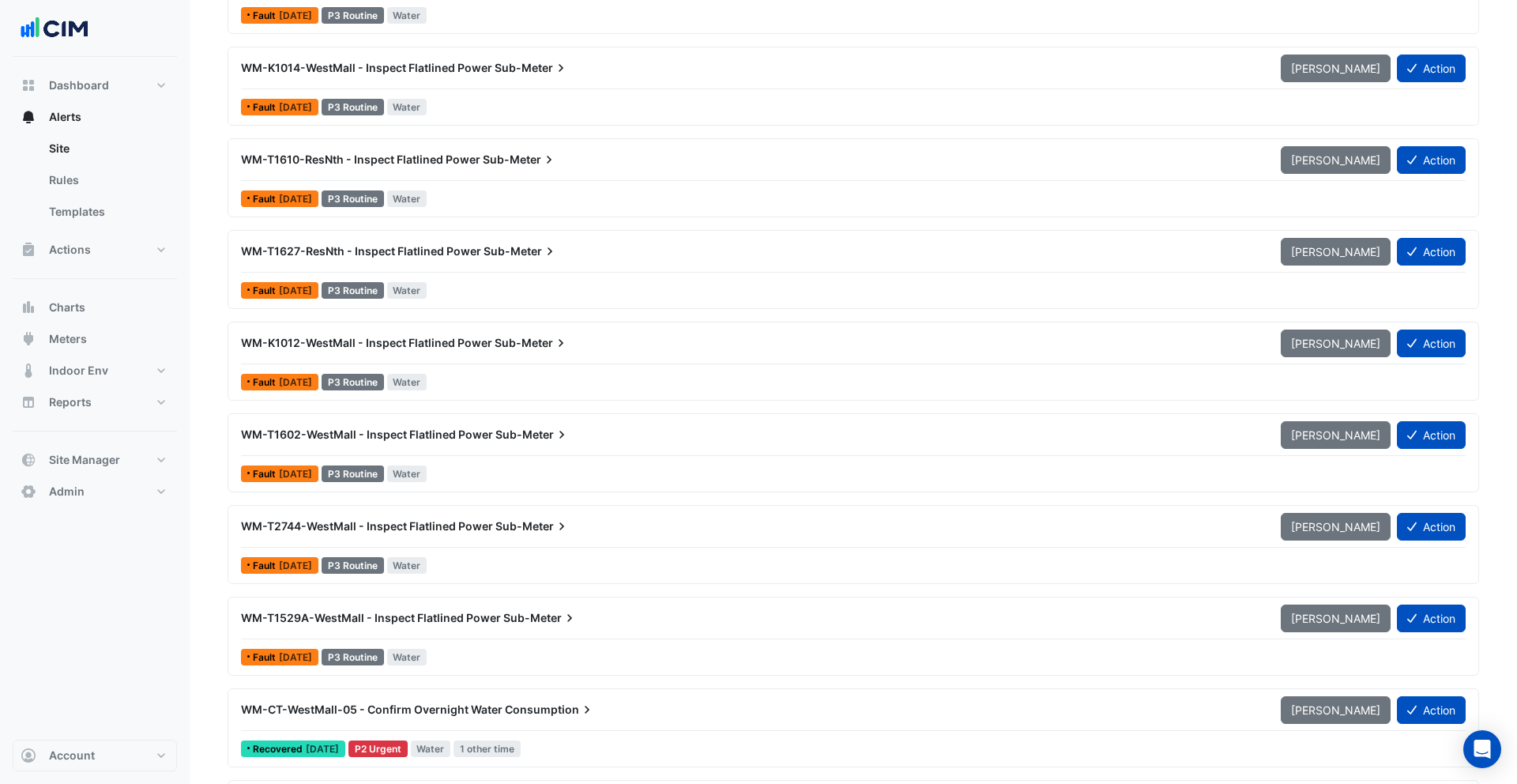
scroll to position [1021, 0]
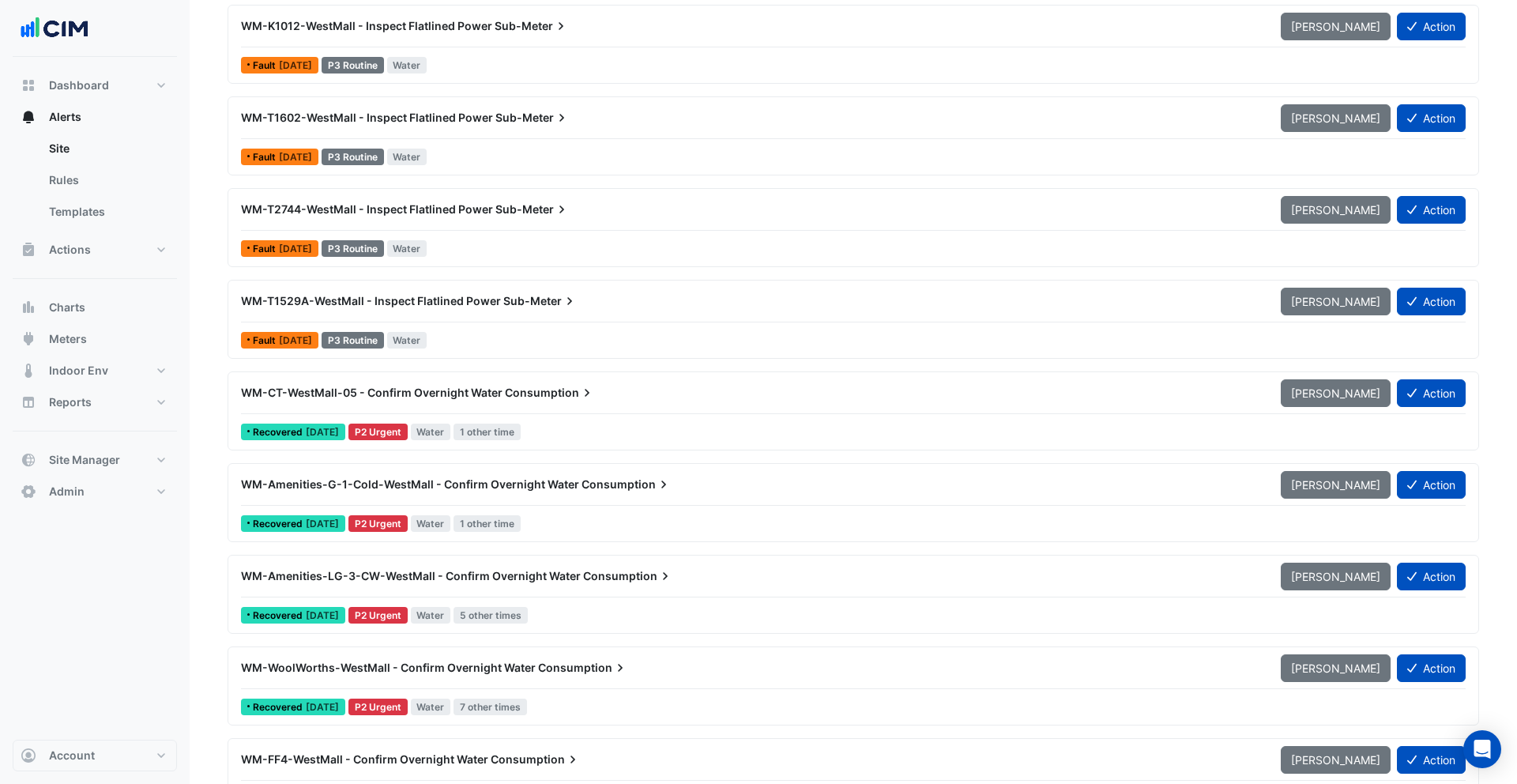
click at [478, 390] on span "WM-CT-WestMall-05 - Confirm Overnight Water" at bounding box center [372, 392] width 262 height 13
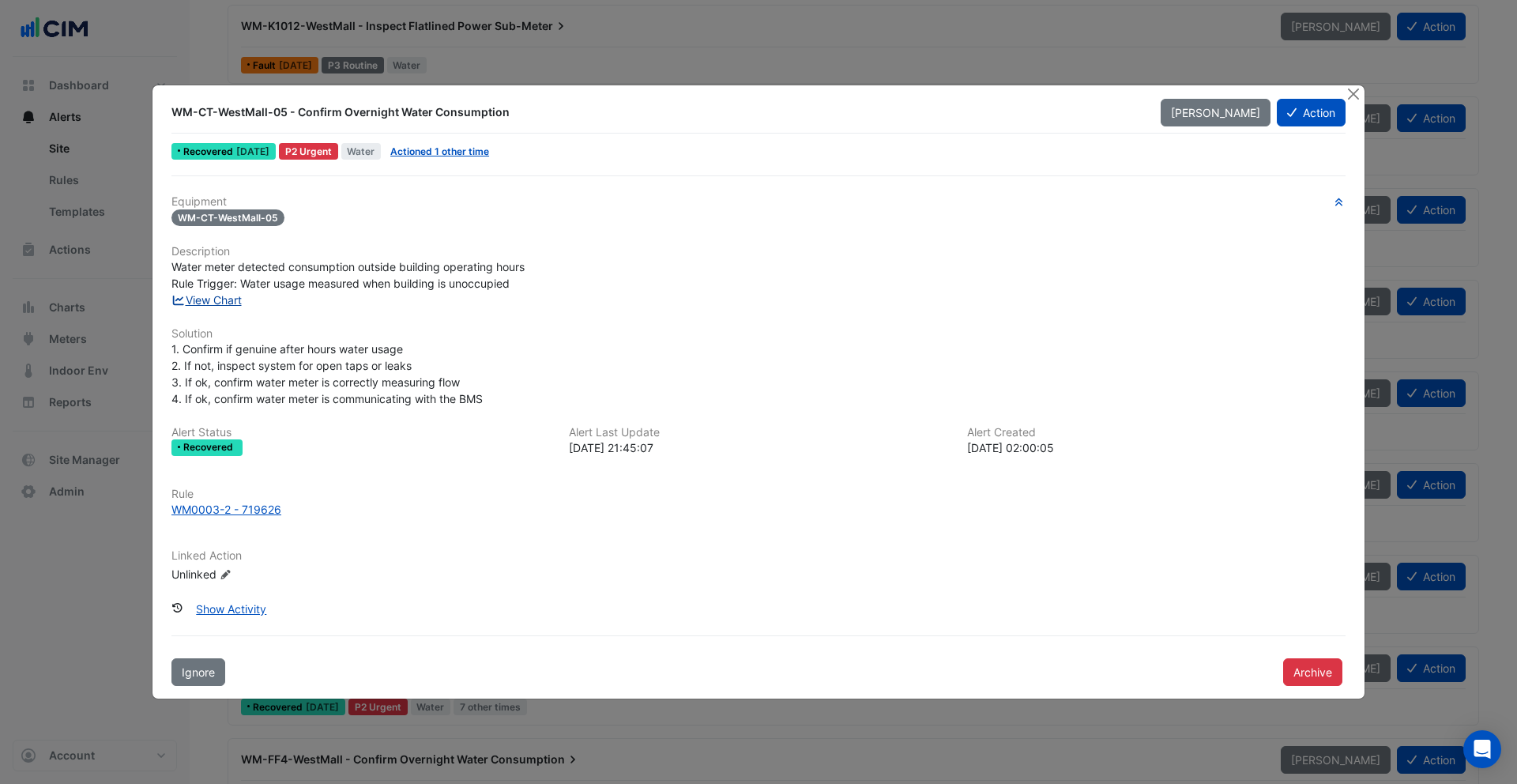
click at [223, 303] on link "View Chart" at bounding box center [206, 299] width 70 height 13
